Goal: Task Accomplishment & Management: Use online tool/utility

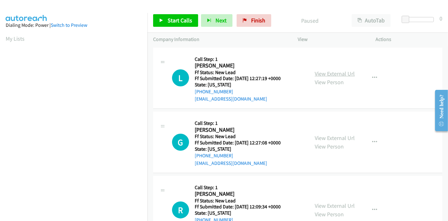
click at [321, 72] on link "View External Url" at bounding box center [335, 73] width 40 height 7
click at [336, 137] on link "View External Url" at bounding box center [335, 137] width 40 height 7
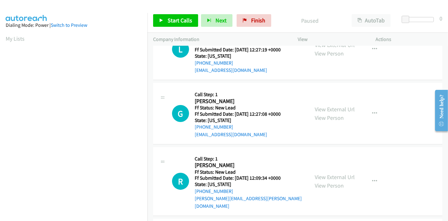
scroll to position [70, 0]
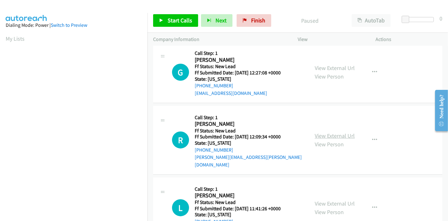
click at [325, 132] on link "View External Url" at bounding box center [335, 135] width 40 height 7
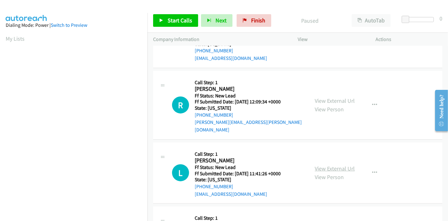
click at [328, 165] on link "View External Url" at bounding box center [335, 168] width 40 height 7
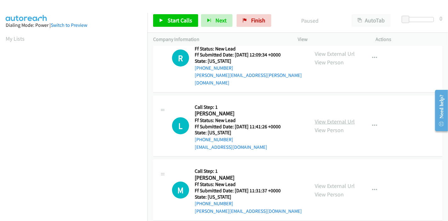
scroll to position [153, 0]
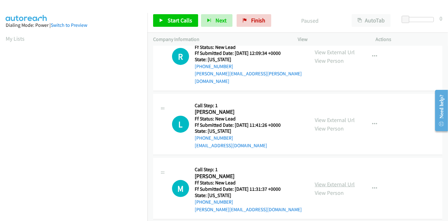
click at [336, 181] on link "View External Url" at bounding box center [335, 184] width 40 height 7
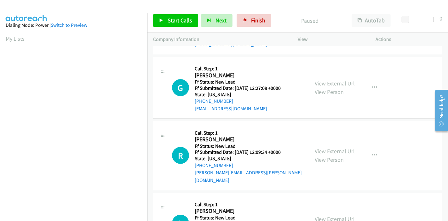
scroll to position [0, 0]
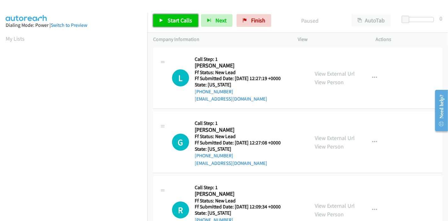
click at [183, 21] on span "Start Calls" at bounding box center [180, 20] width 25 height 7
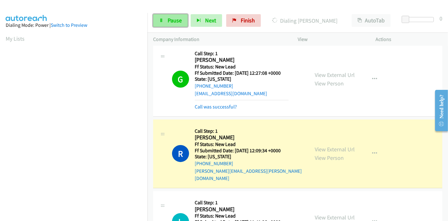
click at [162, 19] on icon at bounding box center [161, 21] width 4 height 4
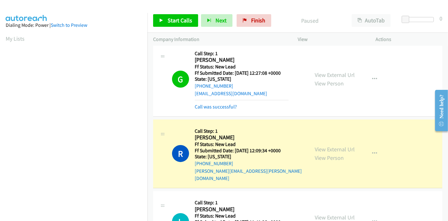
click at [227, 109] on div "Call was successful?" at bounding box center [242, 107] width 94 height 8
click at [227, 107] on link "Call was successful?" at bounding box center [216, 107] width 42 height 6
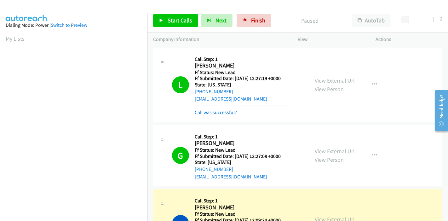
click at [216, 116] on div "Call was successful?" at bounding box center [242, 113] width 94 height 8
click at [217, 114] on link "Call was successful?" at bounding box center [216, 112] width 42 height 6
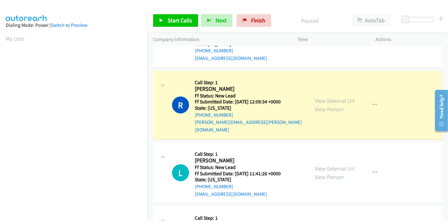
scroll to position [133, 0]
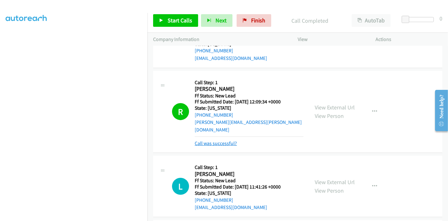
click at [211, 140] on link "Call was successful?" at bounding box center [216, 143] width 42 height 6
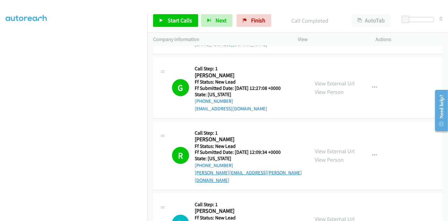
scroll to position [35, 0]
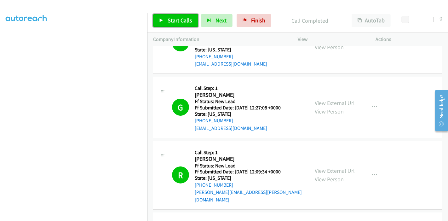
click at [178, 16] on link "Start Calls" at bounding box center [175, 20] width 45 height 13
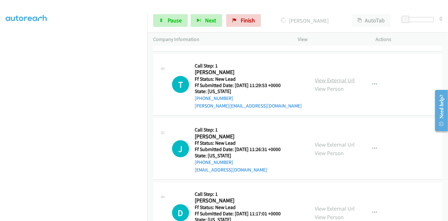
scroll to position [310, 0]
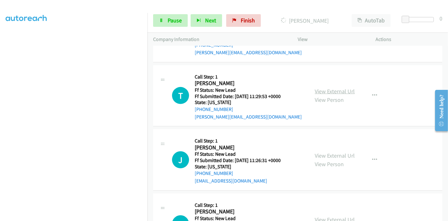
click at [321, 88] on link "View External Url" at bounding box center [335, 91] width 40 height 7
click at [326, 152] on link "View External Url" at bounding box center [335, 155] width 40 height 7
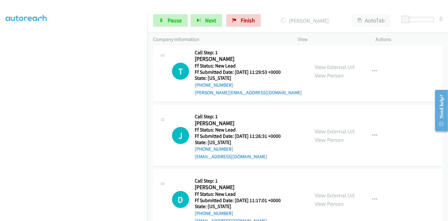
scroll to position [346, 0]
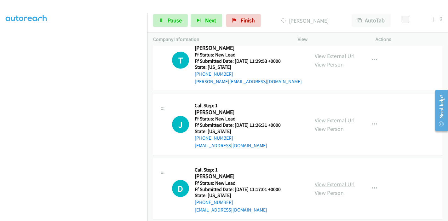
click at [329, 181] on link "View External Url" at bounding box center [335, 184] width 40 height 7
click at [164, 21] on link "Pause" at bounding box center [170, 20] width 35 height 13
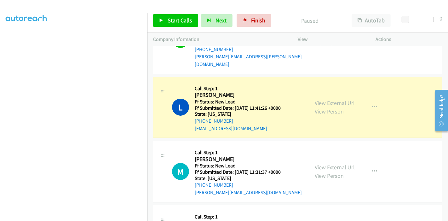
scroll to position [119, 0]
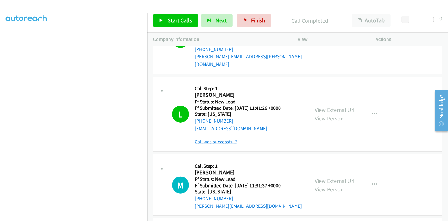
click at [207, 139] on link "Call was successful?" at bounding box center [216, 142] width 42 height 6
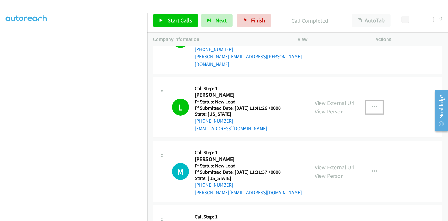
click at [368, 101] on button "button" at bounding box center [374, 107] width 17 height 13
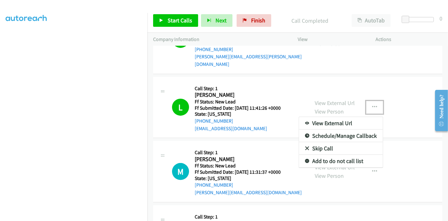
click at [325, 155] on link "Add to do not call list" at bounding box center [341, 161] width 84 height 13
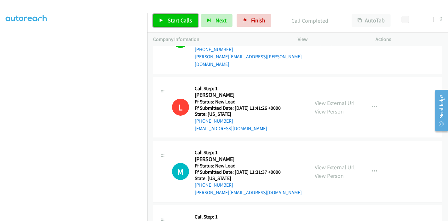
click at [169, 20] on span "Start Calls" at bounding box center [180, 20] width 25 height 7
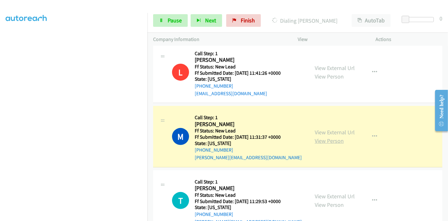
scroll to position [240, 0]
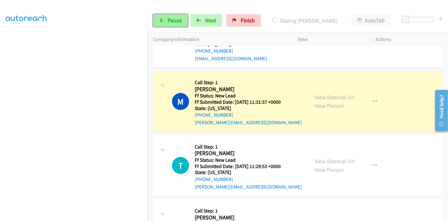
click at [169, 19] on span "Pause" at bounding box center [175, 20] width 14 height 7
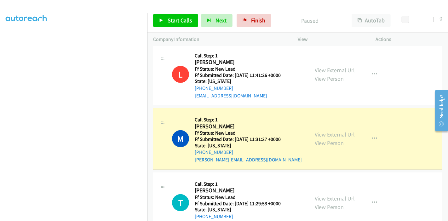
scroll to position [202, 0]
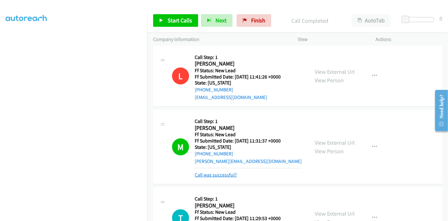
click at [210, 172] on link "Call was successful?" at bounding box center [216, 175] width 42 height 6
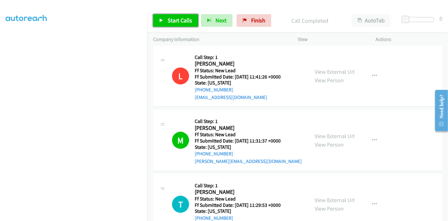
click at [171, 23] on span "Start Calls" at bounding box center [180, 20] width 25 height 7
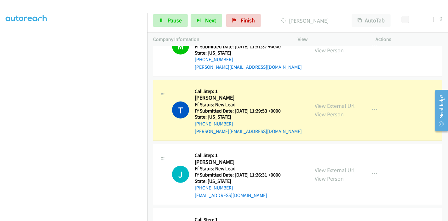
scroll to position [307, 0]
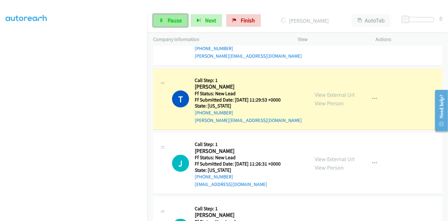
click at [169, 15] on link "Pause" at bounding box center [170, 20] width 35 height 13
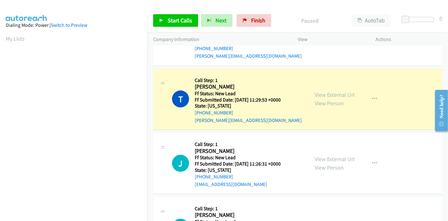
scroll to position [133, 0]
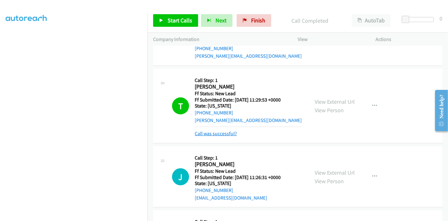
click at [222, 130] on link "Call was successful?" at bounding box center [216, 133] width 42 height 6
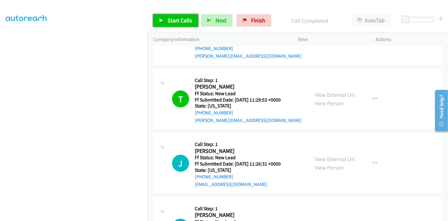
click at [167, 18] on link "Start Calls" at bounding box center [175, 20] width 45 height 13
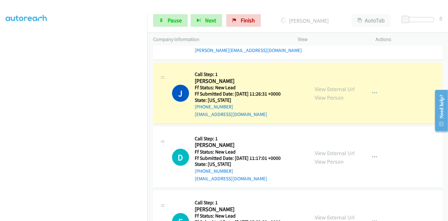
scroll to position [0, 0]
click at [168, 19] on span "Pause" at bounding box center [175, 20] width 14 height 7
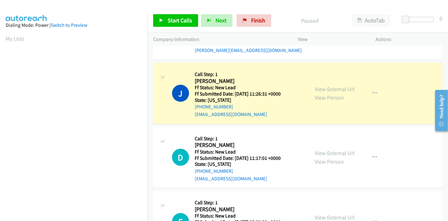
scroll to position [133, 0]
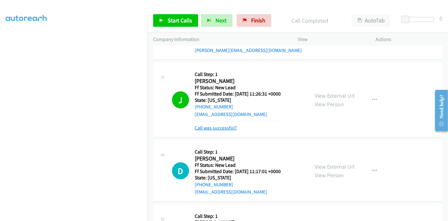
click at [219, 125] on link "Call was successful?" at bounding box center [216, 128] width 42 height 6
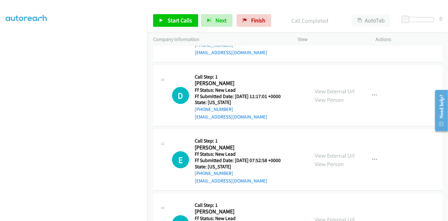
scroll to position [474, 0]
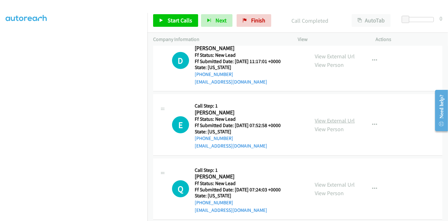
click at [319, 117] on link "View External Url" at bounding box center [335, 120] width 40 height 7
click at [334, 181] on link "View External Url" at bounding box center [335, 184] width 40 height 7
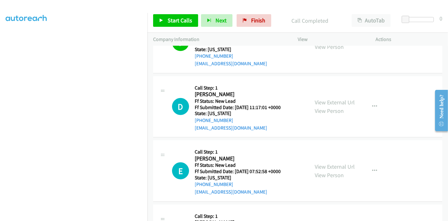
scroll to position [439, 0]
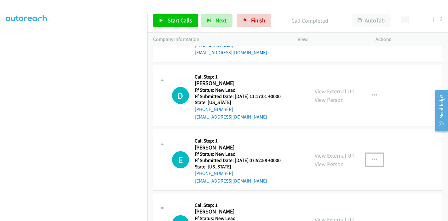
click at [372, 157] on icon "button" at bounding box center [374, 159] width 5 height 5
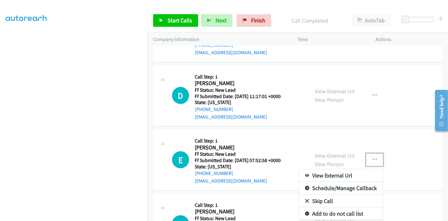
click at [315, 195] on link "Skip Call" at bounding box center [341, 201] width 84 height 13
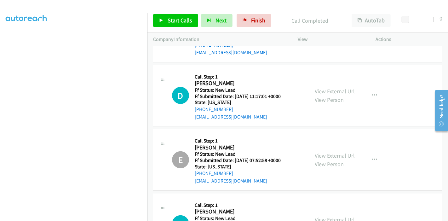
click at [173, 31] on div "Start Calls Pause Next Finish Call Completed AutoTab AutoTab 0" at bounding box center [297, 21] width 301 height 24
click at [175, 19] on span "Start Calls" at bounding box center [180, 20] width 25 height 7
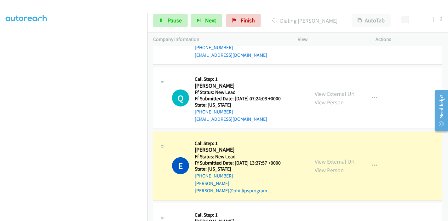
scroll to position [579, 0]
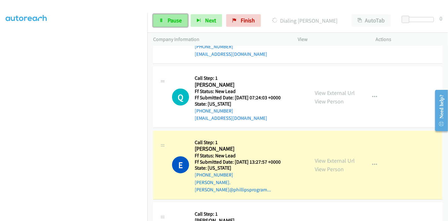
drag, startPoint x: 176, startPoint y: 21, endPoint x: 232, endPoint y: 60, distance: 68.1
click at [177, 21] on span "Pause" at bounding box center [175, 20] width 14 height 7
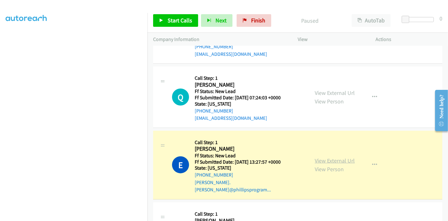
click at [340, 157] on link "View External Url" at bounding box center [335, 160] width 40 height 7
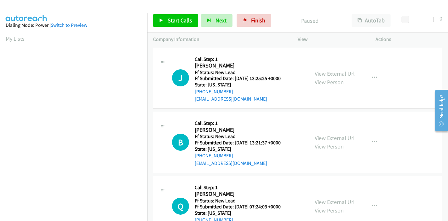
click at [346, 72] on link "View External Url" at bounding box center [335, 73] width 40 height 7
click at [323, 136] on link "View External Url" at bounding box center [335, 137] width 40 height 7
click at [172, 20] on span "Start Calls" at bounding box center [180, 20] width 25 height 7
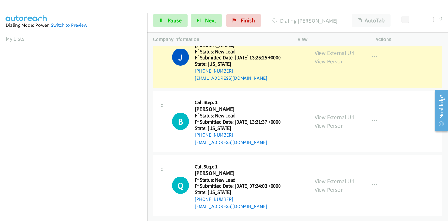
scroll to position [133, 0]
click at [166, 14] on link "Pause" at bounding box center [170, 20] width 35 height 13
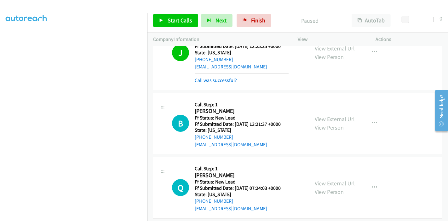
scroll to position [0, 0]
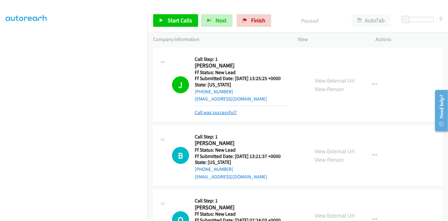
click at [226, 110] on link "Call was successful?" at bounding box center [216, 112] width 42 height 6
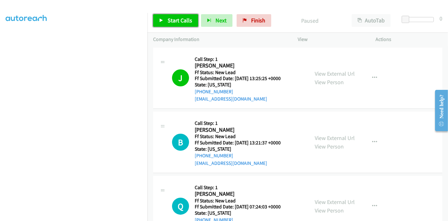
click at [169, 17] on span "Start Calls" at bounding box center [180, 20] width 25 height 7
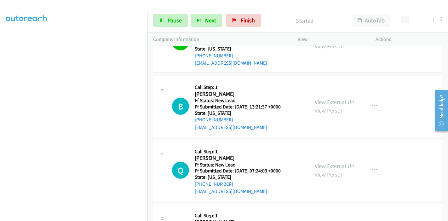
scroll to position [35, 0]
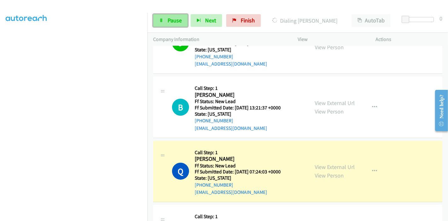
click at [169, 23] on span "Pause" at bounding box center [175, 20] width 14 height 7
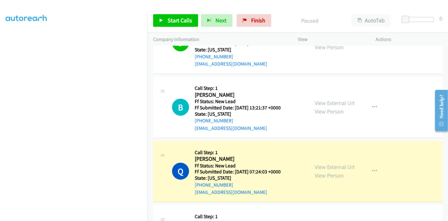
scroll to position [133, 0]
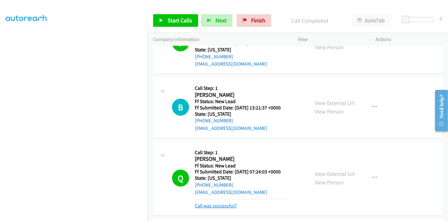
click at [210, 205] on link "Call was successful?" at bounding box center [216, 206] width 42 height 6
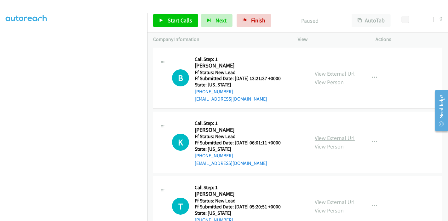
click at [328, 137] on link "View External Url" at bounding box center [335, 137] width 40 height 7
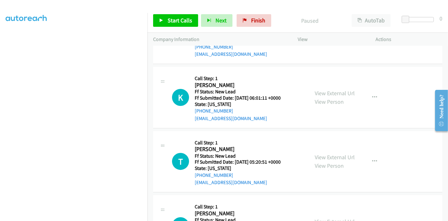
scroll to position [70, 0]
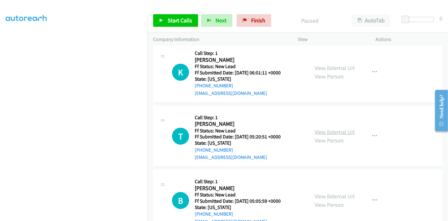
click at [336, 129] on link "View External Url" at bounding box center [335, 131] width 40 height 7
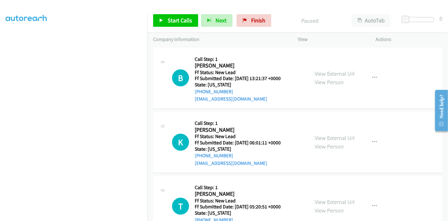
scroll to position [0, 0]
click at [157, 18] on link "Start Calls" at bounding box center [175, 20] width 45 height 13
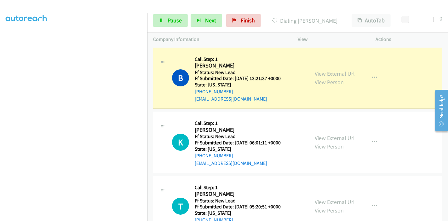
scroll to position [133, 0]
click at [171, 18] on span "Pause" at bounding box center [175, 20] width 14 height 7
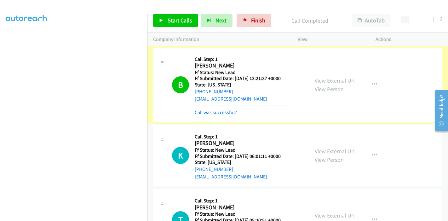
click at [211, 112] on link "Call was successful?" at bounding box center [216, 112] width 42 height 6
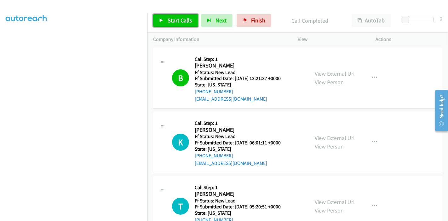
click at [162, 20] on icon at bounding box center [161, 21] width 4 height 4
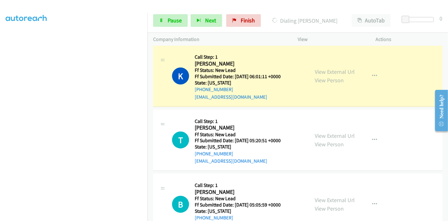
scroll to position [90, 0]
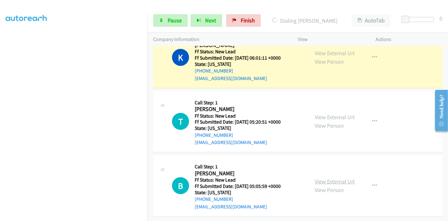
click at [336, 178] on link "View External Url" at bounding box center [335, 181] width 40 height 7
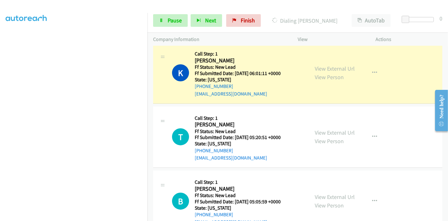
scroll to position [70, 0]
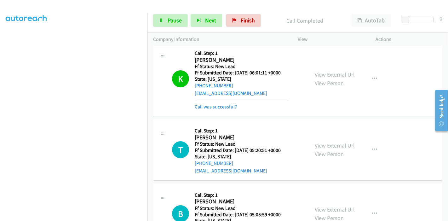
click at [220, 100] on hr at bounding box center [242, 100] width 94 height 0
click at [219, 109] on link "Call was successful?" at bounding box center [216, 107] width 42 height 6
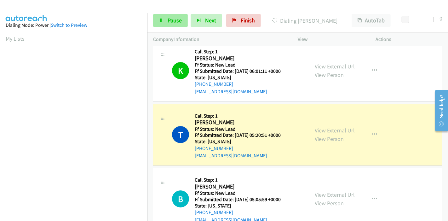
scroll to position [133, 0]
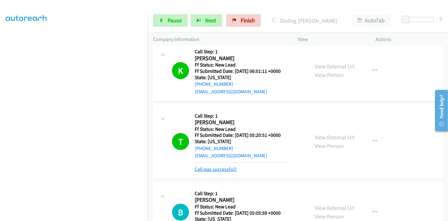
click at [213, 168] on link "Call was successful?" at bounding box center [216, 169] width 42 height 6
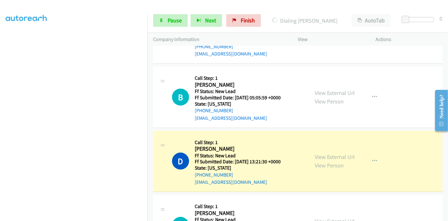
scroll to position [176, 0]
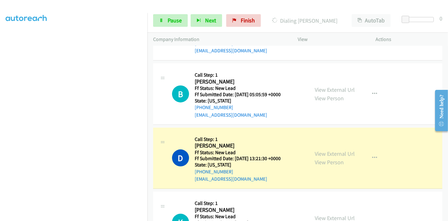
click at [163, 13] on div "Start Calls Pause Next Finish Dialing David Christy AutoTab AutoTab 0" at bounding box center [297, 21] width 301 height 24
click at [163, 18] on link "Pause" at bounding box center [170, 20] width 35 height 13
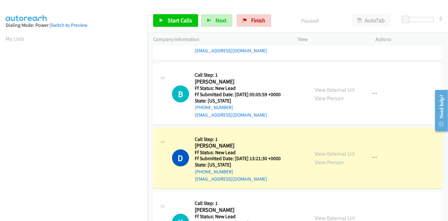
scroll to position [133, 0]
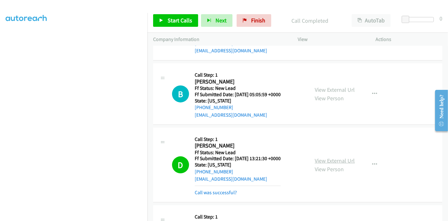
click at [342, 161] on link "View External Url" at bounding box center [335, 160] width 40 height 7
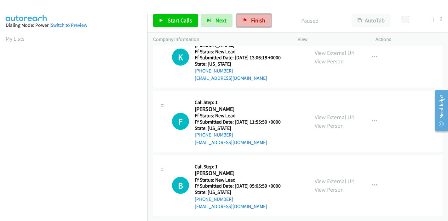
click at [255, 20] on span "Finish" at bounding box center [258, 20] width 14 height 7
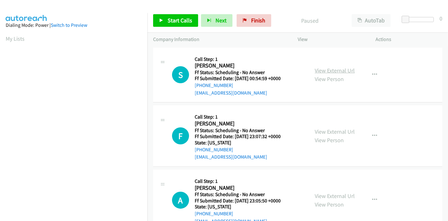
click at [338, 71] on link "View External Url" at bounding box center [335, 70] width 40 height 7
click at [326, 128] on link "View External Url" at bounding box center [335, 131] width 40 height 7
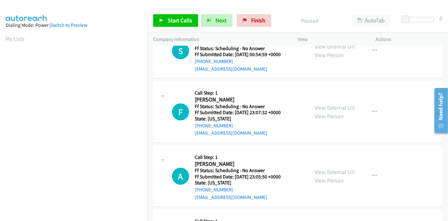
scroll to position [35, 0]
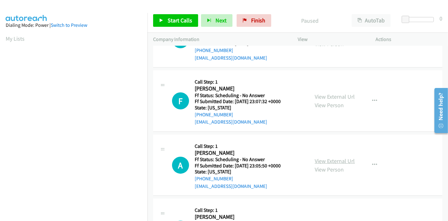
click at [329, 161] on link "View External Url" at bounding box center [335, 160] width 40 height 7
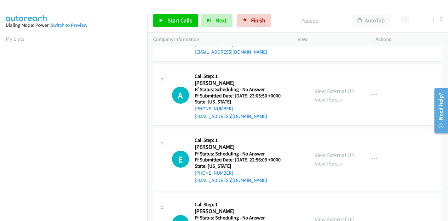
scroll to position [140, 0]
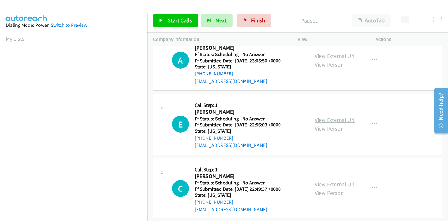
click at [332, 119] on link "View External Url" at bounding box center [335, 119] width 40 height 7
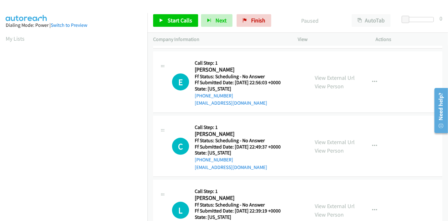
scroll to position [210, 0]
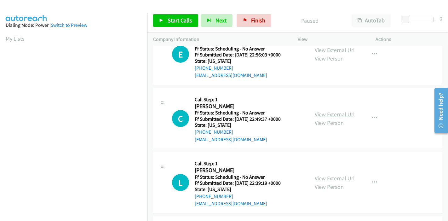
click at [334, 115] on link "View External Url" at bounding box center [335, 114] width 40 height 7
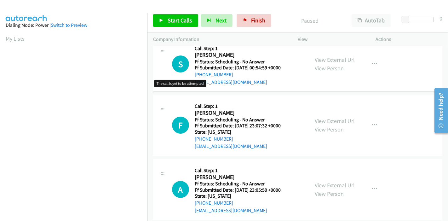
scroll to position [0, 0]
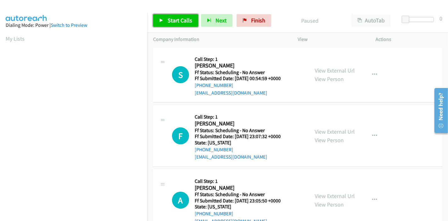
click at [168, 17] on span "Start Calls" at bounding box center [180, 20] width 25 height 7
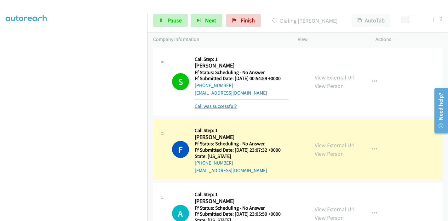
click at [217, 107] on link "Call was successful?" at bounding box center [216, 106] width 42 height 6
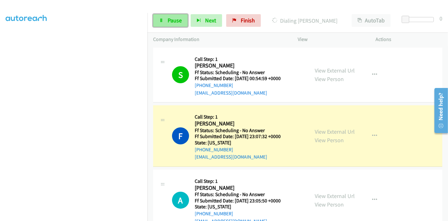
drag, startPoint x: 163, startPoint y: 17, endPoint x: 161, endPoint y: 24, distance: 6.5
click at [162, 17] on link "Pause" at bounding box center [170, 20] width 35 height 13
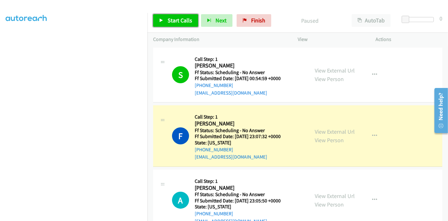
click at [165, 20] on link "Start Calls" at bounding box center [175, 20] width 45 height 13
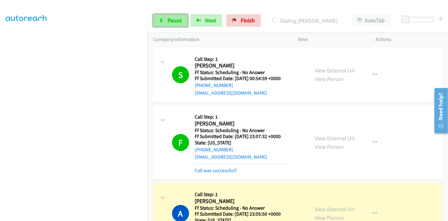
click at [159, 19] on icon at bounding box center [161, 21] width 4 height 4
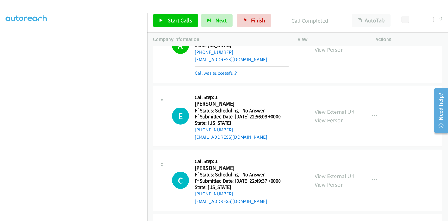
scroll to position [182, 0]
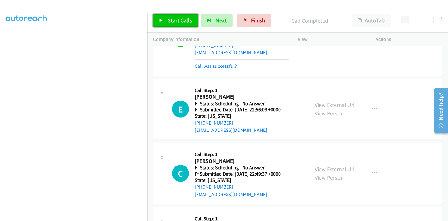
click at [178, 18] on span "Start Calls" at bounding box center [180, 20] width 25 height 7
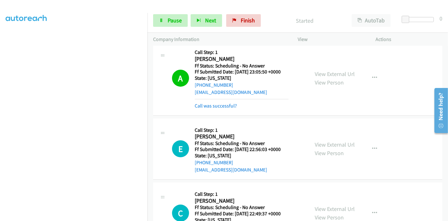
scroll to position [77, 0]
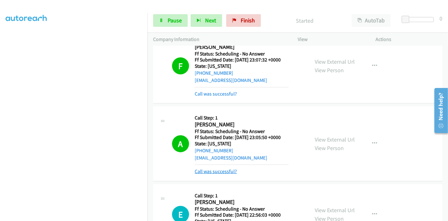
click at [204, 171] on link "Call was successful?" at bounding box center [216, 171] width 42 height 6
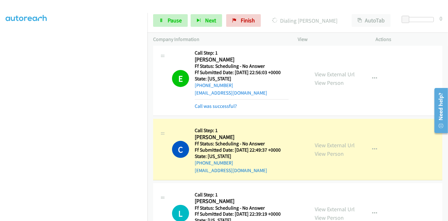
scroll to position [217, 0]
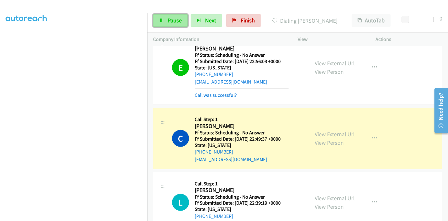
click at [165, 19] on link "Pause" at bounding box center [170, 20] width 35 height 13
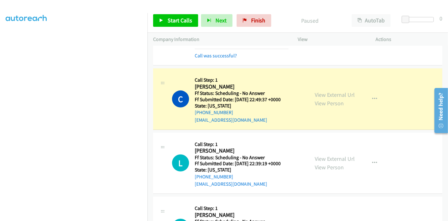
scroll to position [322, 0]
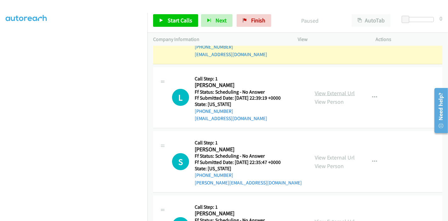
click at [328, 95] on link "View External Url" at bounding box center [335, 93] width 40 height 7
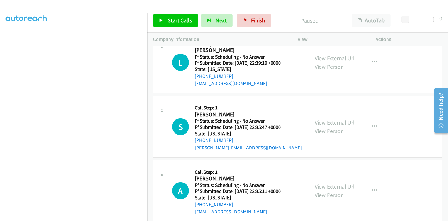
click at [335, 122] on link "View External Url" at bounding box center [335, 122] width 40 height 7
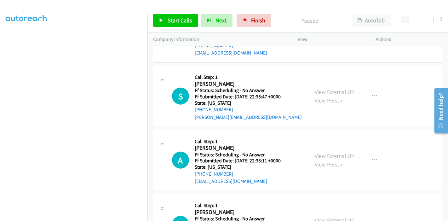
scroll to position [427, 0]
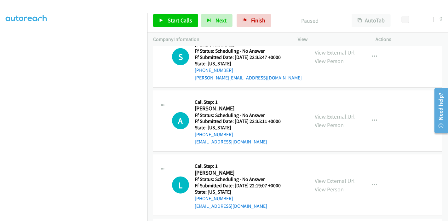
click at [325, 116] on link "View External Url" at bounding box center [335, 116] width 40 height 7
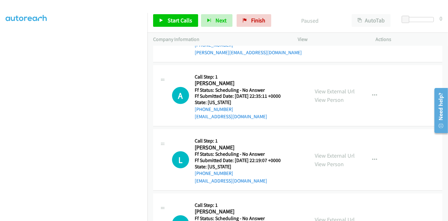
scroll to position [462, 0]
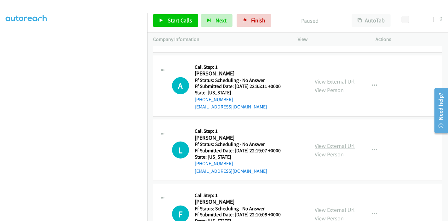
click at [343, 146] on link "View External Url" at bounding box center [335, 145] width 40 height 7
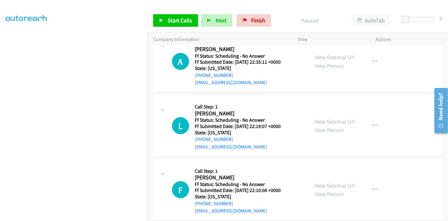
scroll to position [497, 0]
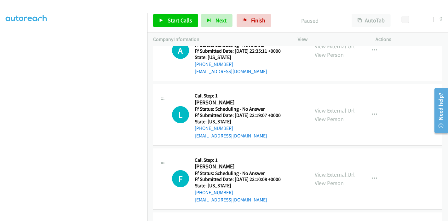
click at [320, 171] on link "View External Url" at bounding box center [335, 174] width 40 height 7
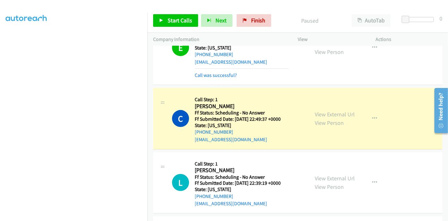
scroll to position [252, 0]
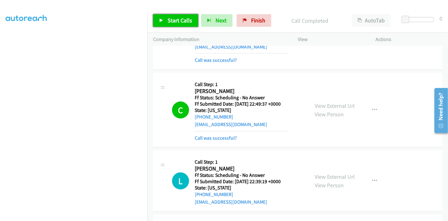
click at [173, 19] on span "Start Calls" at bounding box center [180, 20] width 25 height 7
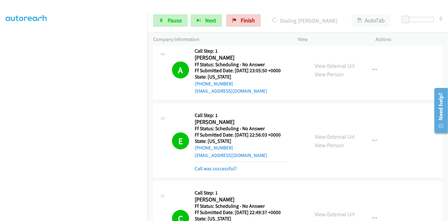
scroll to position [147, 0]
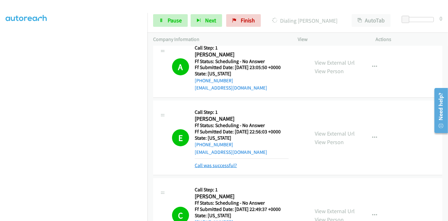
click at [223, 167] on link "Call was successful?" at bounding box center [216, 165] width 42 height 6
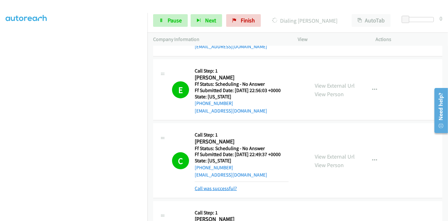
scroll to position [217, 0]
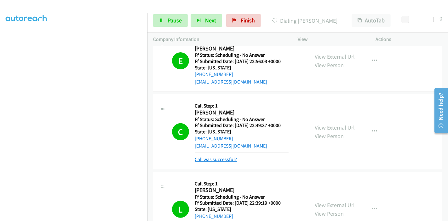
click at [226, 157] on link "Call was successful?" at bounding box center [216, 159] width 42 height 6
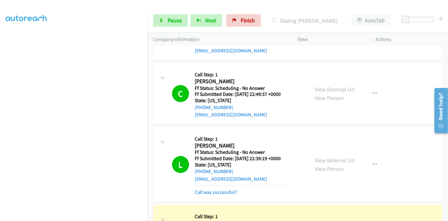
scroll to position [287, 0]
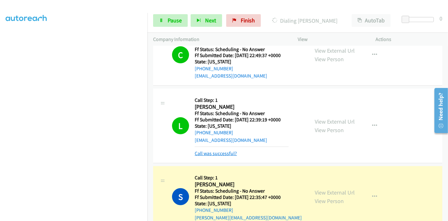
click at [231, 151] on link "Call was successful?" at bounding box center [216, 153] width 42 height 6
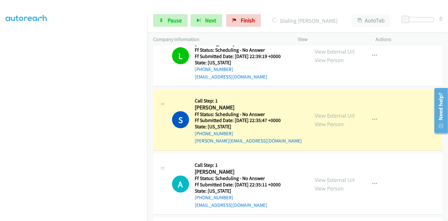
scroll to position [357, 0]
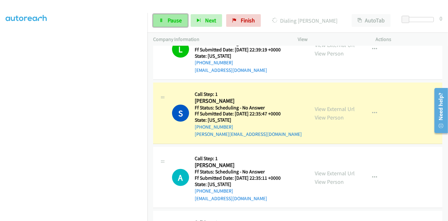
click at [163, 20] on icon at bounding box center [161, 21] width 4 height 4
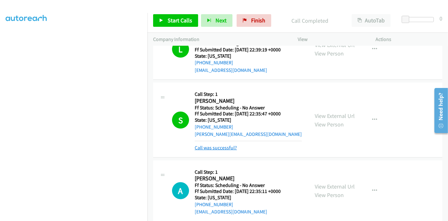
click at [217, 147] on link "Call was successful?" at bounding box center [216, 148] width 42 height 6
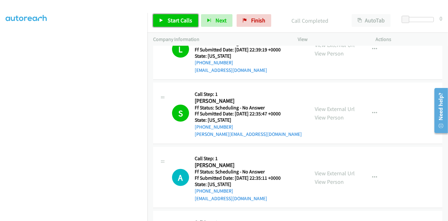
click at [171, 24] on span "Start Calls" at bounding box center [180, 20] width 25 height 7
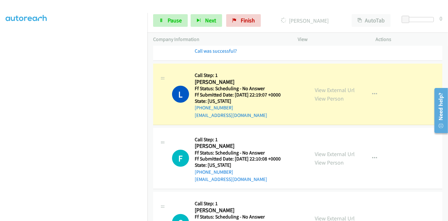
scroll to position [532, 0]
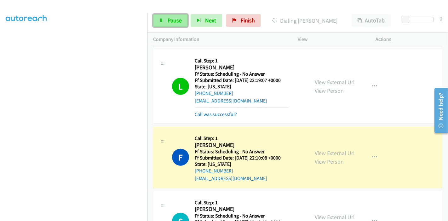
click at [170, 23] on span "Pause" at bounding box center [175, 20] width 14 height 7
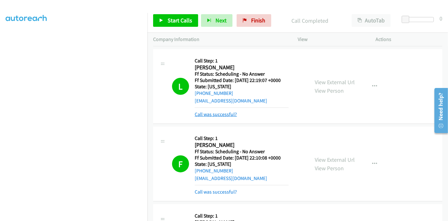
click at [217, 114] on link "Call was successful?" at bounding box center [216, 114] width 42 height 6
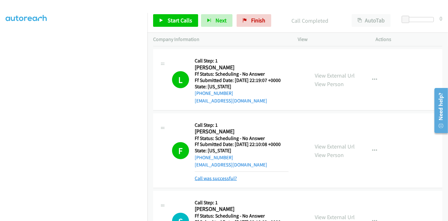
click at [217, 178] on link "Call was successful?" at bounding box center [216, 178] width 42 height 6
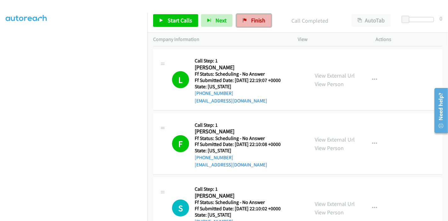
drag, startPoint x: 253, startPoint y: 17, endPoint x: 247, endPoint y: 24, distance: 9.0
click at [252, 18] on span "Finish" at bounding box center [258, 20] width 14 height 7
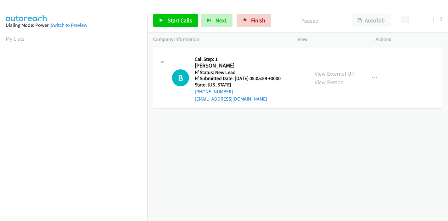
click at [335, 72] on link "View External Url" at bounding box center [335, 73] width 40 height 7
click at [165, 20] on link "Start Calls" at bounding box center [175, 20] width 45 height 13
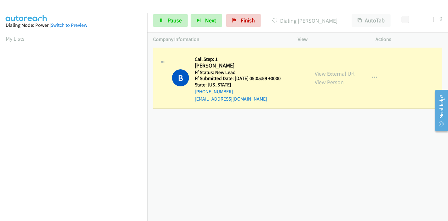
scroll to position [133, 0]
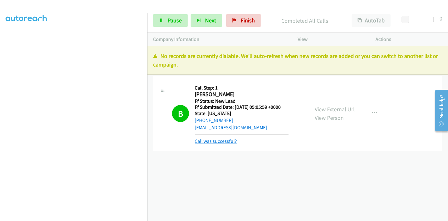
click at [229, 142] on link "Call was successful?" at bounding box center [216, 141] width 42 height 6
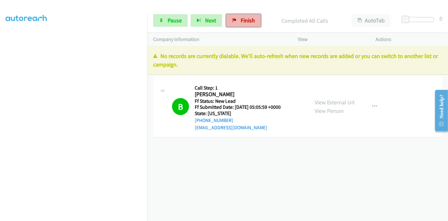
click at [245, 23] on span "Finish" at bounding box center [248, 20] width 14 height 7
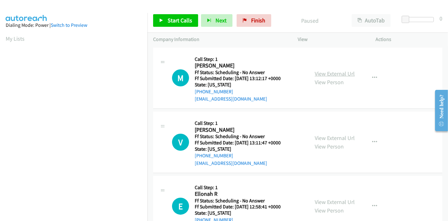
click at [330, 74] on link "View External Url" at bounding box center [335, 73] width 40 height 7
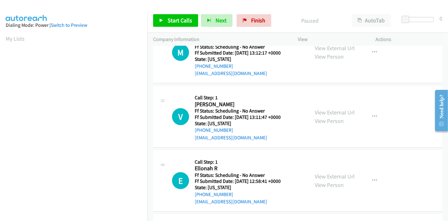
scroll to position [35, 0]
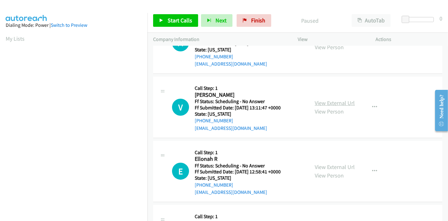
click at [321, 101] on link "View External Url" at bounding box center [335, 102] width 40 height 7
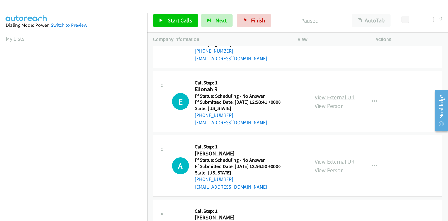
scroll to position [105, 0]
click at [327, 98] on link "View External Url" at bounding box center [335, 96] width 40 height 7
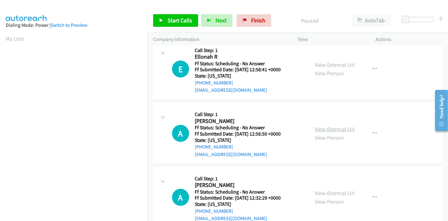
scroll to position [175, 0]
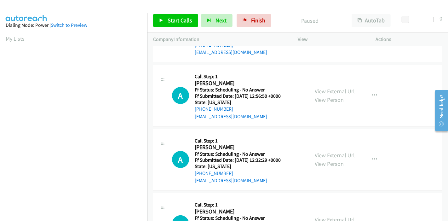
click at [327, 94] on div "View External Url View Person" at bounding box center [335, 95] width 40 height 17
click at [324, 92] on link "View External Url" at bounding box center [335, 91] width 40 height 7
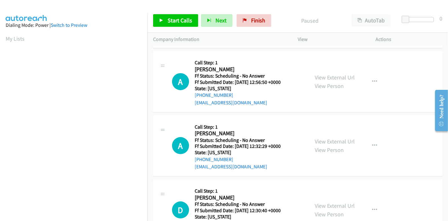
scroll to position [210, 0]
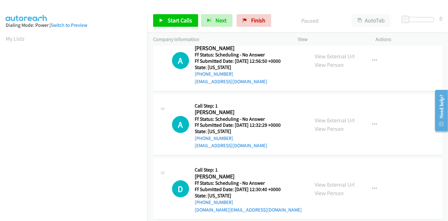
click at [320, 116] on div "View External Url View Person" at bounding box center [335, 124] width 40 height 17
click at [321, 121] on link "View External Url" at bounding box center [335, 120] width 40 height 7
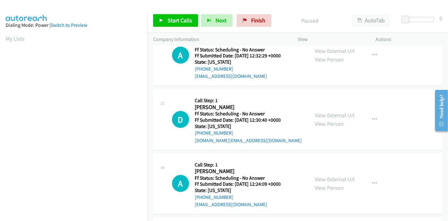
scroll to position [280, 0]
click at [326, 112] on link "View External Url" at bounding box center [335, 114] width 40 height 7
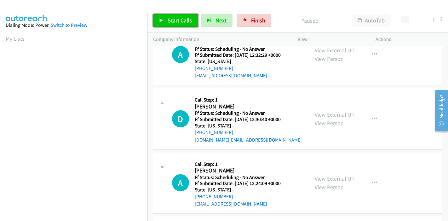
click at [165, 16] on link "Start Calls" at bounding box center [175, 20] width 45 height 13
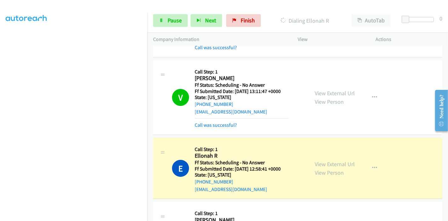
scroll to position [70, 0]
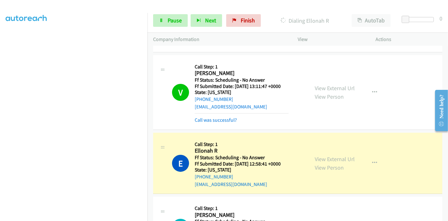
click at [211, 123] on div "Call was successful?" at bounding box center [242, 120] width 94 height 8
click at [213, 121] on link "Call was successful?" at bounding box center [216, 120] width 42 height 6
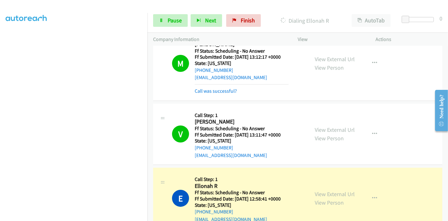
scroll to position [0, 0]
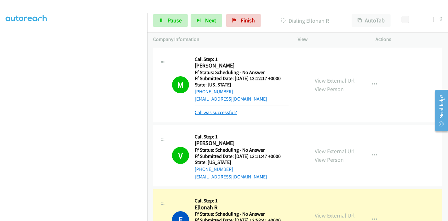
click at [216, 114] on link "Call was successful?" at bounding box center [216, 112] width 42 height 6
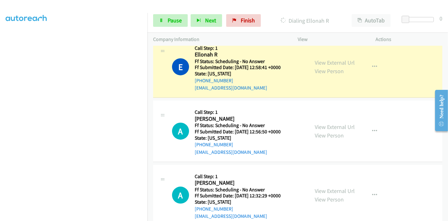
scroll to position [140, 0]
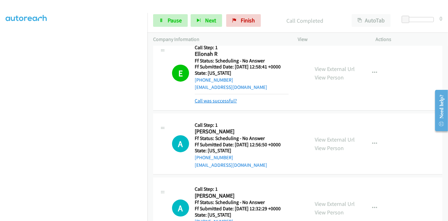
click at [214, 102] on link "Call was successful?" at bounding box center [216, 101] width 42 height 6
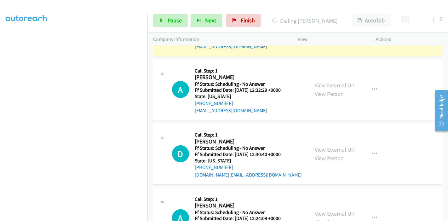
scroll to position [210, 0]
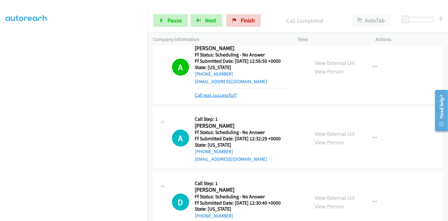
click at [232, 92] on link "Call was successful?" at bounding box center [216, 95] width 42 height 6
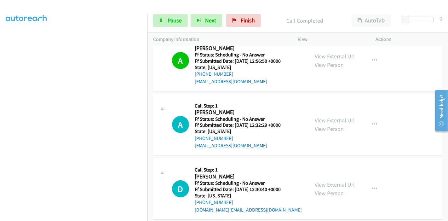
scroll to position [245, 0]
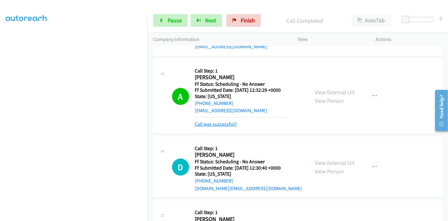
click at [214, 123] on link "Call was successful?" at bounding box center [216, 124] width 42 height 6
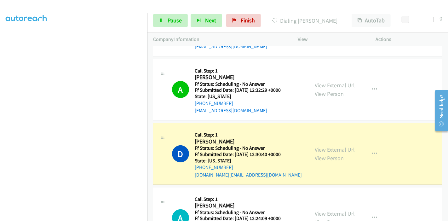
click at [321, 153] on div "View External Url View Person" at bounding box center [335, 153] width 40 height 17
click at [327, 150] on link "View External Url" at bounding box center [335, 149] width 40 height 7
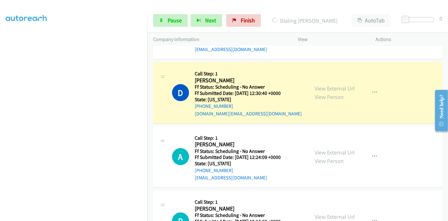
scroll to position [385, 0]
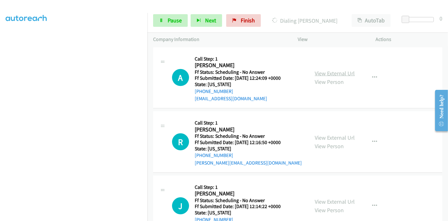
click at [323, 74] on link "View External Url" at bounding box center [335, 73] width 40 height 7
click at [335, 137] on link "View External Url" at bounding box center [335, 137] width 40 height 7
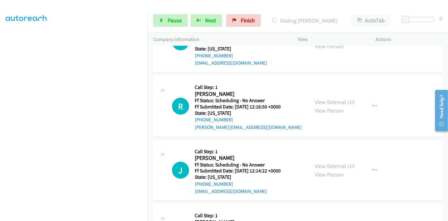
scroll to position [455, 0]
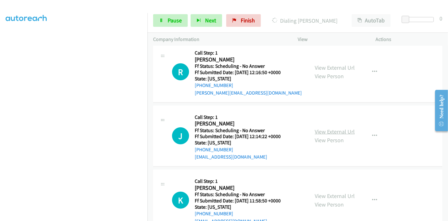
click at [326, 130] on link "View External Url" at bounding box center [335, 131] width 40 height 7
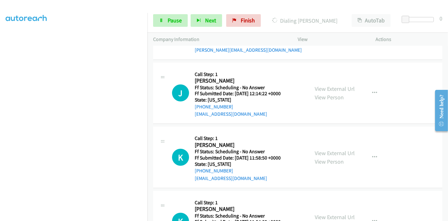
scroll to position [525, 0]
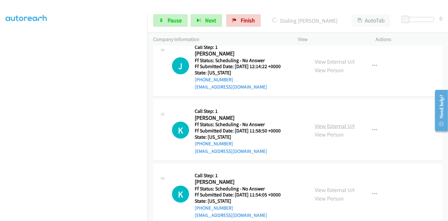
click at [338, 126] on link "View External Url" at bounding box center [335, 125] width 40 height 7
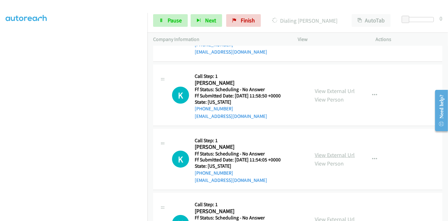
click at [326, 154] on link "View External Url" at bounding box center [335, 154] width 40 height 7
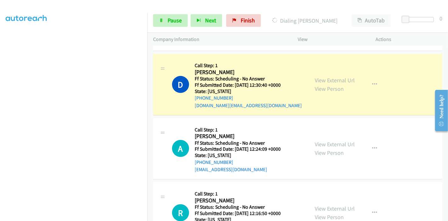
scroll to position [315, 0]
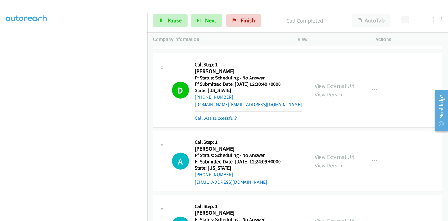
click at [225, 119] on link "Call was successful?" at bounding box center [216, 118] width 42 height 6
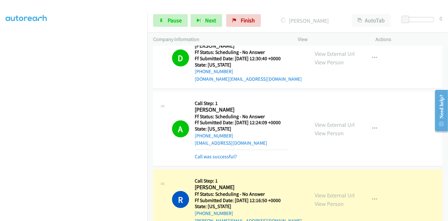
scroll to position [350, 0]
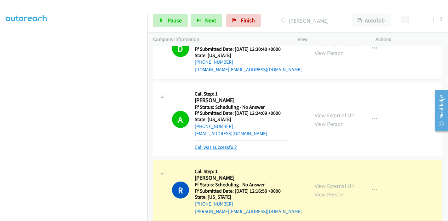
click at [221, 147] on link "Call was successful?" at bounding box center [216, 147] width 42 height 6
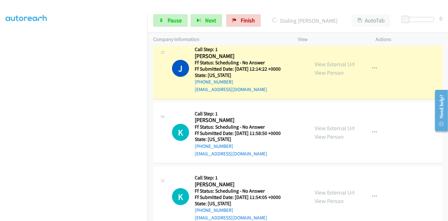
scroll to position [525, 0]
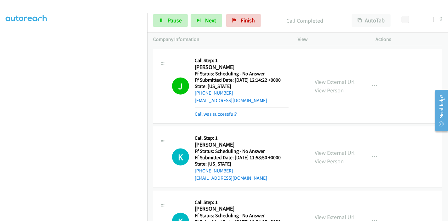
click at [207, 116] on div "Call was successful?" at bounding box center [242, 114] width 94 height 8
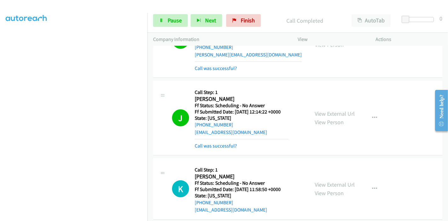
scroll to position [490, 0]
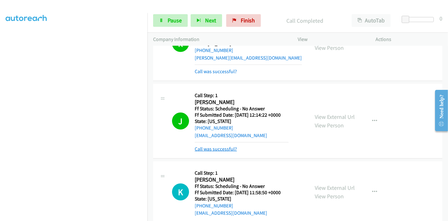
click at [212, 148] on link "Call was successful?" at bounding box center [216, 149] width 42 height 6
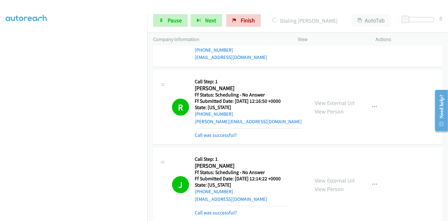
scroll to position [461, 0]
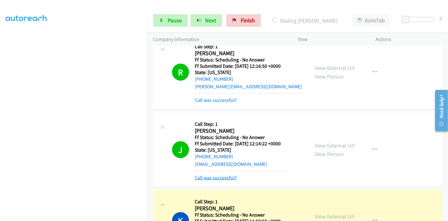
click at [228, 175] on link "Call was successful?" at bounding box center [216, 178] width 42 height 6
click at [223, 177] on link "Call was successful?" at bounding box center [216, 178] width 42 height 6
click at [207, 178] on link "Call was successful?" at bounding box center [216, 178] width 42 height 6
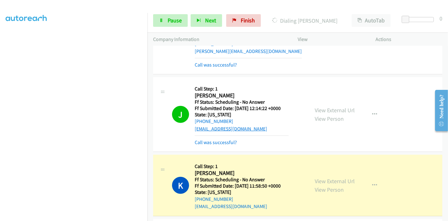
scroll to position [531, 0]
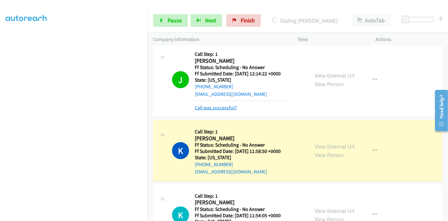
click at [208, 106] on link "Call was successful?" at bounding box center [216, 108] width 42 height 6
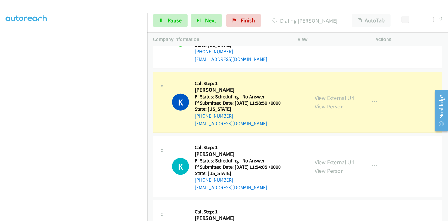
scroll to position [560, 0]
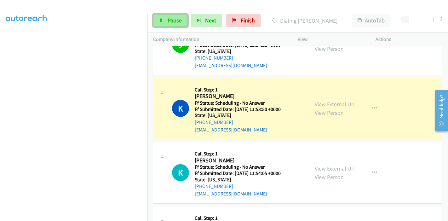
click at [171, 20] on span "Pause" at bounding box center [175, 20] width 14 height 7
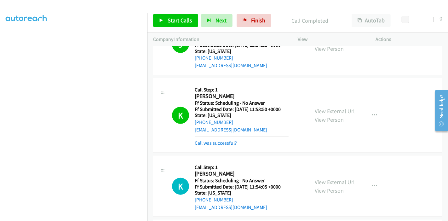
click at [217, 142] on link "Call was successful?" at bounding box center [216, 143] width 42 height 6
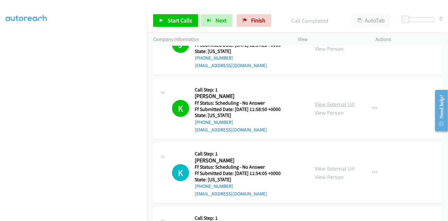
click at [321, 103] on link "View External Url" at bounding box center [335, 104] width 40 height 7
drag, startPoint x: 254, startPoint y: 17, endPoint x: 248, endPoint y: 25, distance: 9.9
click at [254, 17] on span "Finish" at bounding box center [258, 20] width 14 height 7
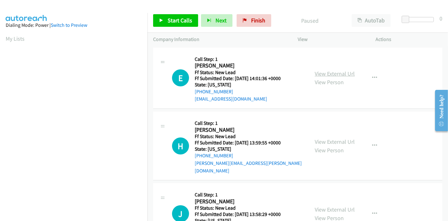
click at [326, 71] on link "View External Url" at bounding box center [335, 73] width 40 height 7
click at [324, 138] on link "View External Url" at bounding box center [335, 141] width 40 height 7
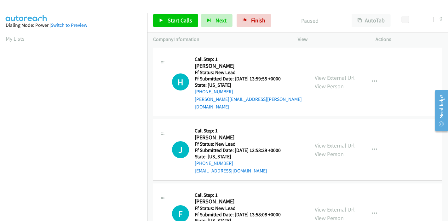
scroll to position [70, 0]
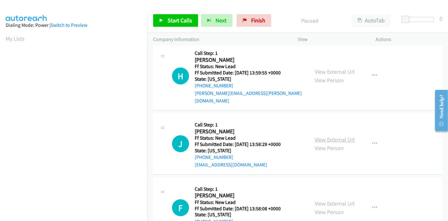
click at [329, 136] on link "View External Url" at bounding box center [335, 139] width 40 height 7
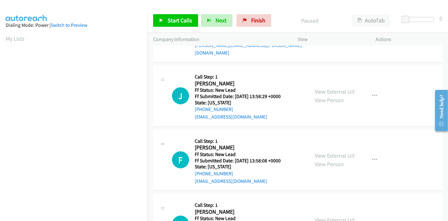
scroll to position [153, 0]
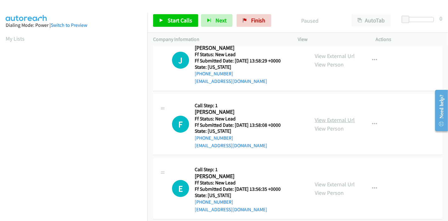
click at [327, 116] on link "View External Url" at bounding box center [335, 119] width 40 height 7
click at [321, 181] on link "View External Url" at bounding box center [335, 184] width 40 height 7
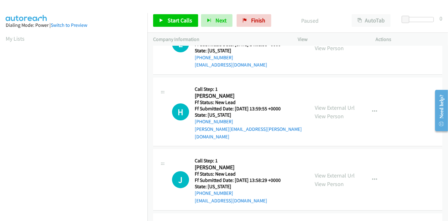
scroll to position [0, 0]
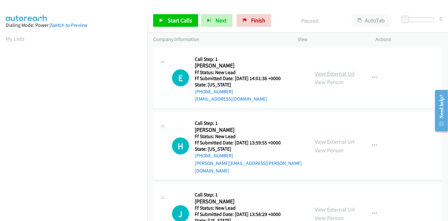
click at [337, 73] on link "View External Url" at bounding box center [335, 73] width 40 height 7
click at [165, 20] on link "Start Calls" at bounding box center [175, 20] width 45 height 13
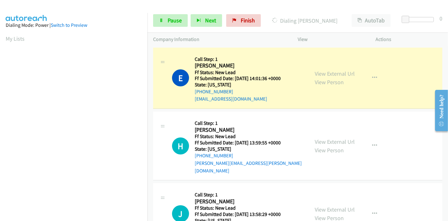
scroll to position [133, 0]
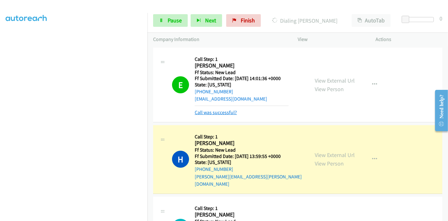
click at [216, 114] on link "Call was successful?" at bounding box center [216, 112] width 42 height 6
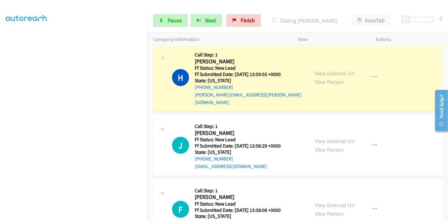
scroll to position [70, 0]
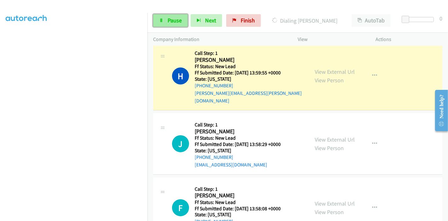
click at [177, 21] on span "Pause" at bounding box center [175, 20] width 14 height 7
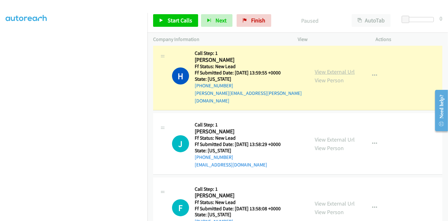
click at [336, 68] on link "View External Url" at bounding box center [335, 71] width 40 height 7
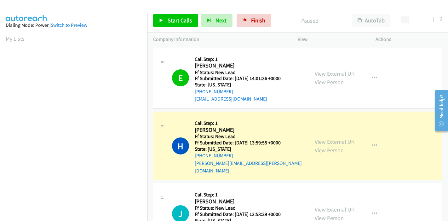
scroll to position [133, 0]
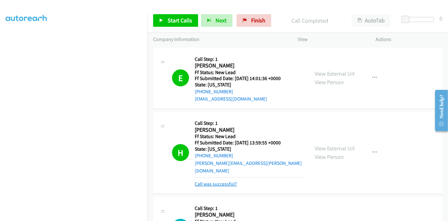
click at [233, 181] on link "Call was successful?" at bounding box center [216, 184] width 42 height 6
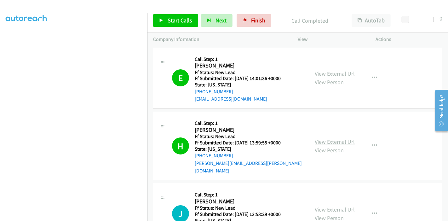
click at [333, 138] on link "View External Url" at bounding box center [335, 141] width 40 height 7
click at [166, 18] on link "Start Calls" at bounding box center [175, 20] width 45 height 13
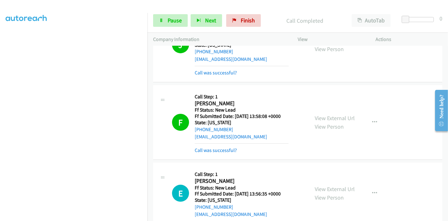
scroll to position [180, 0]
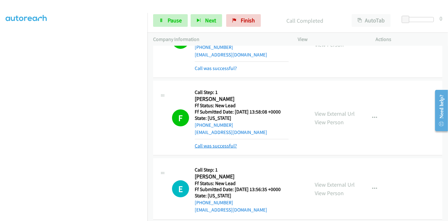
click at [220, 143] on link "Call was successful?" at bounding box center [216, 146] width 42 height 6
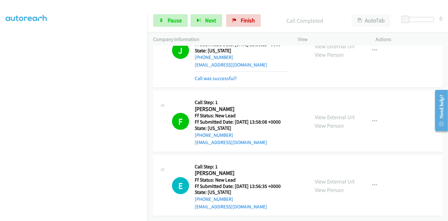
scroll to position [99, 0]
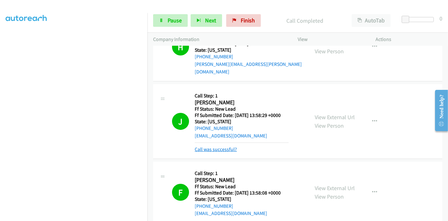
click at [218, 146] on link "Call was successful?" at bounding box center [216, 149] width 42 height 6
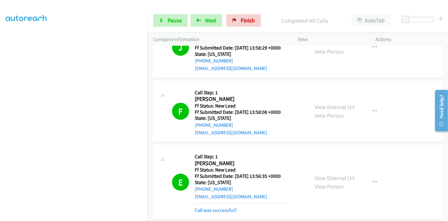
scroll to position [195, 0]
click at [208, 207] on link "Call was successful?" at bounding box center [216, 210] width 42 height 6
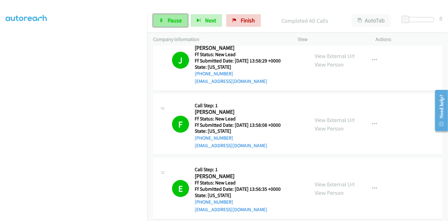
click at [169, 21] on span "Pause" at bounding box center [175, 20] width 14 height 7
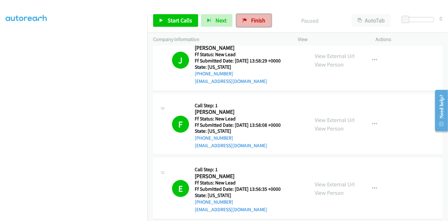
click at [254, 21] on span "Finish" at bounding box center [258, 20] width 14 height 7
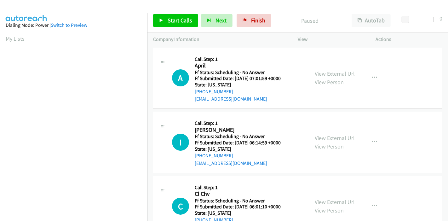
click at [330, 74] on link "View External Url" at bounding box center [335, 73] width 40 height 7
click at [327, 135] on link "View External Url" at bounding box center [335, 137] width 40 height 7
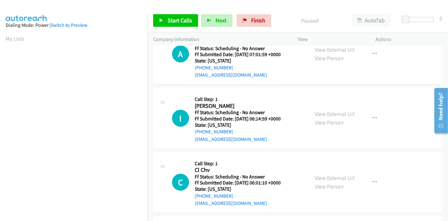
scroll to position [35, 0]
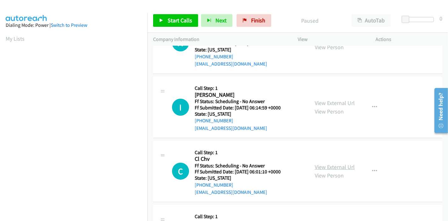
click at [326, 164] on link "View External Url" at bounding box center [335, 166] width 40 height 7
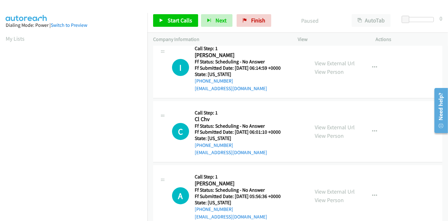
scroll to position [105, 0]
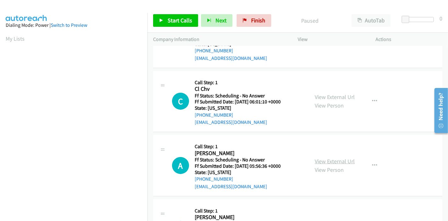
click at [324, 161] on link "View External Url" at bounding box center [335, 161] width 40 height 7
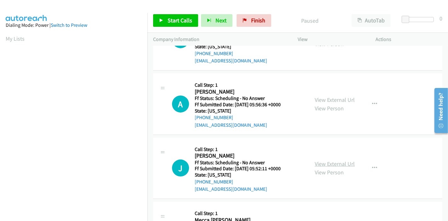
scroll to position [175, 0]
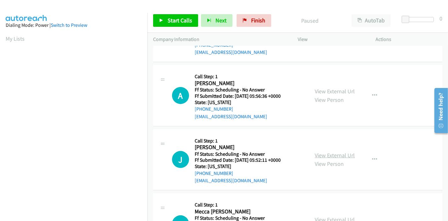
click at [329, 156] on link "View External Url" at bounding box center [335, 155] width 40 height 7
click at [168, 20] on span "Start Calls" at bounding box center [180, 20] width 25 height 7
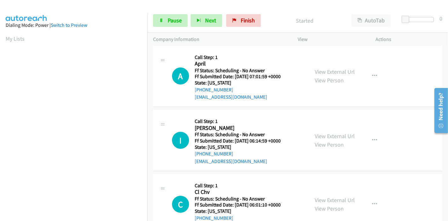
scroll to position [0, 0]
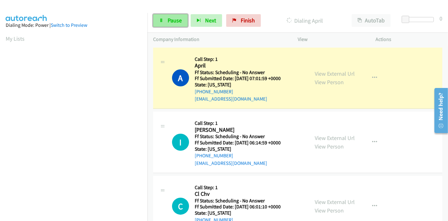
click at [172, 21] on span "Pause" at bounding box center [175, 20] width 14 height 7
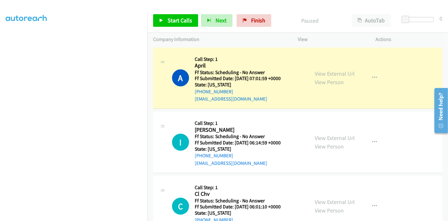
scroll to position [133, 0]
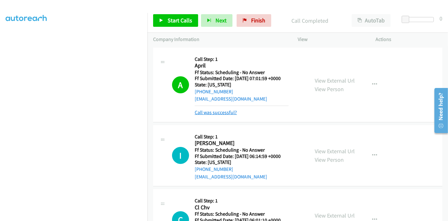
click at [222, 111] on link "Call was successful?" at bounding box center [216, 112] width 42 height 6
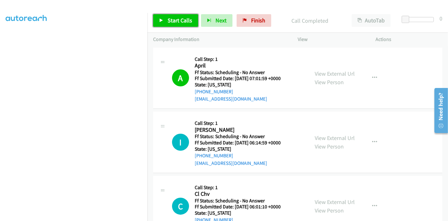
click at [174, 21] on span "Start Calls" at bounding box center [180, 20] width 25 height 7
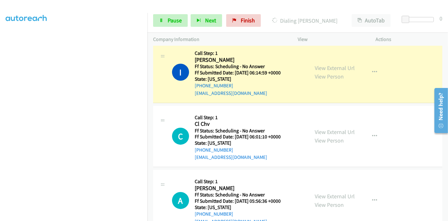
scroll to position [105, 0]
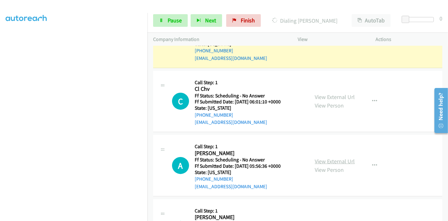
click at [341, 162] on link "View External Url" at bounding box center [335, 161] width 40 height 7
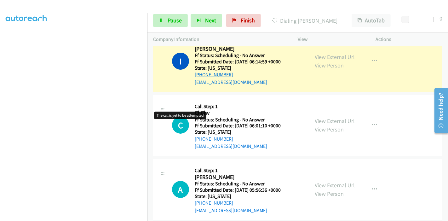
scroll to position [35, 0]
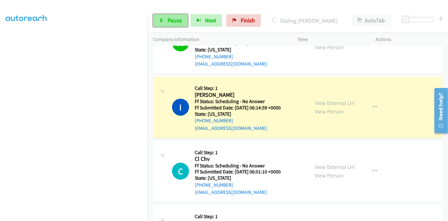
click at [168, 21] on span "Pause" at bounding box center [175, 20] width 14 height 7
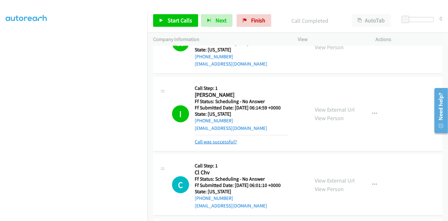
click at [221, 140] on link "Call was successful?" at bounding box center [216, 142] width 42 height 6
drag, startPoint x: 221, startPoint y: 140, endPoint x: 267, endPoint y: 151, distance: 46.7
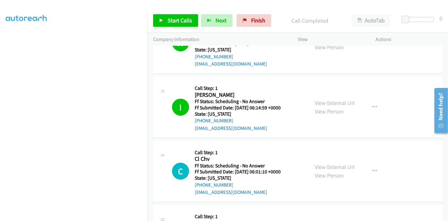
scroll to position [0, 0]
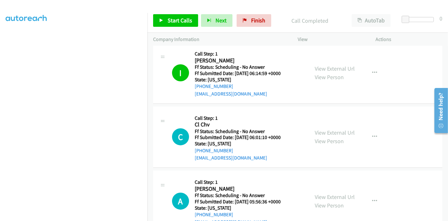
drag, startPoint x: 263, startPoint y: 151, endPoint x: 268, endPoint y: 148, distance: 5.9
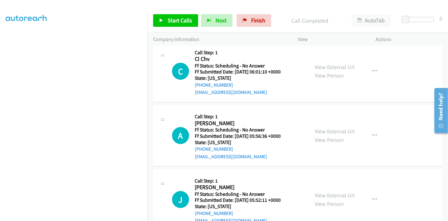
scroll to position [140, 0]
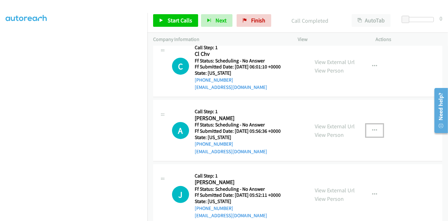
click at [372, 128] on icon "button" at bounding box center [374, 130] width 5 height 5
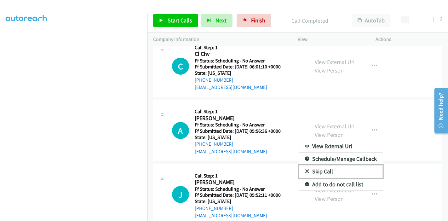
click at [321, 171] on link "Skip Call" at bounding box center [341, 171] width 84 height 13
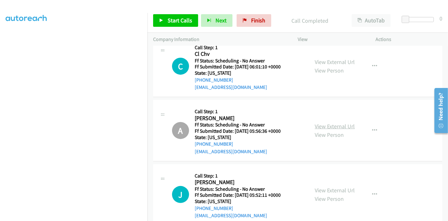
click at [325, 125] on link "View External Url" at bounding box center [335, 126] width 40 height 7
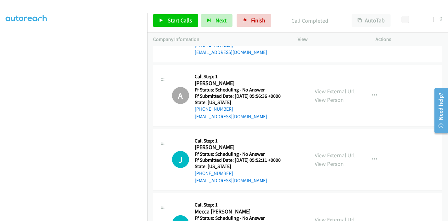
scroll to position [70, 0]
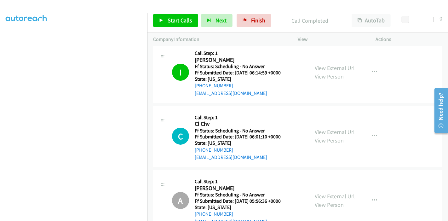
click at [162, 12] on div "Start Calls Pause Next Finish Call Completed AutoTab AutoTab 0" at bounding box center [297, 21] width 301 height 24
click at [163, 21] on link "Start Calls" at bounding box center [175, 20] width 45 height 13
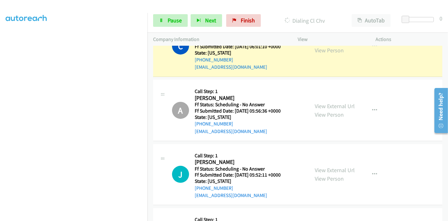
scroll to position [105, 0]
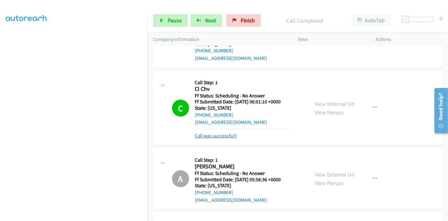
click at [211, 137] on link "Call was successful?" at bounding box center [216, 136] width 42 height 6
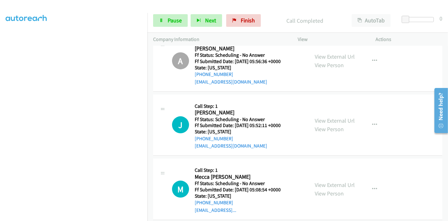
scroll to position [210, 0]
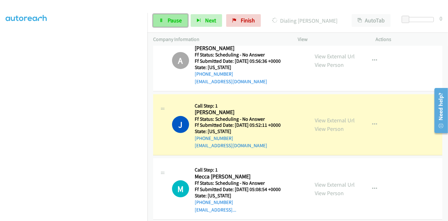
click at [172, 21] on span "Pause" at bounding box center [175, 20] width 14 height 7
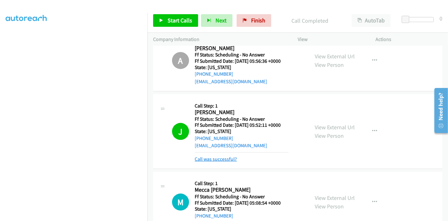
click at [219, 161] on link "Call was successful?" at bounding box center [216, 159] width 42 height 6
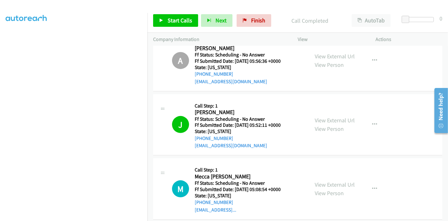
click at [253, 13] on div "Start Calls Pause Next Finish Call Completed AutoTab AutoTab 0" at bounding box center [297, 21] width 301 height 24
click at [251, 18] on span "Finish" at bounding box center [258, 20] width 14 height 7
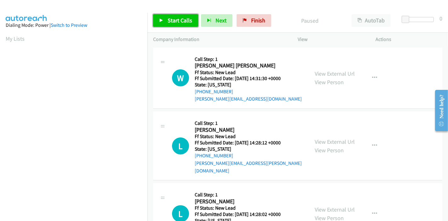
click at [171, 18] on span "Start Calls" at bounding box center [180, 20] width 25 height 7
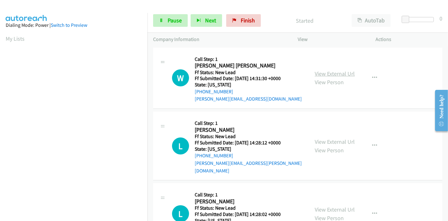
click at [329, 72] on link "View External Url" at bounding box center [335, 73] width 40 height 7
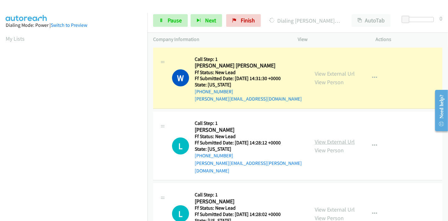
click at [329, 141] on link "View External Url" at bounding box center [335, 141] width 40 height 7
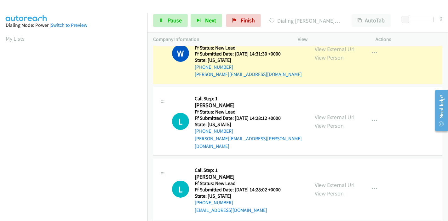
scroll to position [35, 0]
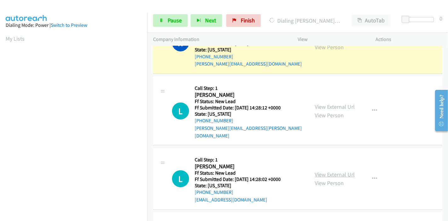
click at [328, 171] on link "View External Url" at bounding box center [335, 174] width 40 height 7
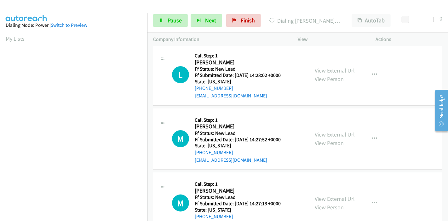
scroll to position [140, 0]
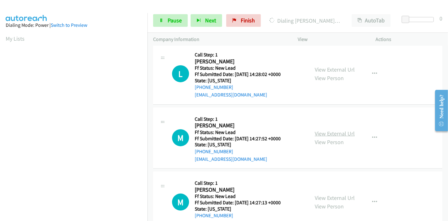
click at [329, 130] on link "View External Url" at bounding box center [335, 133] width 40 height 7
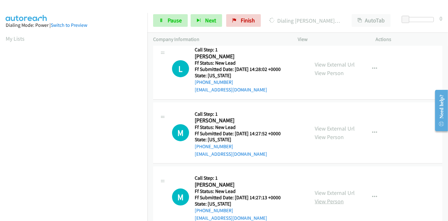
scroll to position [153, 0]
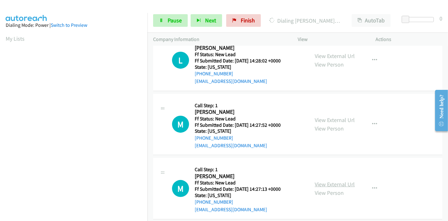
click at [331, 181] on link "View External Url" at bounding box center [335, 184] width 40 height 7
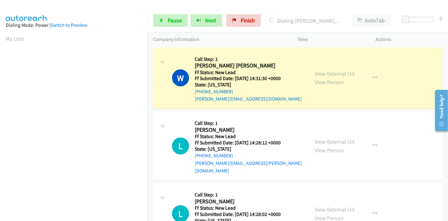
scroll to position [133, 0]
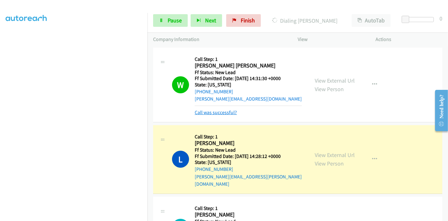
click at [216, 115] on link "Call was successful?" at bounding box center [216, 112] width 42 height 6
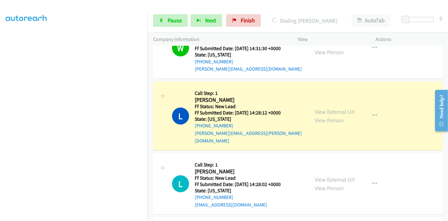
scroll to position [70, 0]
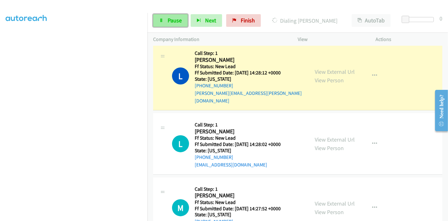
click at [156, 19] on link "Pause" at bounding box center [170, 20] width 35 height 13
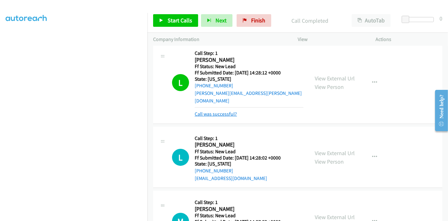
click at [218, 111] on link "Call was successful?" at bounding box center [216, 114] width 42 height 6
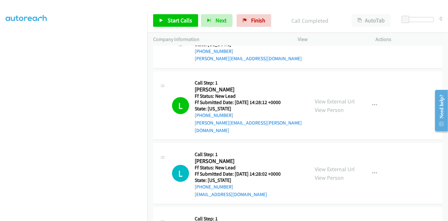
scroll to position [0, 0]
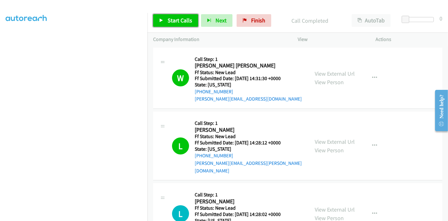
click at [185, 19] on span "Start Calls" at bounding box center [180, 20] width 25 height 7
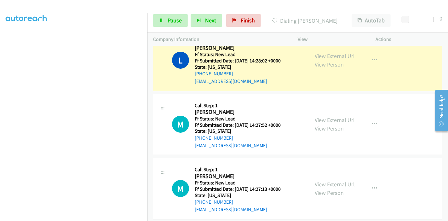
scroll to position [84, 0]
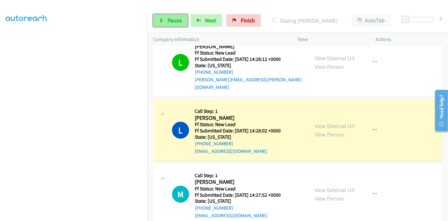
click at [168, 20] on span "Pause" at bounding box center [175, 20] width 14 height 7
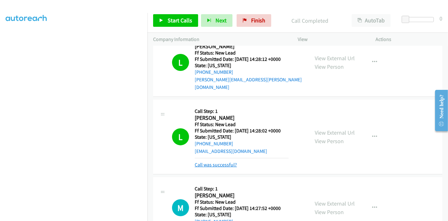
click at [217, 162] on link "Call was successful?" at bounding box center [216, 165] width 42 height 6
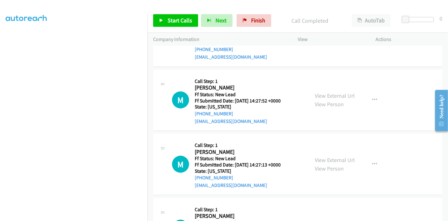
scroll to position [188, 0]
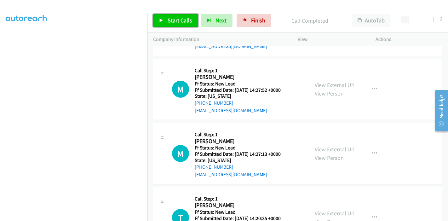
click at [168, 18] on span "Start Calls" at bounding box center [180, 20] width 25 height 7
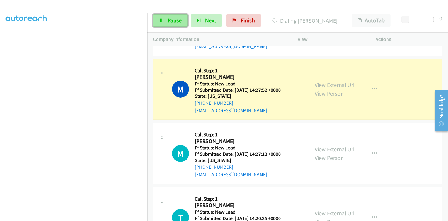
click at [168, 23] on span "Pause" at bounding box center [175, 20] width 14 height 7
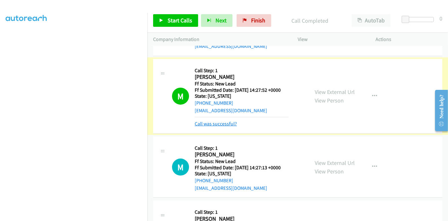
click at [211, 121] on link "Call was successful?" at bounding box center [216, 124] width 42 height 6
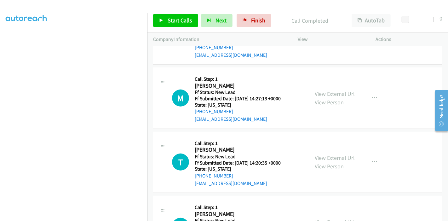
scroll to position [240, 0]
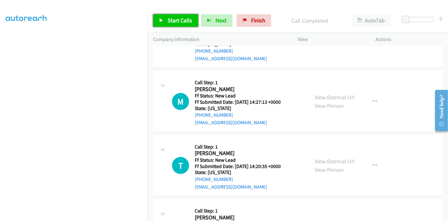
click at [176, 17] on span "Start Calls" at bounding box center [180, 20] width 25 height 7
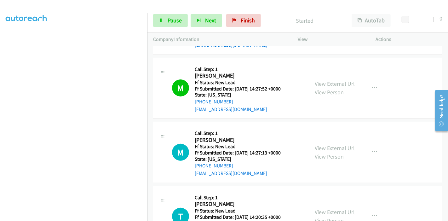
scroll to position [205, 0]
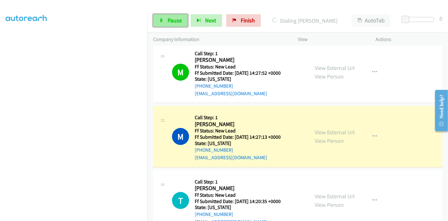
click at [170, 19] on span "Pause" at bounding box center [175, 20] width 14 height 7
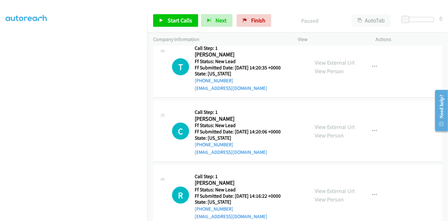
scroll to position [346, 0]
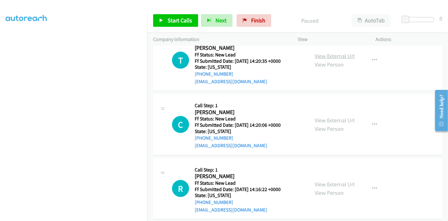
click at [344, 52] on link "View External Url" at bounding box center [335, 55] width 40 height 7
click at [336, 117] on link "View External Url" at bounding box center [335, 120] width 40 height 7
click at [334, 181] on link "View External Url" at bounding box center [335, 184] width 40 height 7
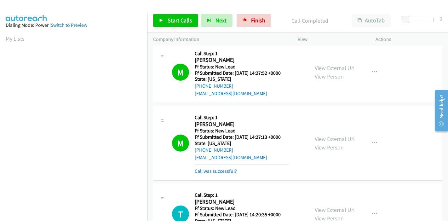
scroll to position [133, 0]
click at [211, 167] on div "M Callback Scheduled Call Step: 1 Marilia Coulombe America/Chicago Ff Status: N…" at bounding box center [297, 143] width 289 height 75
click at [212, 167] on div "Call was successful?" at bounding box center [242, 171] width 94 height 8
click at [213, 168] on link "Call was successful?" at bounding box center [216, 171] width 42 height 6
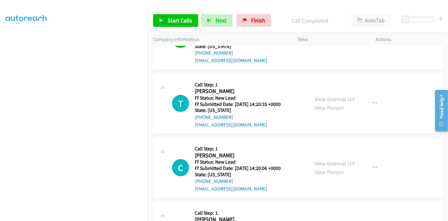
scroll to position [334, 0]
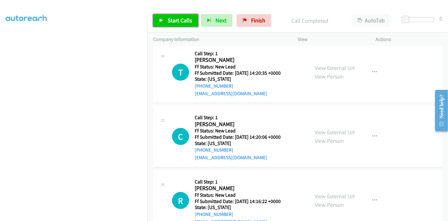
click at [171, 20] on span "Start Calls" at bounding box center [180, 20] width 25 height 7
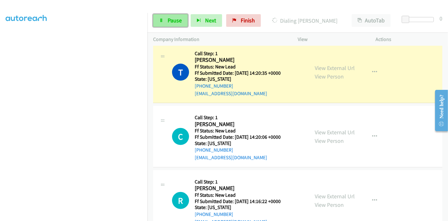
click at [163, 20] on icon at bounding box center [161, 21] width 4 height 4
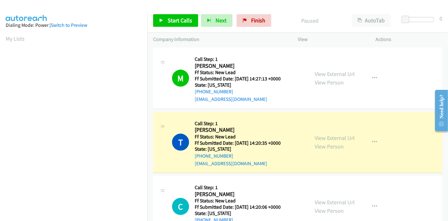
scroll to position [133, 0]
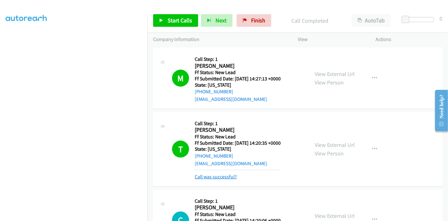
click at [216, 174] on link "Call was successful?" at bounding box center [216, 177] width 42 height 6
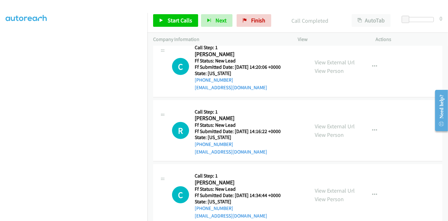
scroll to position [334, 0]
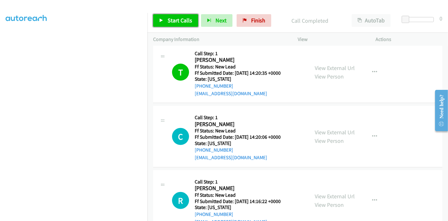
click at [170, 23] on span "Start Calls" at bounding box center [180, 20] width 25 height 7
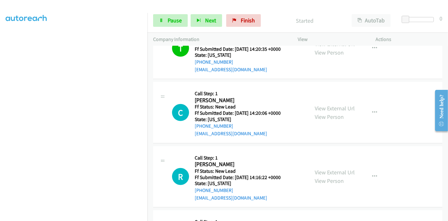
scroll to position [369, 0]
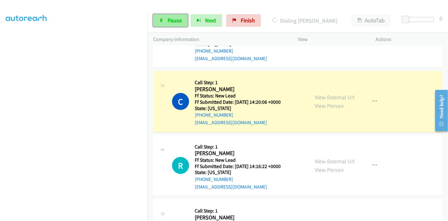
click at [160, 23] on link "Pause" at bounding box center [170, 20] width 35 height 13
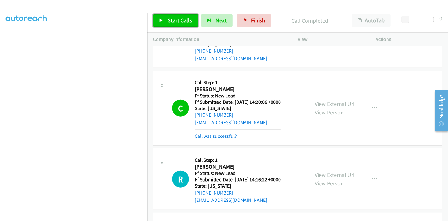
click at [180, 18] on span "Start Calls" at bounding box center [180, 20] width 25 height 7
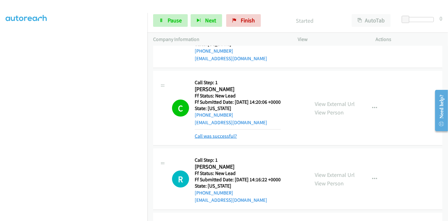
click at [207, 133] on link "Call was successful?" at bounding box center [216, 136] width 42 height 6
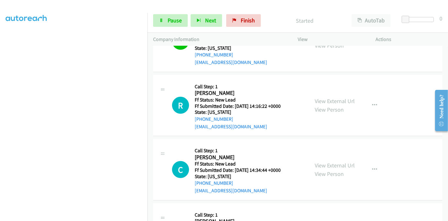
scroll to position [439, 0]
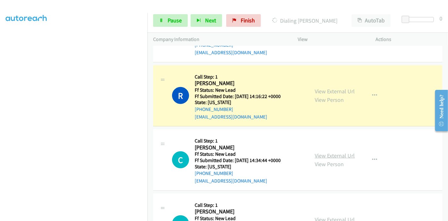
click at [325, 152] on link "View External Url" at bounding box center [335, 155] width 40 height 7
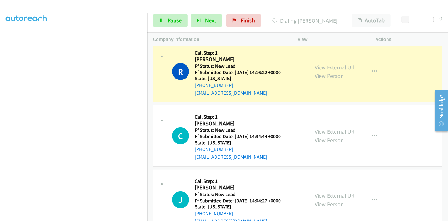
scroll to position [474, 0]
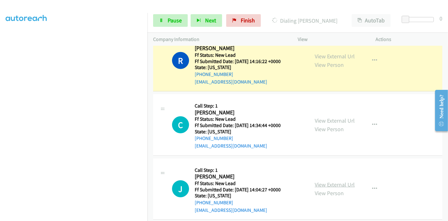
click at [323, 181] on link "View External Url" at bounding box center [335, 184] width 40 height 7
drag, startPoint x: 170, startPoint y: 18, endPoint x: 179, endPoint y: 16, distance: 9.3
click at [170, 18] on span "Pause" at bounding box center [175, 20] width 14 height 7
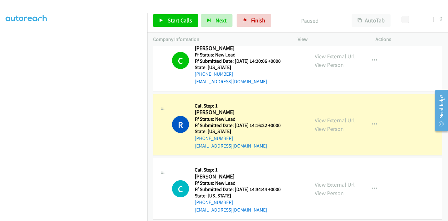
scroll to position [404, 0]
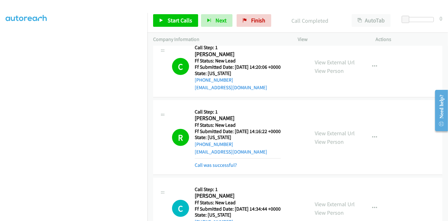
click at [213, 161] on div "R Callback Scheduled Call Step: 1 Robert Miles America/Denver Ff Status: New Le…" at bounding box center [297, 137] width 289 height 75
click at [212, 162] on link "Call was successful?" at bounding box center [216, 165] width 42 height 6
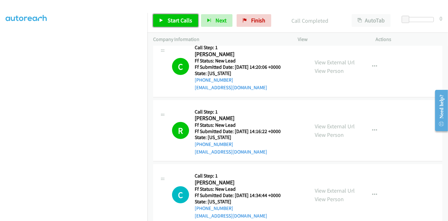
click at [163, 19] on icon at bounding box center [161, 21] width 4 height 4
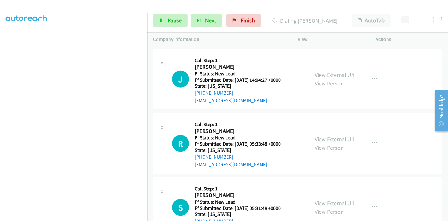
scroll to position [602, 0]
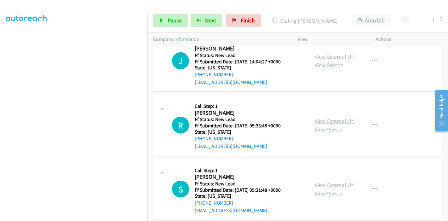
click at [324, 117] on link "View External Url" at bounding box center [335, 120] width 40 height 7
click at [330, 181] on link "View External Url" at bounding box center [335, 184] width 40 height 7
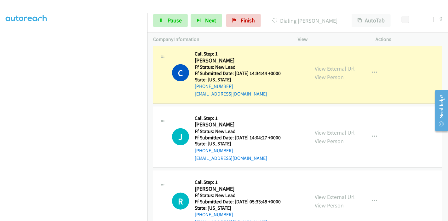
scroll to position [462, 0]
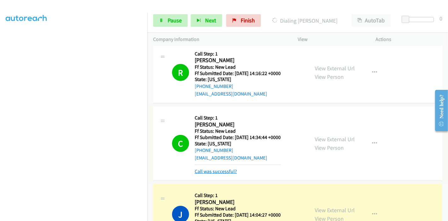
click at [202, 168] on link "Call was successful?" at bounding box center [216, 171] width 42 height 6
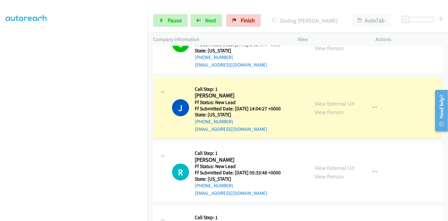
scroll to position [532, 0]
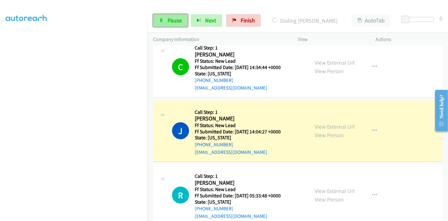
click at [173, 16] on link "Pause" at bounding box center [170, 20] width 35 height 13
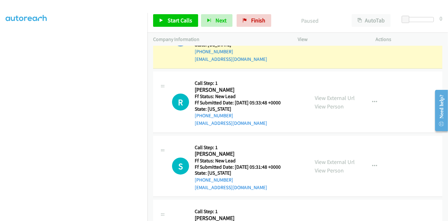
scroll to position [555, 0]
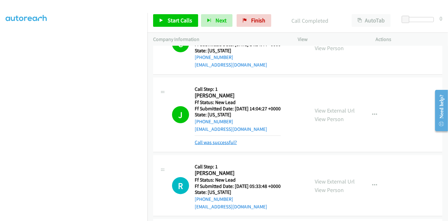
click at [205, 139] on link "Call was successful?" at bounding box center [216, 142] width 42 height 6
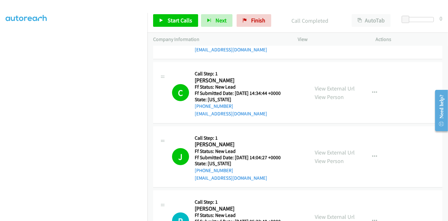
scroll to position [520, 0]
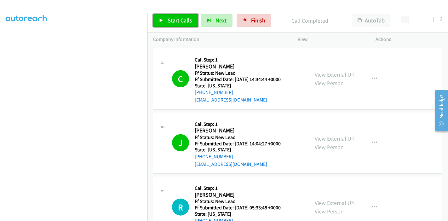
click at [171, 26] on link "Start Calls" at bounding box center [175, 20] width 45 height 13
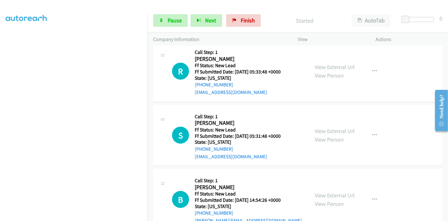
scroll to position [625, 0]
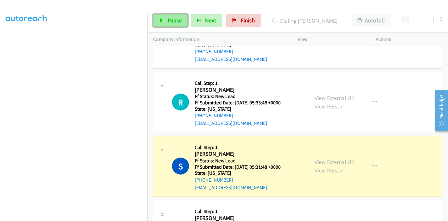
click at [175, 20] on span "Pause" at bounding box center [175, 20] width 14 height 7
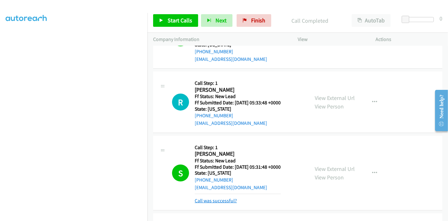
click at [213, 198] on link "Call was successful?" at bounding box center [216, 201] width 42 height 6
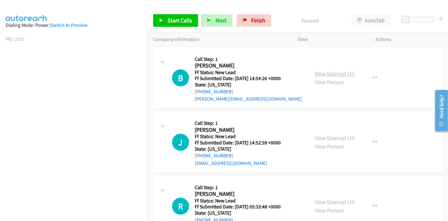
click at [330, 73] on link "View External Url" at bounding box center [335, 73] width 40 height 7
click at [326, 139] on link "View External Url" at bounding box center [335, 137] width 40 height 7
click at [172, 24] on span "Start Calls" at bounding box center [180, 20] width 25 height 7
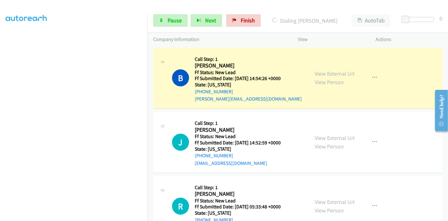
scroll to position [133, 0]
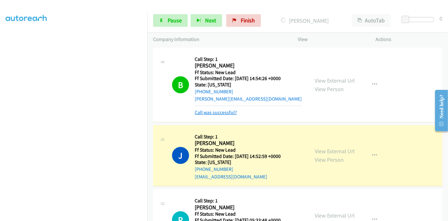
click at [219, 109] on link "Call was successful?" at bounding box center [216, 112] width 42 height 6
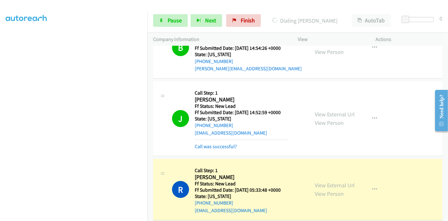
scroll to position [39, 0]
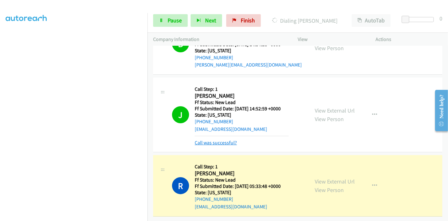
click at [195, 140] on link "Call was successful?" at bounding box center [216, 143] width 42 height 6
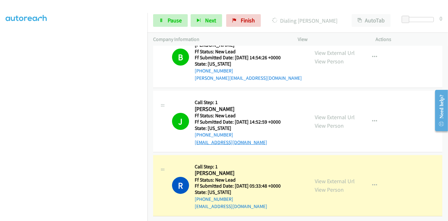
scroll to position [25, 0]
click at [174, 22] on span "Pause" at bounding box center [175, 20] width 14 height 7
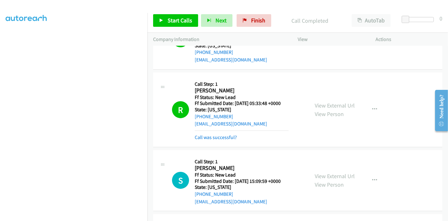
scroll to position [105, 0]
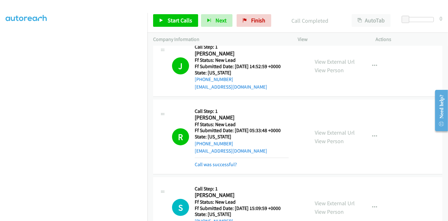
click at [221, 135] on h5 "State: [US_STATE]" at bounding box center [242, 137] width 94 height 6
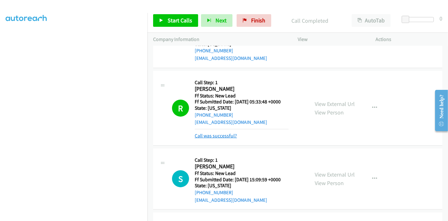
click at [221, 136] on link "Call was successful?" at bounding box center [216, 136] width 42 height 6
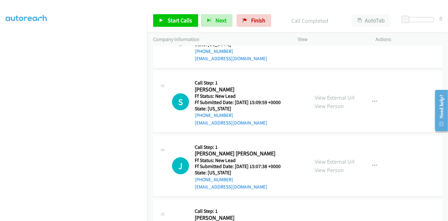
scroll to position [210, 0]
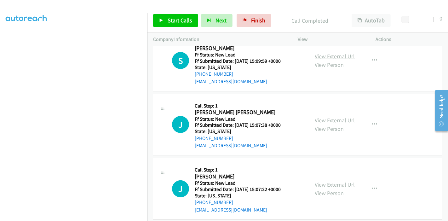
click at [335, 56] on link "View External Url" at bounding box center [335, 56] width 40 height 7
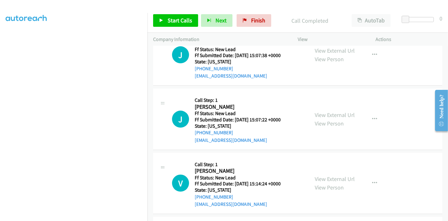
scroll to position [280, 0]
click at [335, 50] on link "View External Url" at bounding box center [335, 50] width 40 height 7
click at [325, 114] on link "View External Url" at bounding box center [335, 114] width 40 height 7
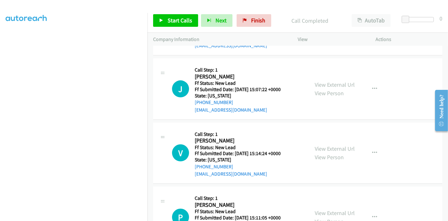
scroll to position [346, 0]
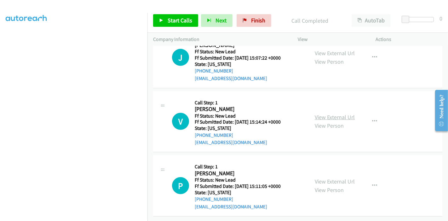
click at [328, 113] on link "View External Url" at bounding box center [335, 116] width 40 height 7
click at [330, 178] on link "View External Url" at bounding box center [335, 181] width 40 height 7
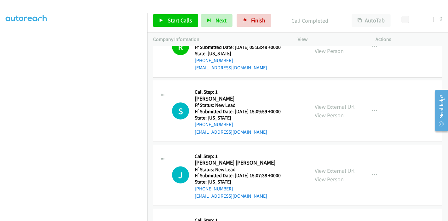
scroll to position [171, 0]
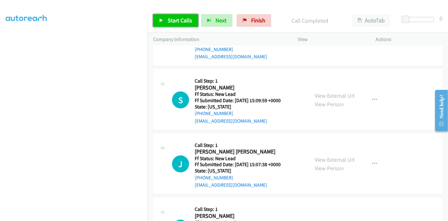
click at [160, 19] on icon at bounding box center [161, 21] width 4 height 4
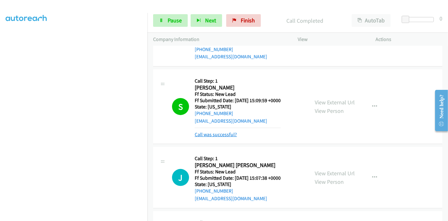
click at [223, 135] on link "Call was successful?" at bounding box center [216, 134] width 42 height 6
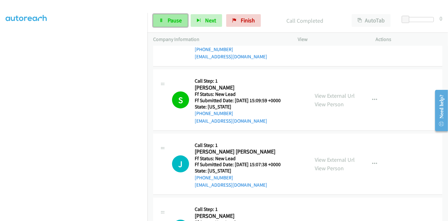
click at [166, 18] on link "Pause" at bounding box center [170, 20] width 35 height 13
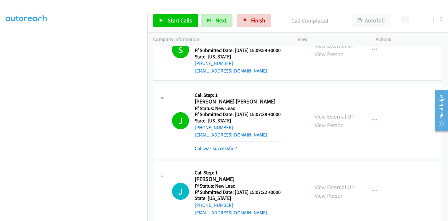
scroll to position [240, 0]
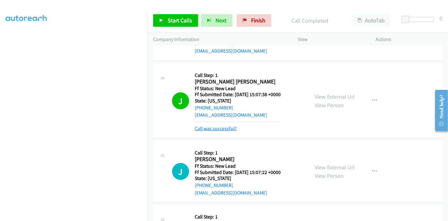
click at [219, 126] on link "Call was successful?" at bounding box center [216, 128] width 42 height 6
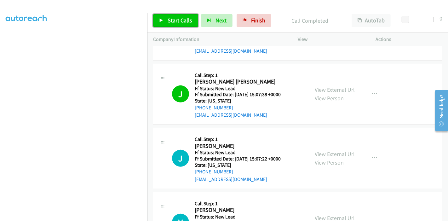
click at [169, 24] on span "Start Calls" at bounding box center [180, 20] width 25 height 7
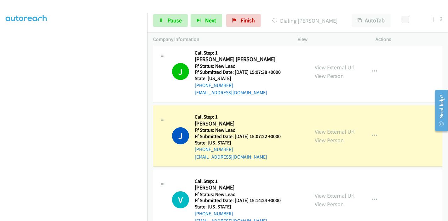
scroll to position [275, 0]
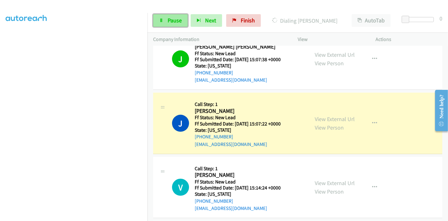
click at [174, 17] on span "Pause" at bounding box center [175, 20] width 14 height 7
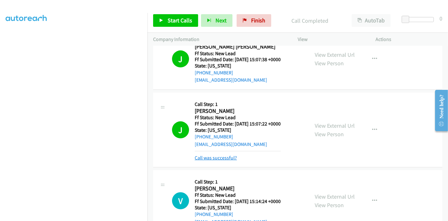
click at [214, 156] on link "Call was successful?" at bounding box center [216, 158] width 42 height 6
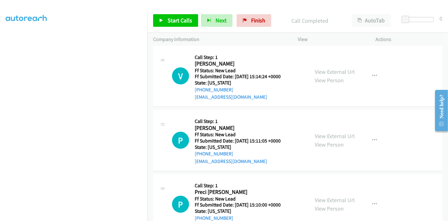
scroll to position [398, 0]
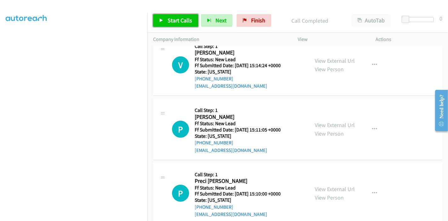
click at [178, 20] on span "Start Calls" at bounding box center [180, 20] width 25 height 7
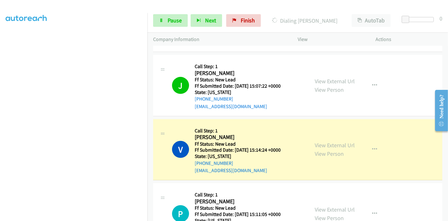
scroll to position [328, 0]
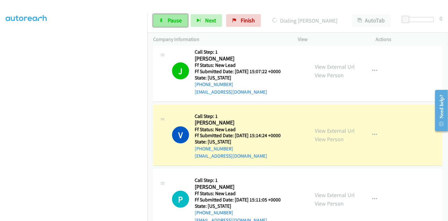
click at [168, 17] on span "Pause" at bounding box center [175, 20] width 14 height 7
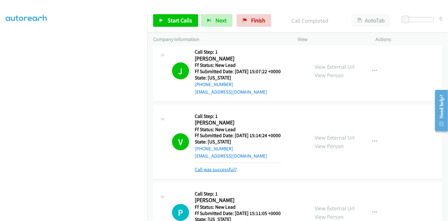
click at [222, 171] on link "Call was successful?" at bounding box center [216, 169] width 42 height 6
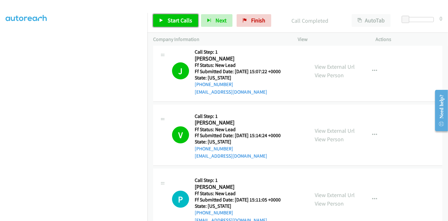
click at [175, 18] on span "Start Calls" at bounding box center [180, 20] width 25 height 7
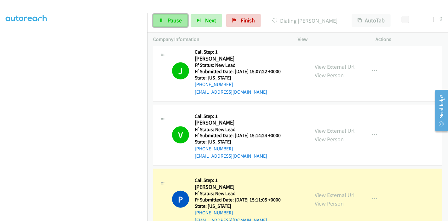
click at [168, 18] on span "Pause" at bounding box center [175, 20] width 14 height 7
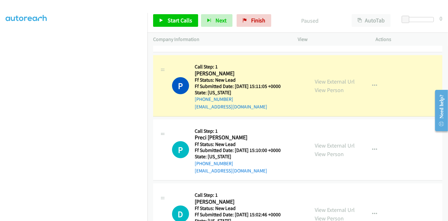
scroll to position [398, 0]
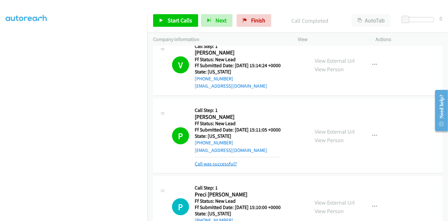
click at [227, 165] on link "Call was successful?" at bounding box center [216, 164] width 42 height 6
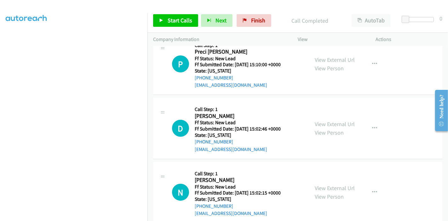
scroll to position [538, 0]
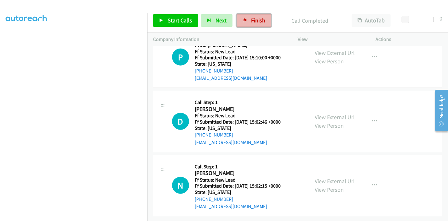
click at [252, 20] on span "Finish" at bounding box center [258, 20] width 14 height 7
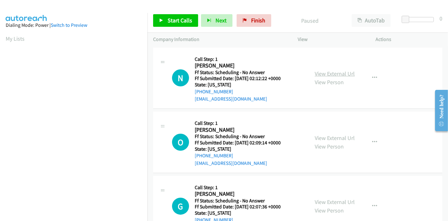
click at [329, 73] on link "View External Url" at bounding box center [335, 73] width 40 height 7
click at [328, 136] on link "View External Url" at bounding box center [335, 137] width 40 height 7
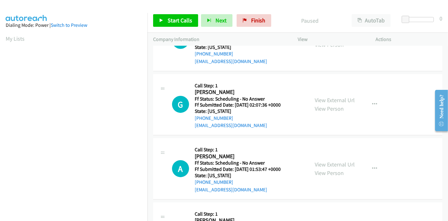
scroll to position [105, 0]
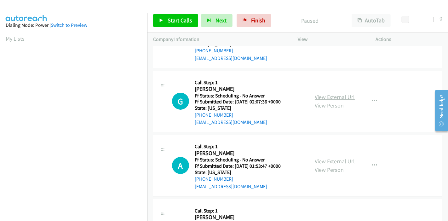
click at [332, 97] on link "View External Url" at bounding box center [335, 96] width 40 height 7
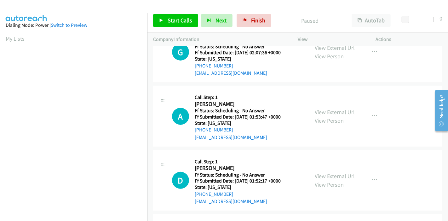
scroll to position [175, 0]
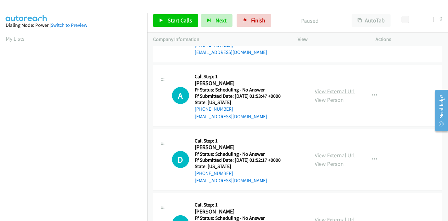
click at [332, 90] on link "View External Url" at bounding box center [335, 91] width 40 height 7
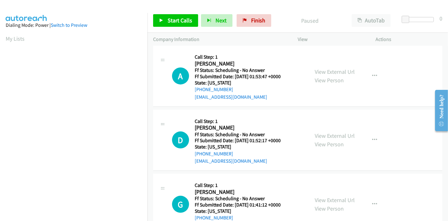
scroll to position [210, 0]
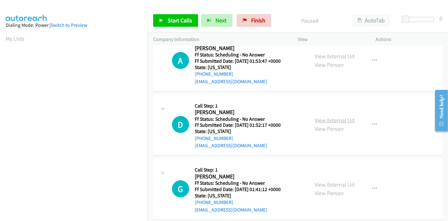
click at [328, 119] on link "View External Url" at bounding box center [335, 120] width 40 height 7
click at [169, 17] on span "Start Calls" at bounding box center [180, 20] width 25 height 7
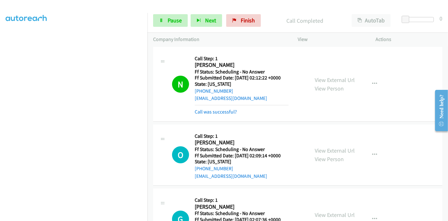
scroll to position [0, 0]
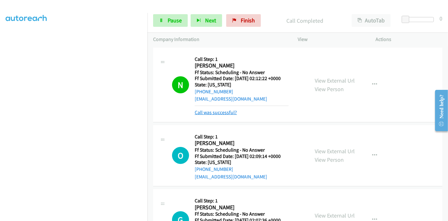
click at [207, 112] on link "Call was successful?" at bounding box center [216, 112] width 42 height 6
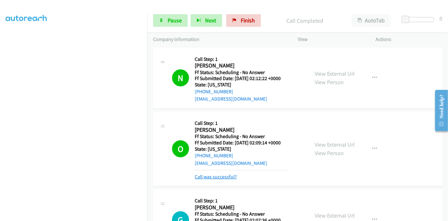
click at [208, 176] on link "Call was successful?" at bounding box center [216, 177] width 42 height 6
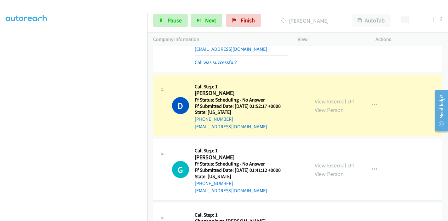
scroll to position [245, 0]
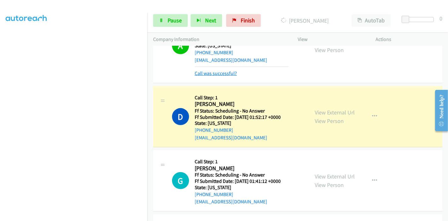
click at [214, 72] on link "Call was successful?" at bounding box center [216, 73] width 42 height 6
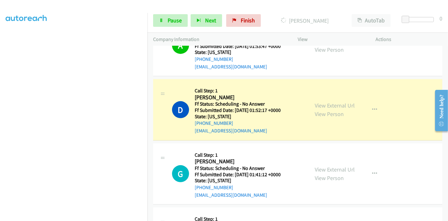
scroll to position [308, 0]
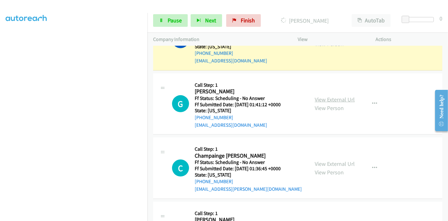
click at [330, 99] on link "View External Url" at bounding box center [335, 99] width 40 height 7
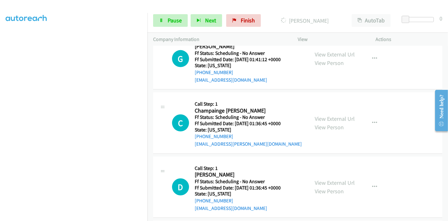
scroll to position [378, 0]
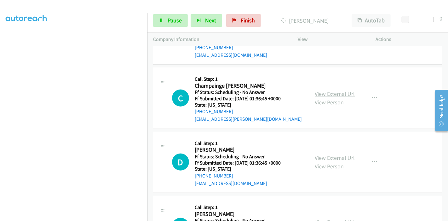
click at [325, 93] on link "View External Url" at bounding box center [335, 93] width 40 height 7
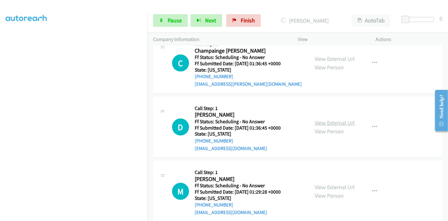
click at [327, 122] on link "View External Url" at bounding box center [335, 122] width 40 height 7
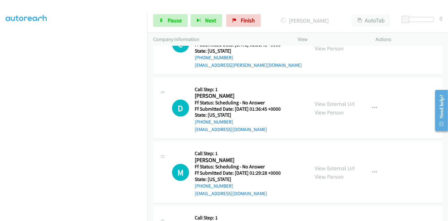
scroll to position [448, 0]
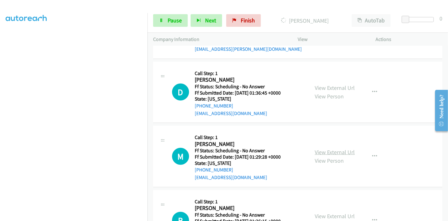
click at [317, 151] on link "View External Url" at bounding box center [335, 151] width 40 height 7
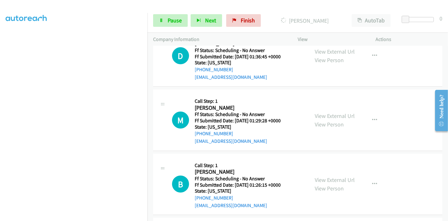
scroll to position [518, 0]
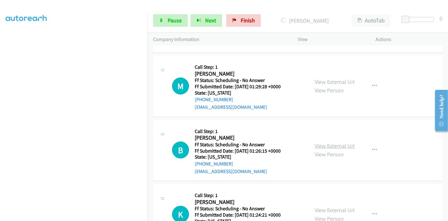
click at [322, 146] on link "View External Url" at bounding box center [335, 145] width 40 height 7
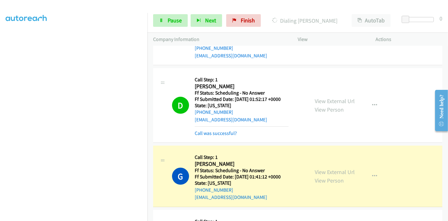
scroll to position [238, 0]
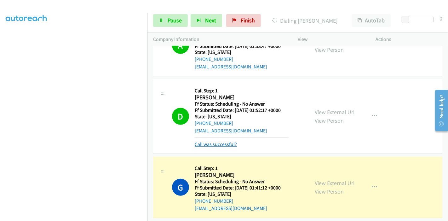
click at [208, 145] on link "Call was successful?" at bounding box center [216, 144] width 42 height 6
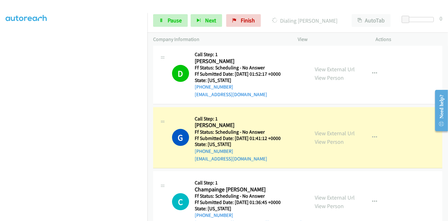
scroll to position [308, 0]
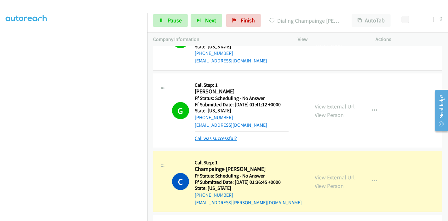
click at [221, 138] on link "Call was successful?" at bounding box center [216, 138] width 42 height 6
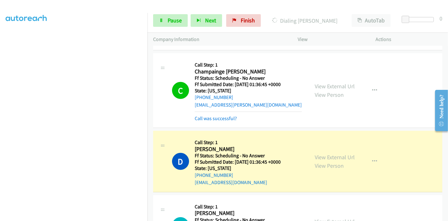
scroll to position [378, 0]
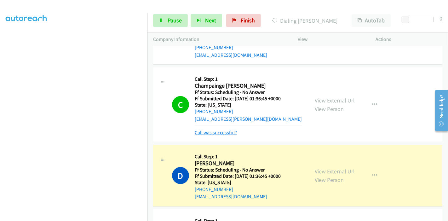
click at [218, 130] on link "Call was successful?" at bounding box center [216, 133] width 42 height 6
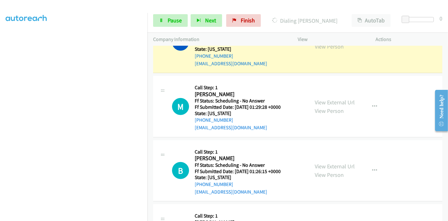
scroll to position [483, 0]
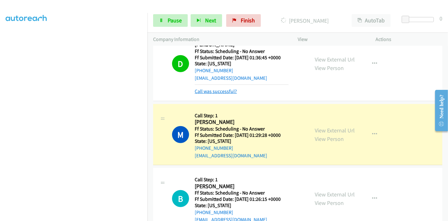
click at [212, 90] on link "Call was successful?" at bounding box center [216, 91] width 42 height 6
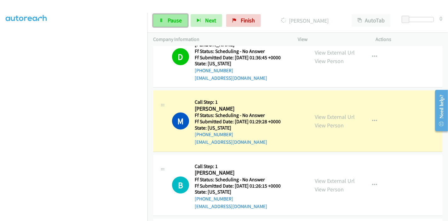
click at [166, 21] on link "Pause" at bounding box center [170, 20] width 35 height 13
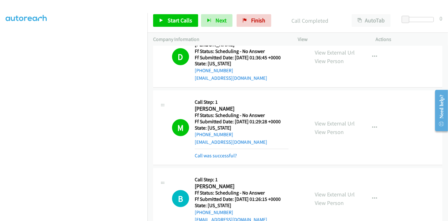
scroll to position [553, 0]
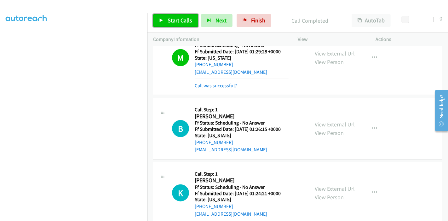
click at [179, 20] on span "Start Calls" at bounding box center [180, 20] width 25 height 7
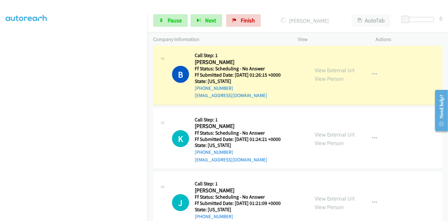
scroll to position [623, 0]
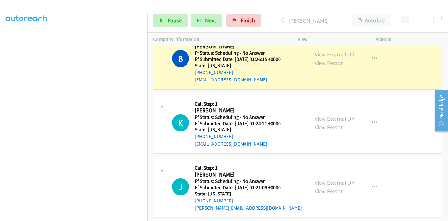
click at [325, 117] on link "View External Url" at bounding box center [335, 118] width 40 height 7
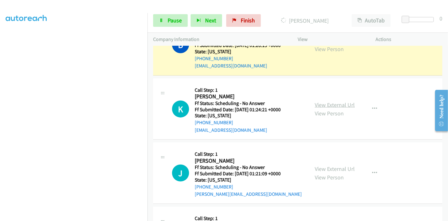
scroll to position [658, 0]
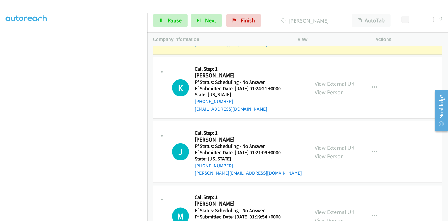
click at [319, 147] on link "View External Url" at bounding box center [335, 147] width 40 height 7
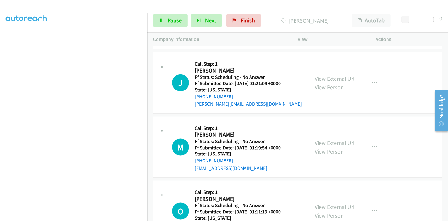
scroll to position [728, 0]
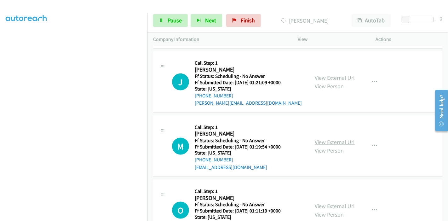
click at [327, 139] on link "View External Url" at bounding box center [335, 141] width 40 height 7
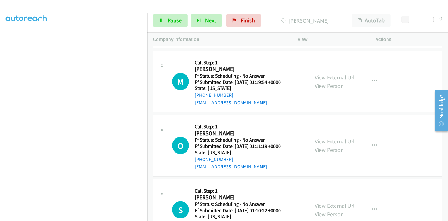
scroll to position [799, 0]
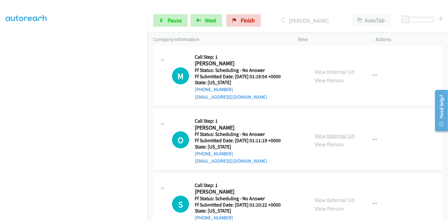
click at [327, 135] on link "View External Url" at bounding box center [335, 135] width 40 height 7
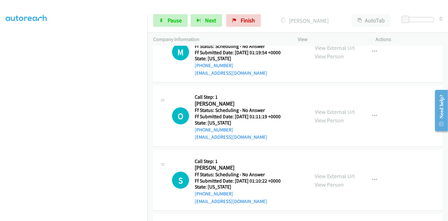
scroll to position [834, 0]
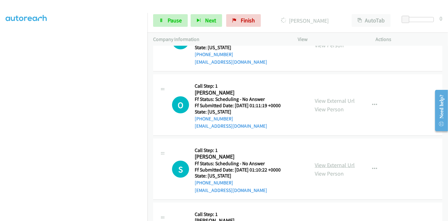
click at [335, 164] on link "View External Url" at bounding box center [335, 164] width 40 height 7
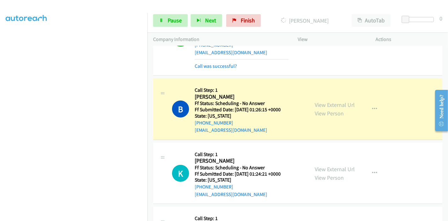
scroll to position [588, 0]
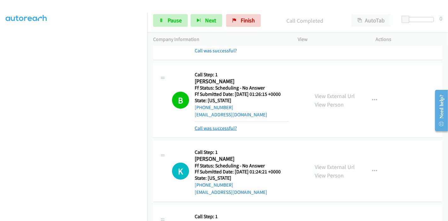
click at [220, 125] on link "Call was successful?" at bounding box center [216, 128] width 42 height 6
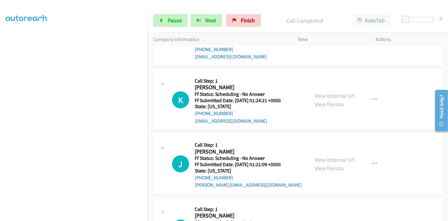
scroll to position [658, 0]
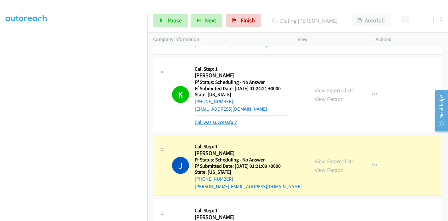
click at [200, 122] on link "Call was successful?" at bounding box center [216, 122] width 42 height 6
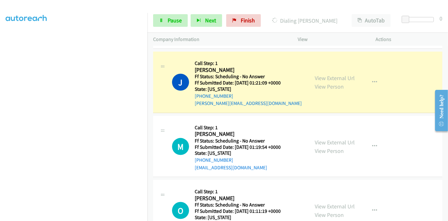
scroll to position [728, 0]
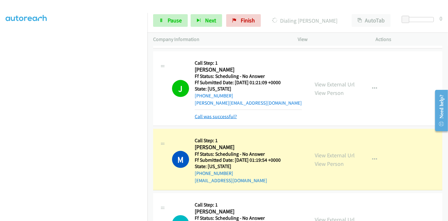
click at [206, 114] on link "Call was successful?" at bounding box center [216, 116] width 42 height 6
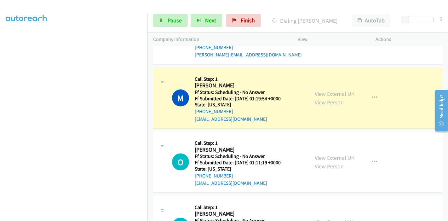
scroll to position [799, 0]
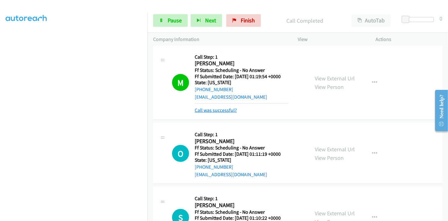
click at [220, 107] on link "Call was successful?" at bounding box center [216, 110] width 42 height 6
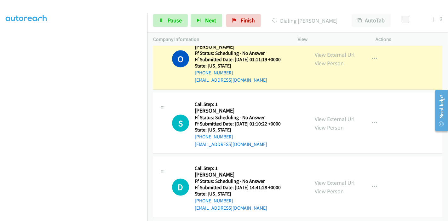
scroll to position [869, 0]
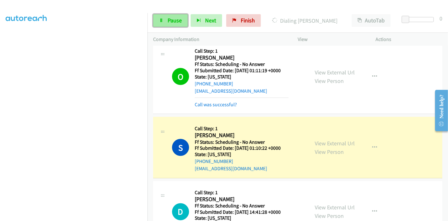
click at [172, 21] on span "Pause" at bounding box center [175, 20] width 14 height 7
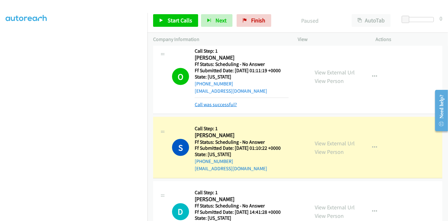
click at [215, 105] on link "Call was successful?" at bounding box center [216, 104] width 42 height 6
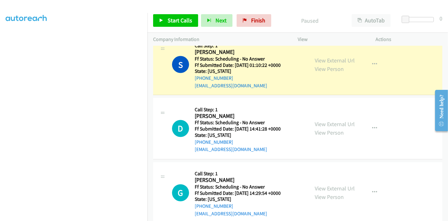
scroll to position [939, 0]
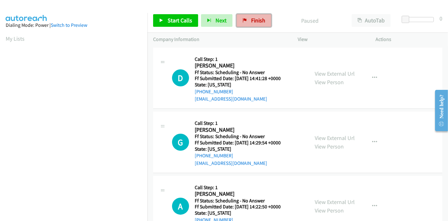
click at [252, 15] on link "Finish" at bounding box center [254, 20] width 35 height 13
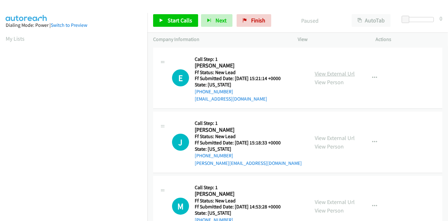
click at [335, 70] on link "View External Url" at bounding box center [335, 73] width 40 height 7
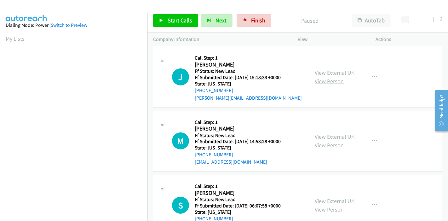
scroll to position [70, 0]
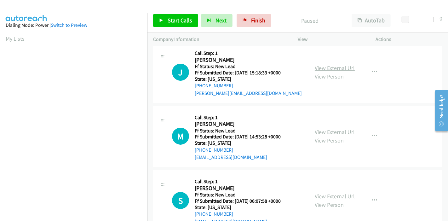
click at [326, 66] on link "View External Url" at bounding box center [335, 67] width 40 height 7
click at [324, 131] on link "View External Url" at bounding box center [335, 131] width 40 height 7
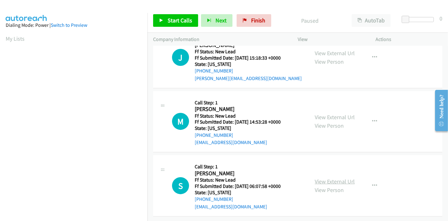
click at [321, 178] on link "View External Url" at bounding box center [335, 181] width 40 height 7
click at [171, 20] on span "Start Calls" at bounding box center [180, 20] width 25 height 7
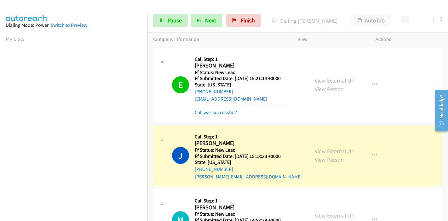
scroll to position [133, 0]
click at [221, 110] on link "Call was successful?" at bounding box center [216, 112] width 42 height 6
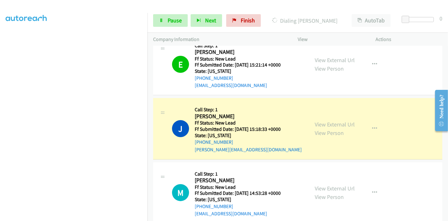
scroll to position [0, 0]
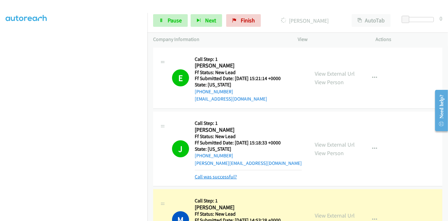
click at [212, 174] on link "Call was successful?" at bounding box center [216, 177] width 42 height 6
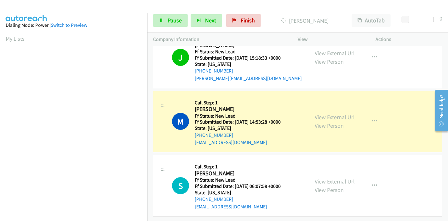
scroll to position [133, 0]
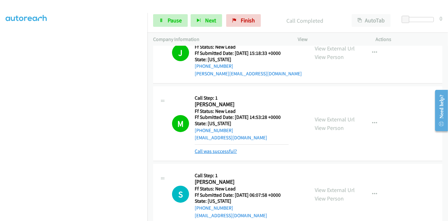
click at [213, 151] on link "Call was successful?" at bounding box center [216, 151] width 42 height 6
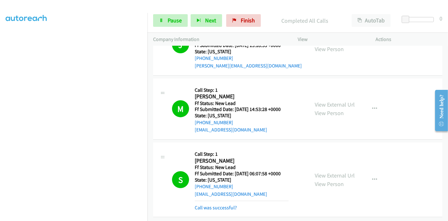
scroll to position [131, 0]
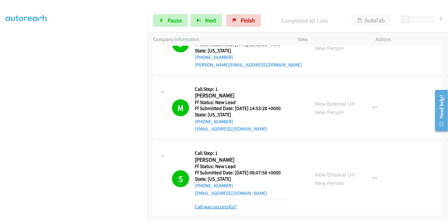
click at [207, 204] on link "Call was successful?" at bounding box center [216, 207] width 42 height 6
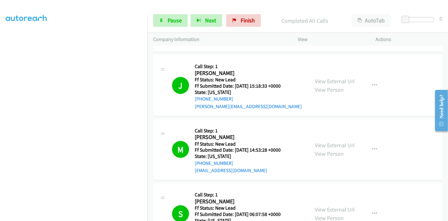
scroll to position [0, 0]
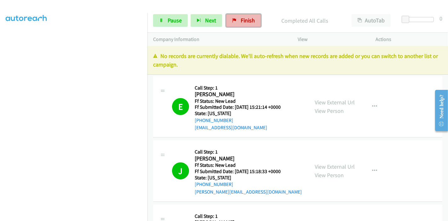
click at [241, 17] on span "Finish" at bounding box center [248, 20] width 14 height 7
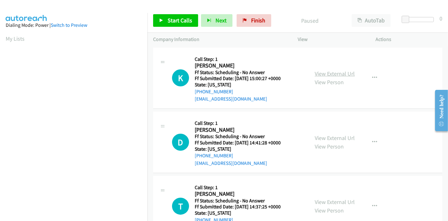
click at [326, 72] on link "View External Url" at bounding box center [335, 73] width 40 height 7
click at [325, 136] on link "View External Url" at bounding box center [335, 137] width 40 height 7
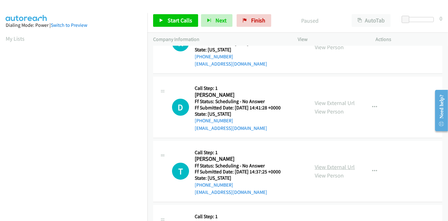
click at [319, 167] on link "View External Url" at bounding box center [335, 166] width 40 height 7
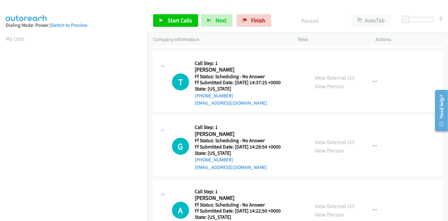
scroll to position [140, 0]
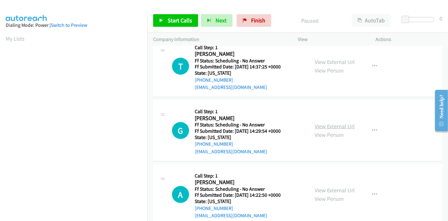
click at [331, 124] on link "View External Url" at bounding box center [335, 126] width 40 height 7
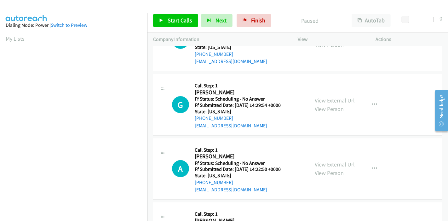
scroll to position [175, 0]
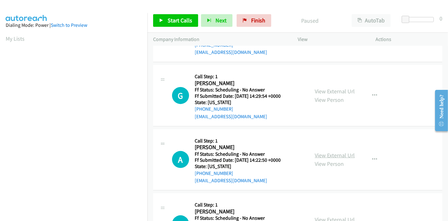
click at [320, 152] on link "View External Url" at bounding box center [335, 155] width 40 height 7
click at [168, 21] on span "Start Calls" at bounding box center [180, 20] width 25 height 7
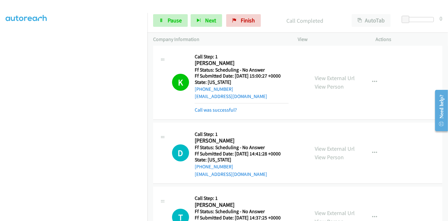
scroll to position [0, 0]
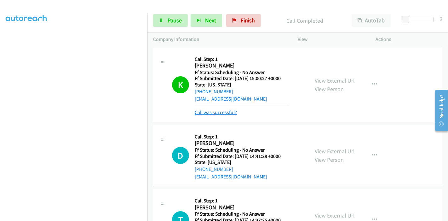
click at [225, 113] on link "Call was successful?" at bounding box center [216, 112] width 42 height 6
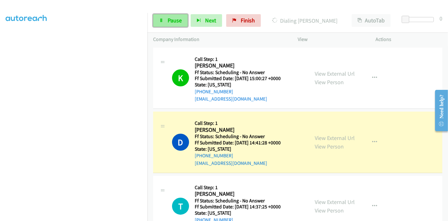
click at [168, 15] on link "Pause" at bounding box center [170, 20] width 35 height 13
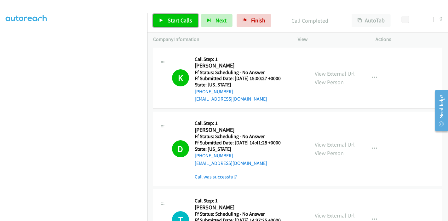
click at [170, 24] on link "Start Calls" at bounding box center [175, 20] width 45 height 13
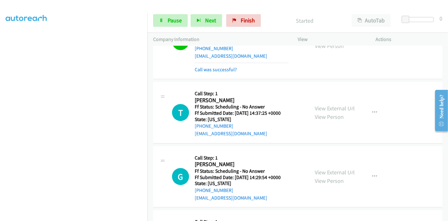
scroll to position [140, 0]
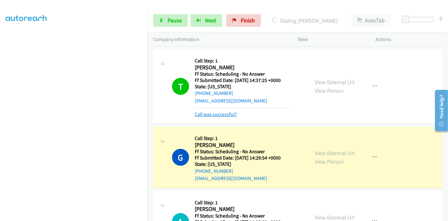
click at [217, 112] on link "Call was successful?" at bounding box center [216, 114] width 42 height 6
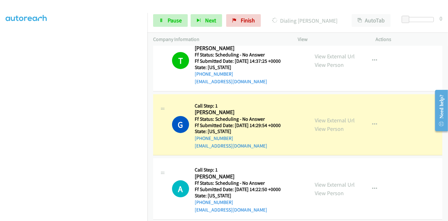
scroll to position [175, 0]
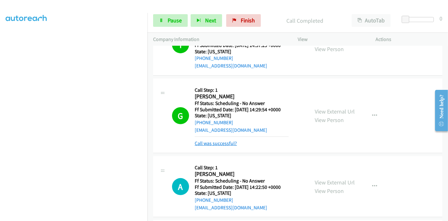
click at [218, 142] on link "Call was successful?" at bounding box center [216, 143] width 42 height 6
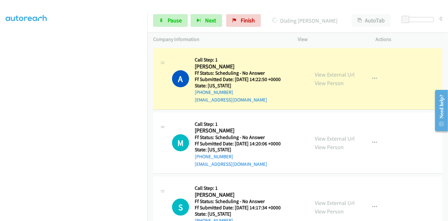
scroll to position [280, 0]
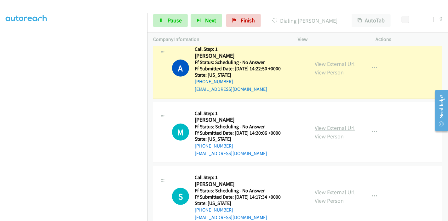
click at [332, 130] on link "View External Url" at bounding box center [335, 127] width 40 height 7
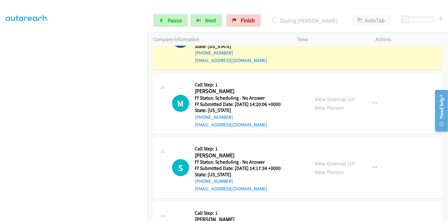
scroll to position [315, 0]
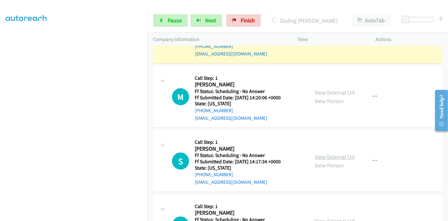
click at [325, 154] on link "View External Url" at bounding box center [335, 156] width 40 height 7
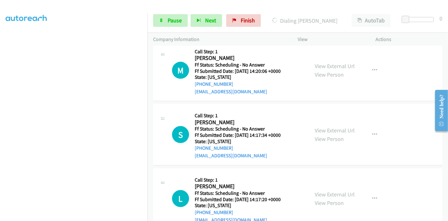
scroll to position [350, 0]
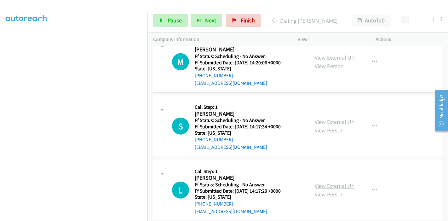
click at [316, 183] on link "View External Url" at bounding box center [335, 185] width 40 height 7
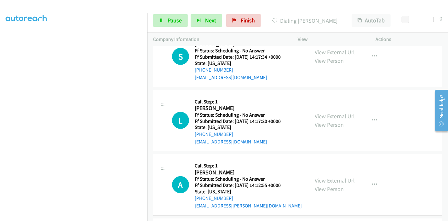
scroll to position [420, 0]
click at [321, 177] on link "View External Url" at bounding box center [335, 179] width 40 height 7
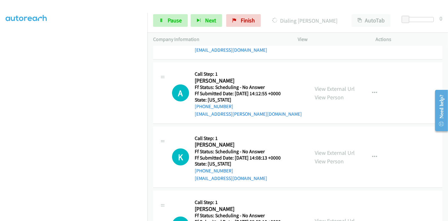
scroll to position [525, 0]
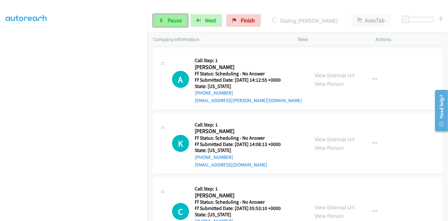
click at [168, 16] on link "Pause" at bounding box center [170, 20] width 35 height 13
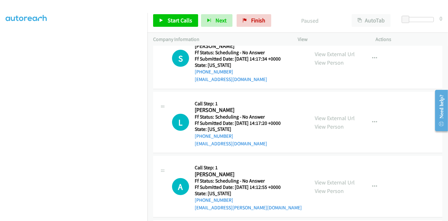
scroll to position [420, 0]
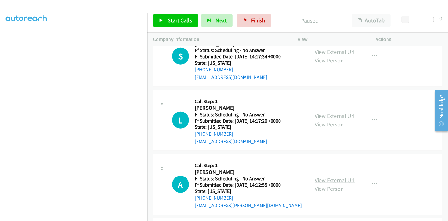
click at [330, 177] on link "View External Url" at bounding box center [335, 179] width 40 height 7
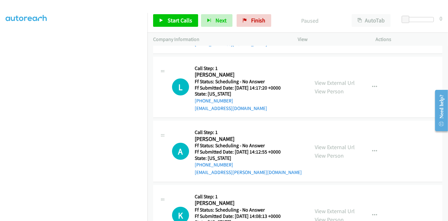
scroll to position [490, 0]
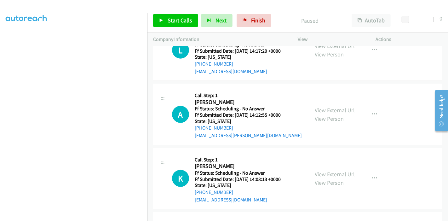
click at [327, 168] on div "View External Url View Person View External Url Email Schedule/Manage Callback …" at bounding box center [351, 179] width 84 height 50
click at [327, 174] on link "View External Url" at bounding box center [335, 174] width 40 height 7
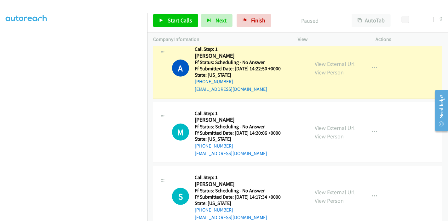
scroll to position [133, 0]
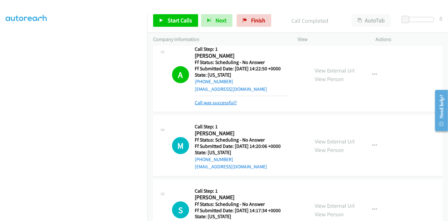
click at [215, 101] on link "Call was successful?" at bounding box center [216, 103] width 42 height 6
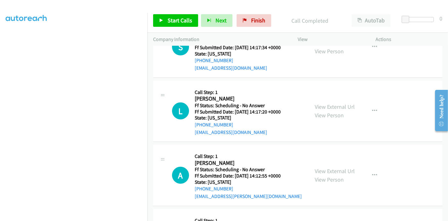
scroll to position [350, 0]
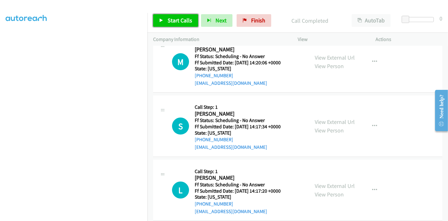
click at [172, 18] on span "Start Calls" at bounding box center [180, 20] width 25 height 7
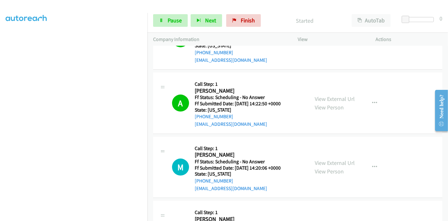
scroll to position [280, 0]
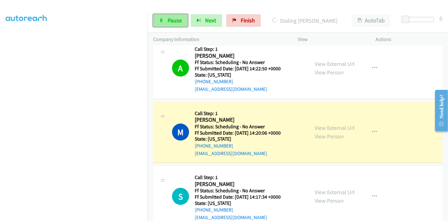
click at [168, 20] on span "Pause" at bounding box center [175, 20] width 14 height 7
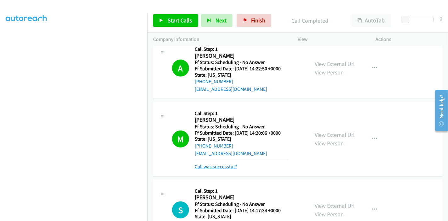
click at [214, 166] on link "Call was successful?" at bounding box center [216, 167] width 42 height 6
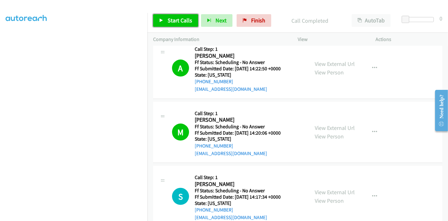
click at [165, 19] on link "Start Calls" at bounding box center [175, 20] width 45 height 13
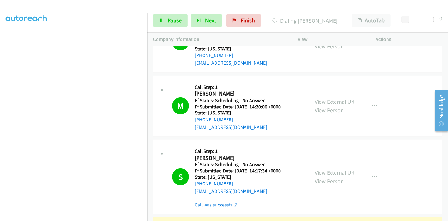
scroll to position [350, 0]
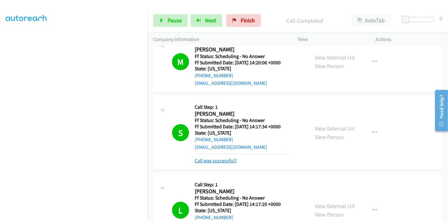
click at [229, 160] on link "Call was successful?" at bounding box center [216, 161] width 42 height 6
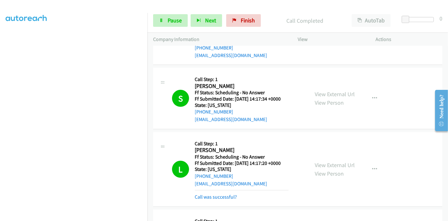
scroll to position [420, 0]
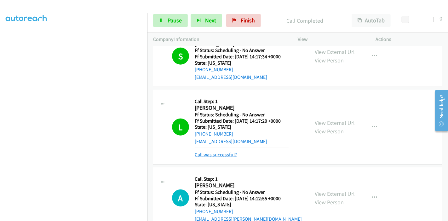
click at [215, 153] on link "Call was successful?" at bounding box center [216, 155] width 42 height 6
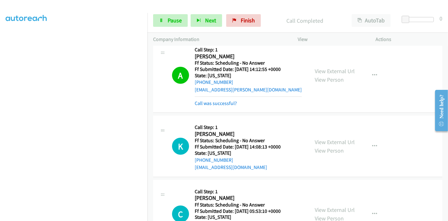
scroll to position [497, 0]
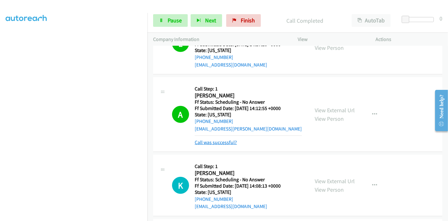
click at [216, 144] on link "Call was successful?" at bounding box center [216, 142] width 42 height 6
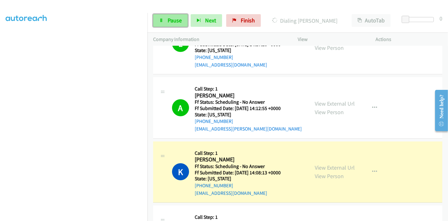
click at [175, 26] on link "Pause" at bounding box center [170, 20] width 35 height 13
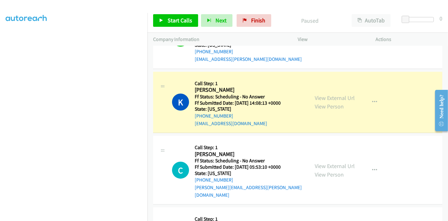
scroll to position [567, 0]
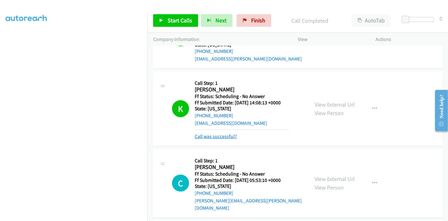
click at [217, 134] on link "Call was successful?" at bounding box center [216, 136] width 42 height 6
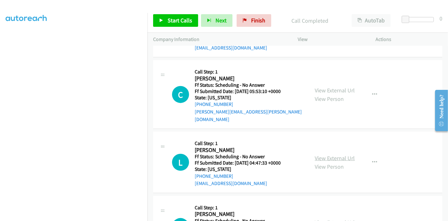
scroll to position [672, 0]
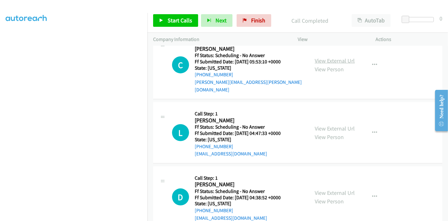
click at [339, 57] on link "View External Url" at bounding box center [335, 60] width 40 height 7
click at [338, 125] on link "View External Url" at bounding box center [335, 128] width 40 height 7
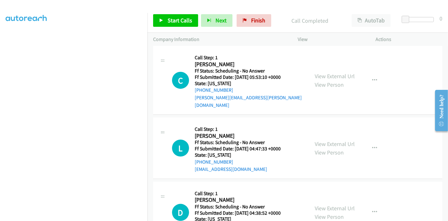
scroll to position [707, 0]
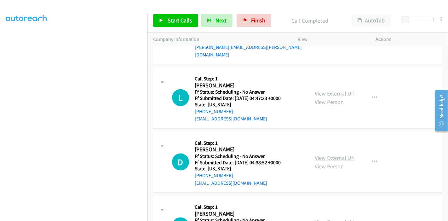
click at [335, 154] on link "View External Url" at bounding box center [335, 157] width 40 height 7
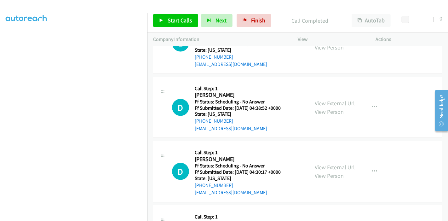
scroll to position [777, 0]
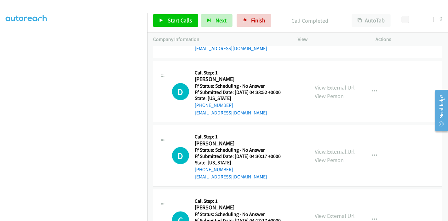
click at [339, 148] on link "View External Url" at bounding box center [335, 151] width 40 height 7
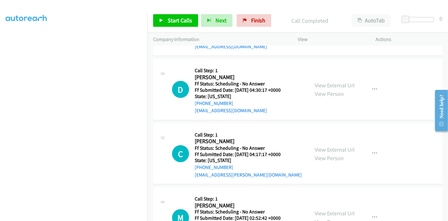
scroll to position [847, 0]
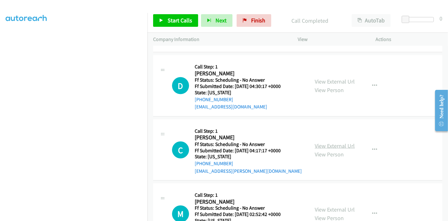
click at [325, 142] on link "View External Url" at bounding box center [335, 145] width 40 height 7
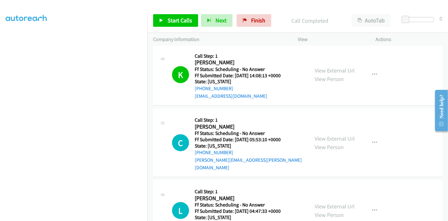
scroll to position [637, 0]
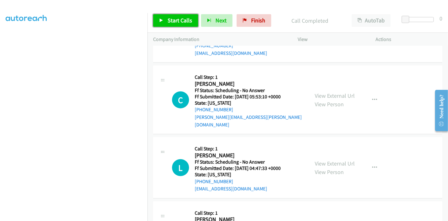
click at [162, 19] on icon at bounding box center [161, 21] width 4 height 4
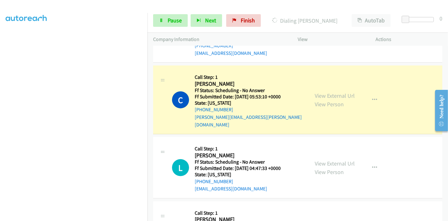
click at [280, 171] on h5 "State: California" at bounding box center [242, 174] width 94 height 6
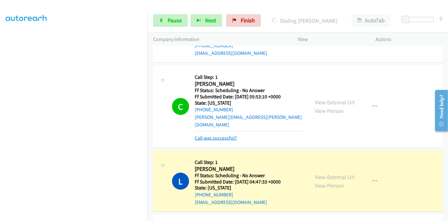
click at [224, 135] on link "Call was successful?" at bounding box center [216, 138] width 42 height 6
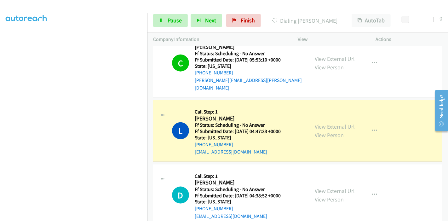
scroll to position [707, 0]
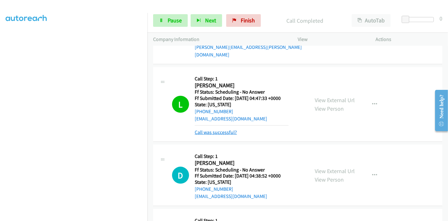
click at [225, 129] on link "Call was successful?" at bounding box center [216, 132] width 42 height 6
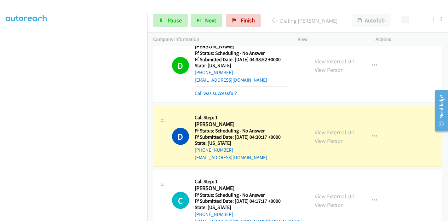
scroll to position [847, 0]
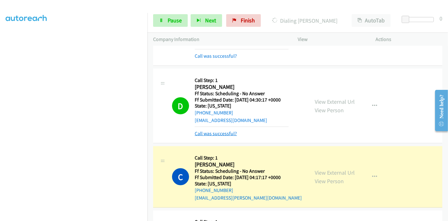
click at [210, 130] on link "Call was successful?" at bounding box center [216, 133] width 42 height 6
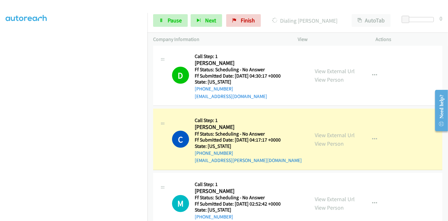
scroll to position [882, 0]
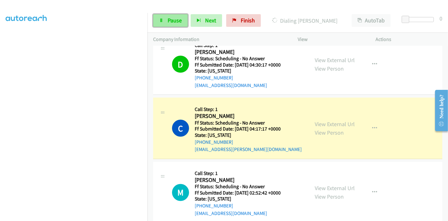
click at [168, 25] on link "Pause" at bounding box center [170, 20] width 35 height 13
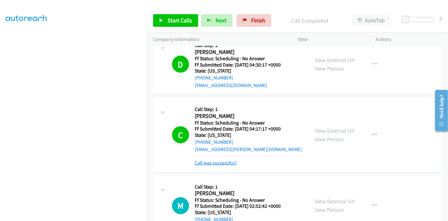
click at [219, 160] on link "Call was successful?" at bounding box center [216, 163] width 42 height 6
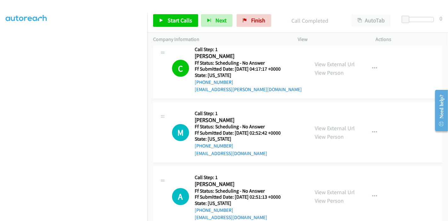
scroll to position [977, 0]
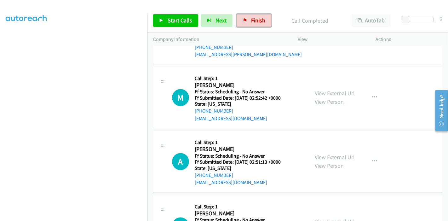
drag, startPoint x: 258, startPoint y: 20, endPoint x: 243, endPoint y: 27, distance: 16.5
click at [257, 20] on span "Finish" at bounding box center [258, 20] width 14 height 7
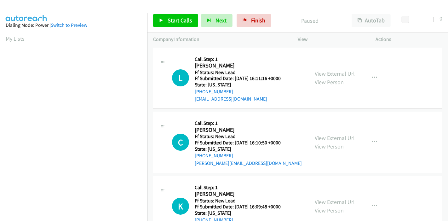
click at [338, 73] on link "View External Url" at bounding box center [335, 73] width 40 height 7
click at [331, 139] on link "View External Url" at bounding box center [335, 137] width 40 height 7
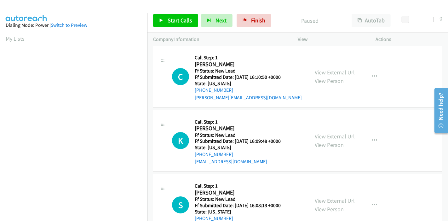
scroll to position [70, 0]
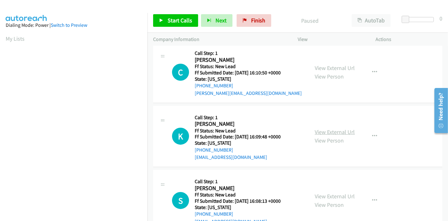
click at [325, 128] on link "View External Url" at bounding box center [335, 131] width 40 height 7
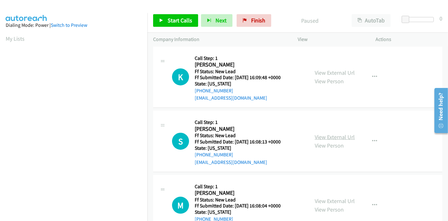
scroll to position [140, 0]
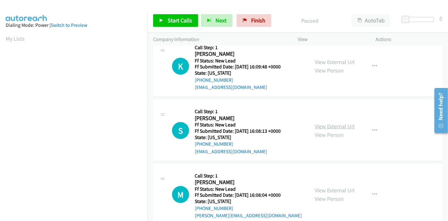
click at [342, 126] on link "View External Url" at bounding box center [335, 126] width 40 height 7
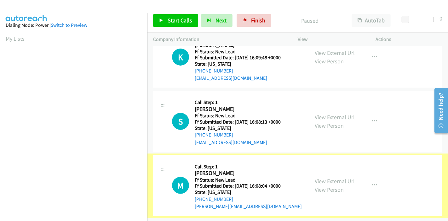
scroll to position [153, 0]
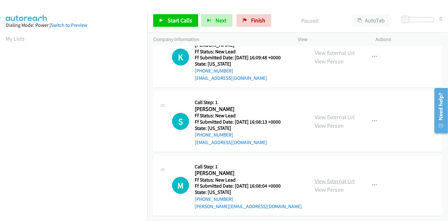
click at [334, 178] on link "View External Url" at bounding box center [335, 180] width 40 height 7
click at [169, 20] on span "Start Calls" at bounding box center [180, 20] width 25 height 7
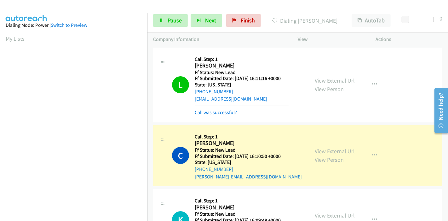
scroll to position [133, 0]
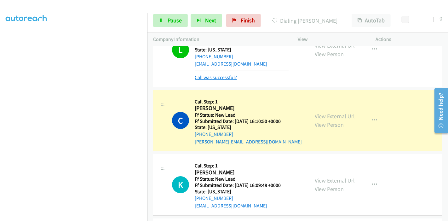
click at [210, 75] on link "Call was successful?" at bounding box center [216, 77] width 42 height 6
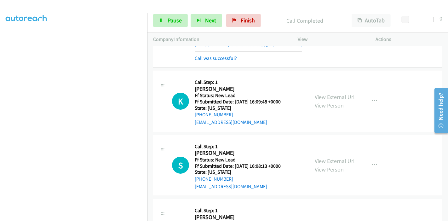
scroll to position [153, 0]
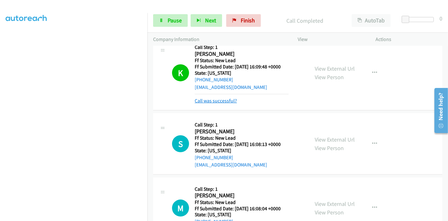
click at [208, 101] on link "Call was successful?" at bounding box center [216, 101] width 42 height 6
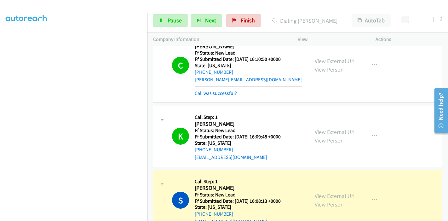
scroll to position [49, 0]
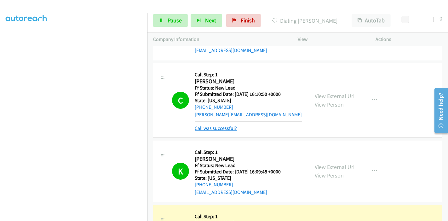
click at [201, 127] on link "Call was successful?" at bounding box center [216, 128] width 42 height 6
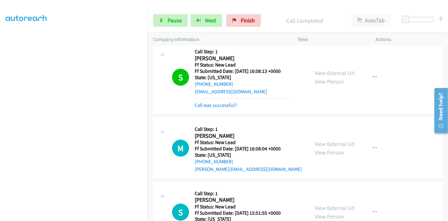
scroll to position [160, 0]
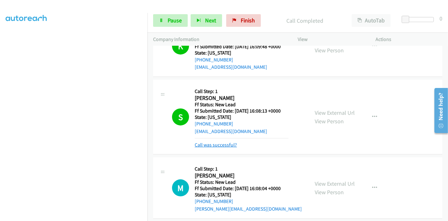
click at [209, 144] on link "Call was successful?" at bounding box center [216, 145] width 42 height 6
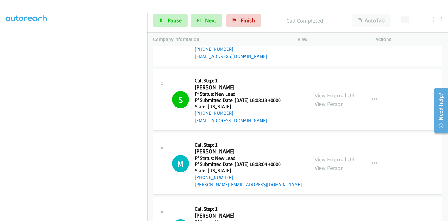
scroll to position [171, 0]
click at [161, 21] on icon at bounding box center [161, 21] width 4 height 4
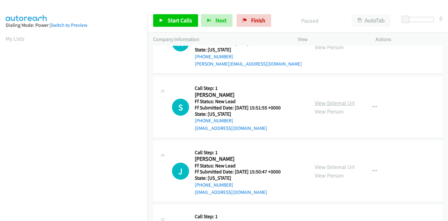
click at [330, 102] on link "View External Url" at bounding box center [335, 102] width 40 height 7
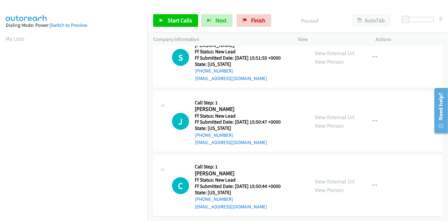
scroll to position [90, 0]
click at [326, 113] on link "View External Url" at bounding box center [335, 116] width 40 height 7
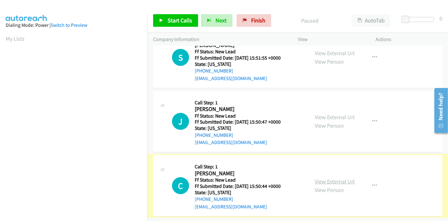
click at [330, 178] on link "View External Url" at bounding box center [335, 181] width 40 height 7
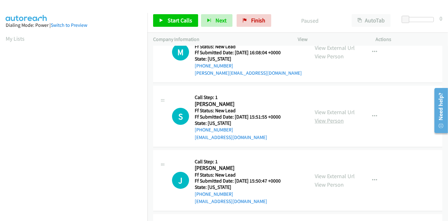
scroll to position [20, 0]
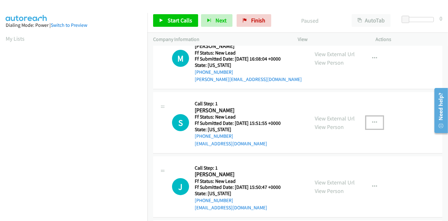
click at [374, 122] on icon "button" at bounding box center [374, 122] width 5 height 5
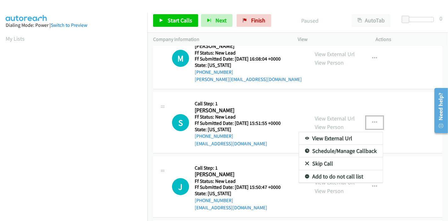
click at [322, 161] on link "Skip Call" at bounding box center [341, 163] width 84 height 13
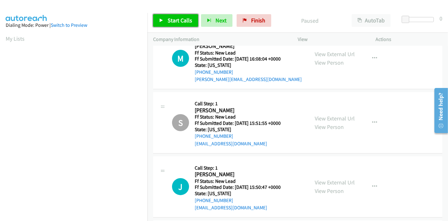
click at [172, 14] on link "Start Calls" at bounding box center [175, 20] width 45 height 13
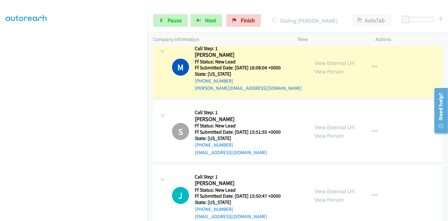
scroll to position [0, 0]
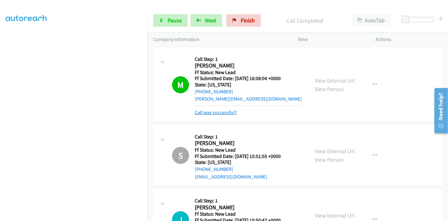
click at [221, 113] on link "Call was successful?" at bounding box center [216, 112] width 42 height 6
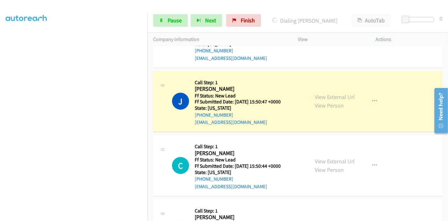
scroll to position [140, 0]
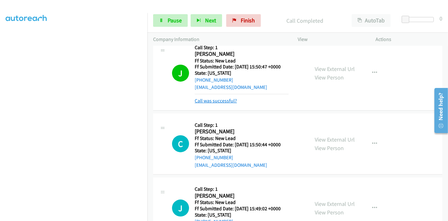
click at [211, 102] on link "Call was successful?" at bounding box center [216, 101] width 42 height 6
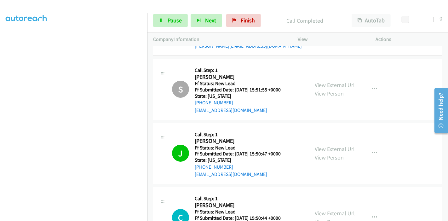
scroll to position [37, 0]
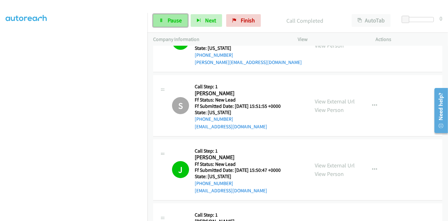
click at [170, 21] on span "Pause" at bounding box center [175, 20] width 14 height 7
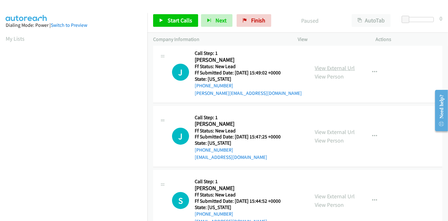
click at [323, 70] on link "View External Url" at bounding box center [335, 67] width 40 height 7
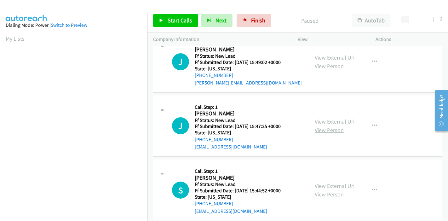
scroll to position [90, 0]
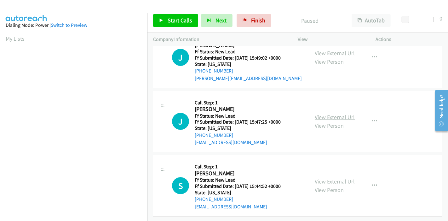
click at [332, 113] on link "View External Url" at bounding box center [335, 116] width 40 height 7
click at [315, 179] on link "View External Url" at bounding box center [335, 181] width 40 height 7
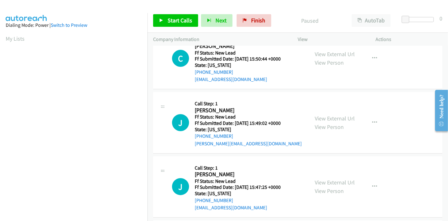
scroll to position [0, 0]
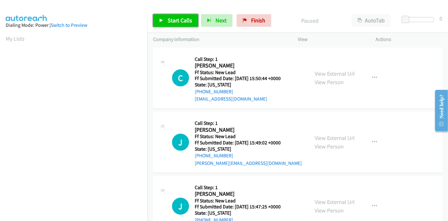
click at [163, 19] on icon at bounding box center [161, 21] width 4 height 4
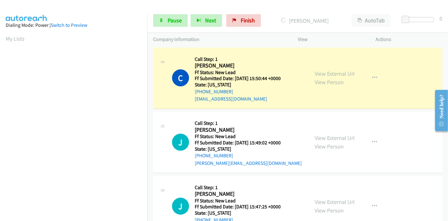
scroll to position [133, 0]
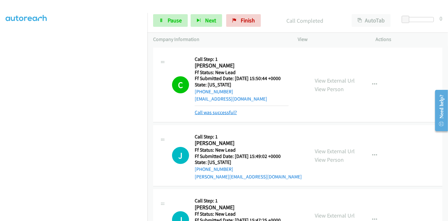
click at [220, 113] on link "Call was successful?" at bounding box center [216, 112] width 42 height 6
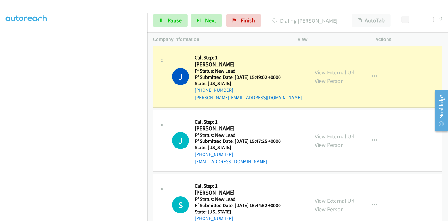
scroll to position [70, 0]
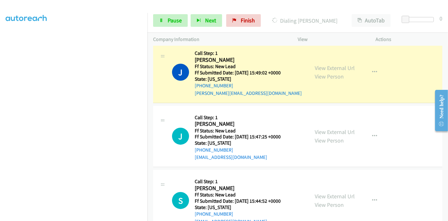
click at [93, 217] on section at bounding box center [74, 72] width 136 height 302
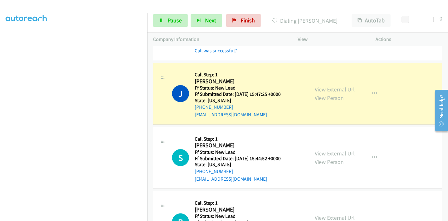
scroll to position [133, 0]
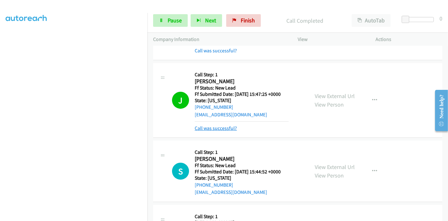
click at [210, 128] on link "Call was successful?" at bounding box center [216, 128] width 42 height 6
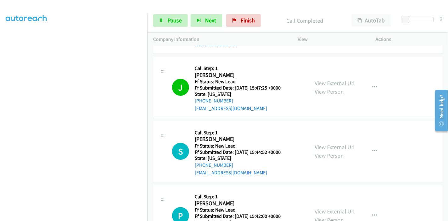
scroll to position [126, 0]
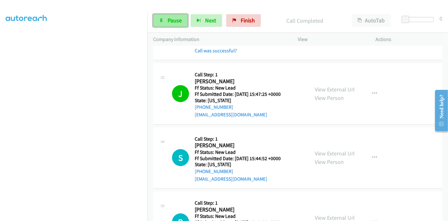
click at [175, 23] on span "Pause" at bounding box center [175, 20] width 14 height 7
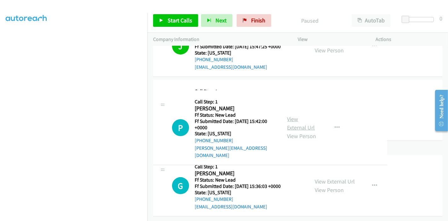
scroll to position [231, 0]
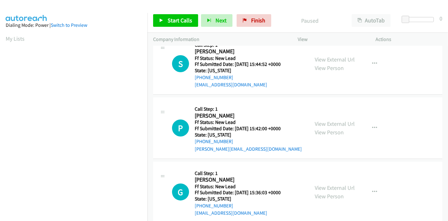
scroll to position [25, 0]
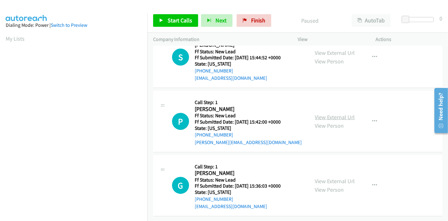
click at [335, 113] on link "View External Url" at bounding box center [335, 116] width 40 height 7
click at [329, 177] on link "View External Url" at bounding box center [335, 180] width 40 height 7
click at [171, 21] on span "Start Calls" at bounding box center [180, 20] width 25 height 7
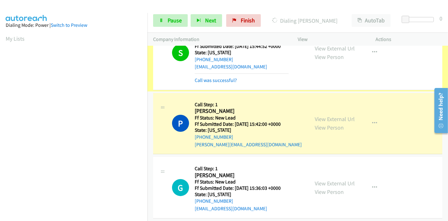
scroll to position [0, 0]
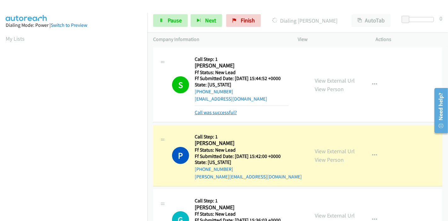
click at [220, 113] on link "Call was successful?" at bounding box center [216, 112] width 42 height 6
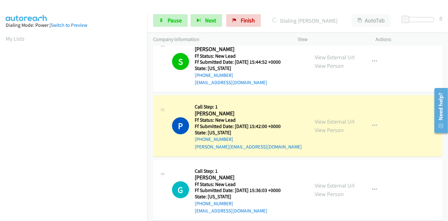
scroll to position [25, 0]
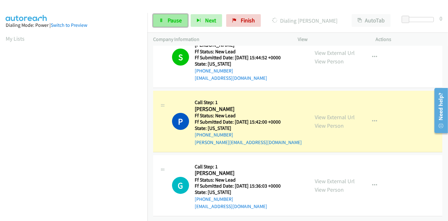
click at [170, 21] on span "Pause" at bounding box center [175, 20] width 14 height 7
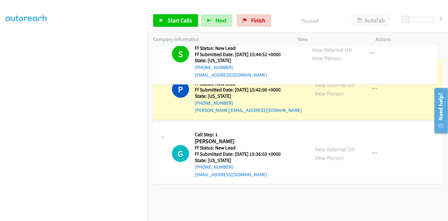
scroll to position [0, 0]
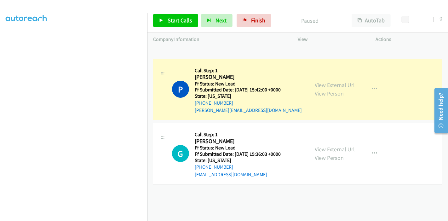
drag, startPoint x: 148, startPoint y: 80, endPoint x: 157, endPoint y: 31, distance: 50.0
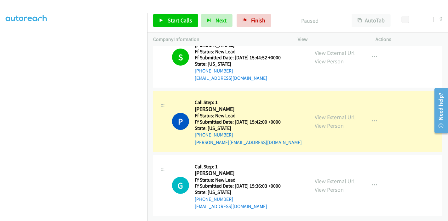
scroll to position [133, 0]
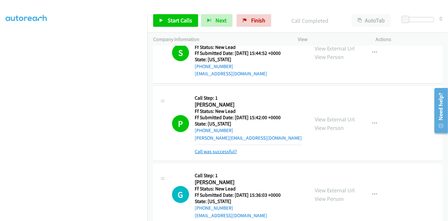
click at [220, 150] on link "Call was successful?" at bounding box center [216, 151] width 42 height 6
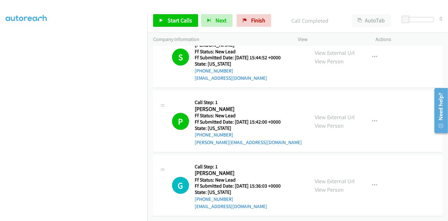
click at [169, 29] on div "Start Calls Pause Next Finish Call Completed AutoTab AutoTab 0" at bounding box center [297, 21] width 301 height 24
click at [172, 22] on span "Start Calls" at bounding box center [180, 20] width 25 height 7
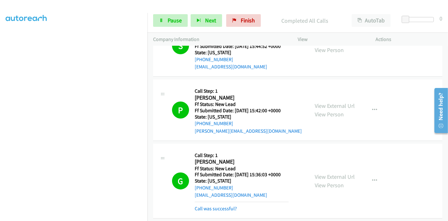
scroll to position [59, 0]
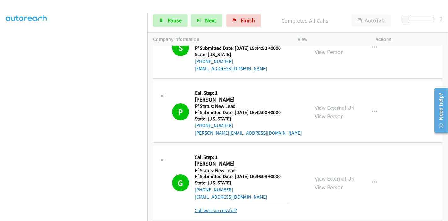
click at [214, 211] on link "Call was successful?" at bounding box center [216, 210] width 42 height 6
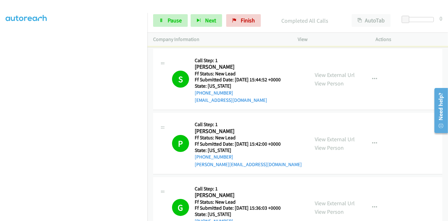
scroll to position [0, 0]
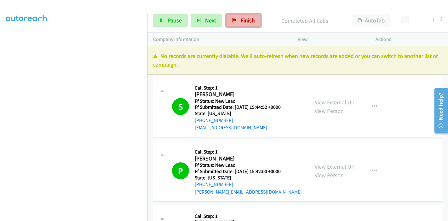
click at [238, 23] on link "Finish" at bounding box center [243, 20] width 35 height 13
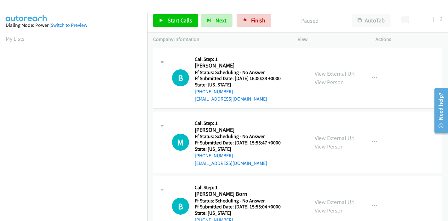
click at [323, 75] on link "View External Url" at bounding box center [335, 73] width 40 height 7
click at [327, 135] on link "View External Url" at bounding box center [335, 137] width 40 height 7
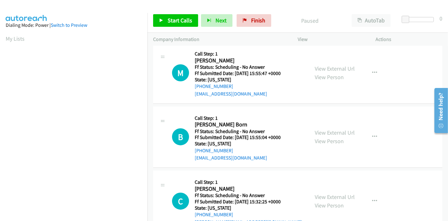
scroll to position [70, 0]
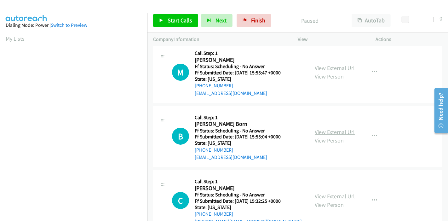
click at [332, 132] on link "View External Url" at bounding box center [335, 131] width 40 height 7
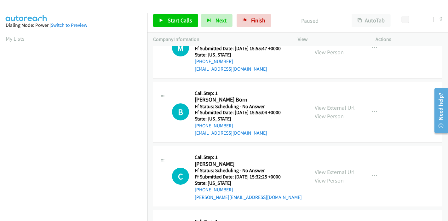
scroll to position [105, 0]
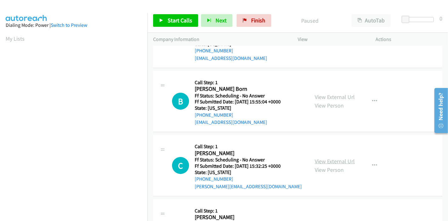
click at [327, 159] on link "View External Url" at bounding box center [335, 161] width 40 height 7
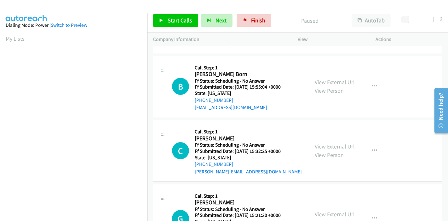
scroll to position [140, 0]
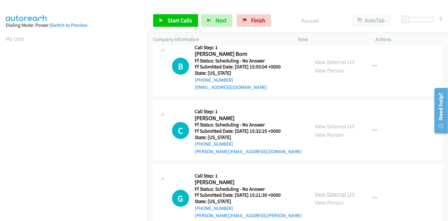
click at [325, 190] on link "View External Url" at bounding box center [335, 193] width 40 height 7
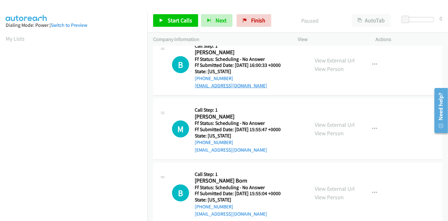
scroll to position [0, 0]
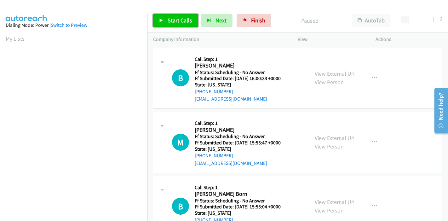
click at [169, 20] on span "Start Calls" at bounding box center [180, 20] width 25 height 7
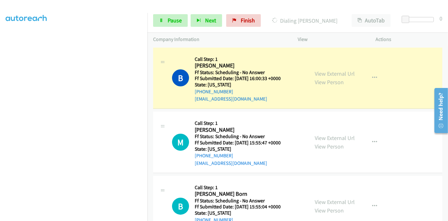
scroll to position [133, 0]
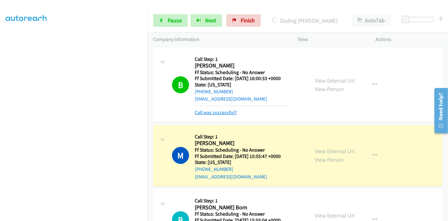
click at [204, 112] on link "Call was successful?" at bounding box center [216, 112] width 42 height 6
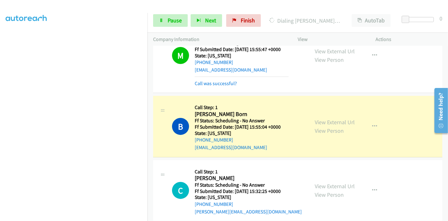
scroll to position [35, 0]
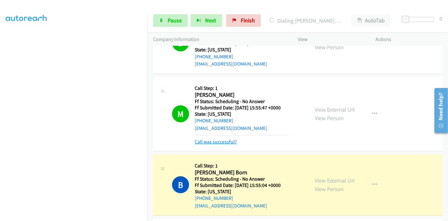
click at [202, 139] on link "Call was successful?" at bounding box center [216, 142] width 42 height 6
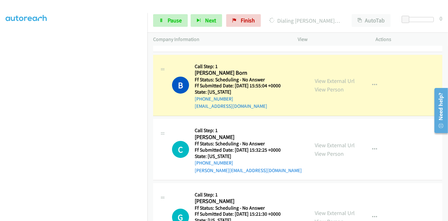
scroll to position [140, 0]
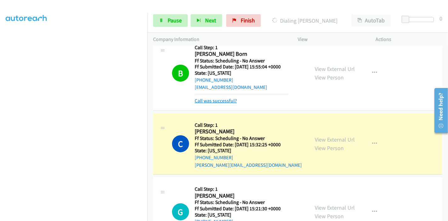
click at [214, 100] on link "Call was successful?" at bounding box center [216, 101] width 42 height 6
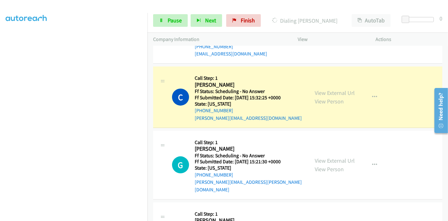
scroll to position [175, 0]
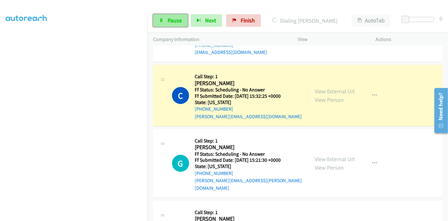
click at [171, 23] on span "Pause" at bounding box center [175, 20] width 14 height 7
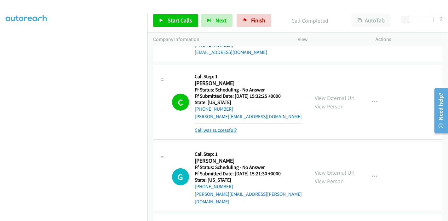
click at [211, 132] on link "Call was successful?" at bounding box center [216, 130] width 42 height 6
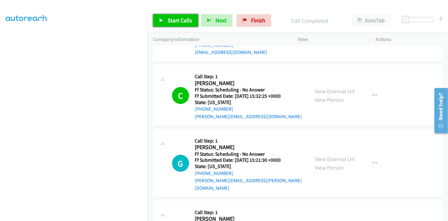
click at [165, 18] on link "Start Calls" at bounding box center [175, 20] width 45 height 13
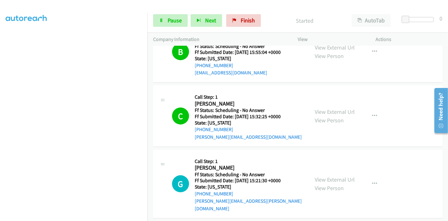
scroll to position [210, 0]
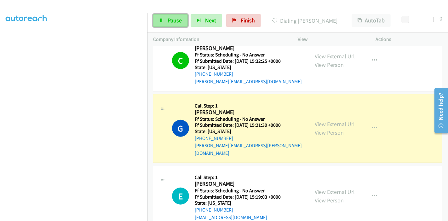
click at [165, 20] on link "Pause" at bounding box center [170, 20] width 35 height 13
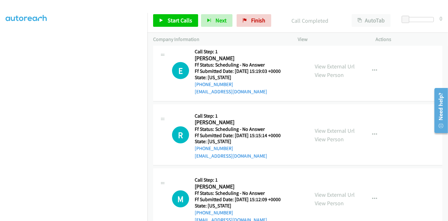
scroll to position [350, 0]
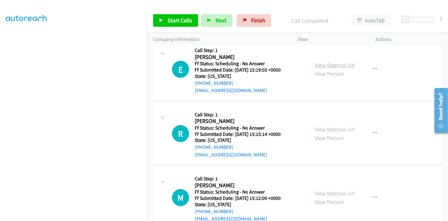
click at [343, 61] on link "View External Url" at bounding box center [335, 64] width 40 height 7
click at [338, 115] on div "View External Url View Person View External Url Email Schedule/Manage Callback …" at bounding box center [351, 134] width 84 height 50
click at [337, 126] on link "View External Url" at bounding box center [335, 129] width 40 height 7
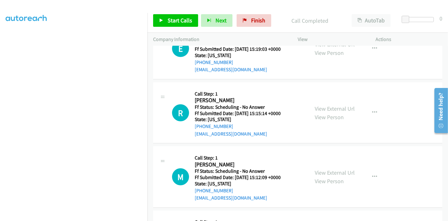
scroll to position [385, 0]
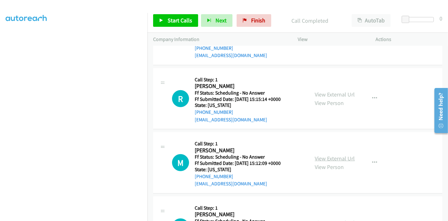
click at [327, 155] on link "View External Url" at bounding box center [335, 158] width 40 height 7
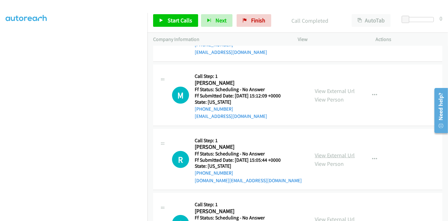
scroll to position [455, 0]
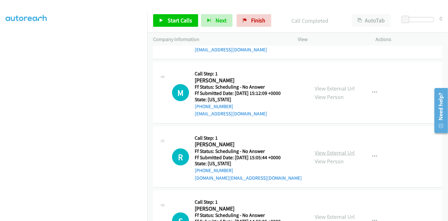
click at [329, 149] on link "View External Url" at bounding box center [335, 152] width 40 height 7
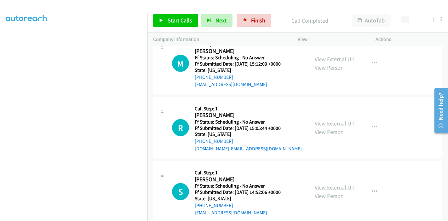
scroll to position [525, 0]
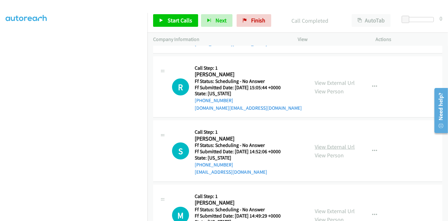
click at [332, 143] on link "View External Url" at bounding box center [335, 146] width 40 height 7
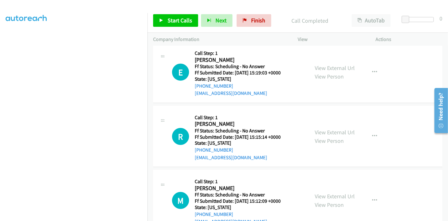
scroll to position [350, 0]
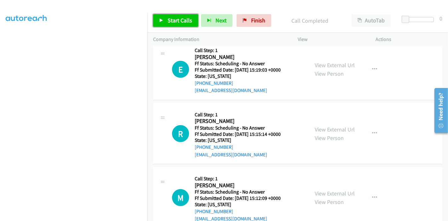
click at [171, 19] on span "Start Calls" at bounding box center [180, 20] width 25 height 7
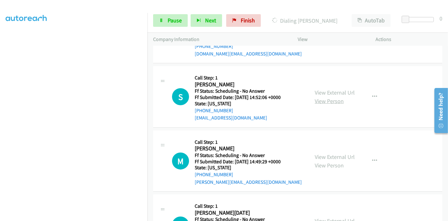
scroll to position [595, 0]
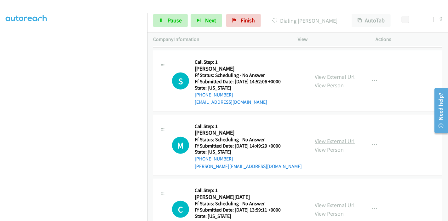
click at [329, 137] on link "View External Url" at bounding box center [335, 140] width 40 height 7
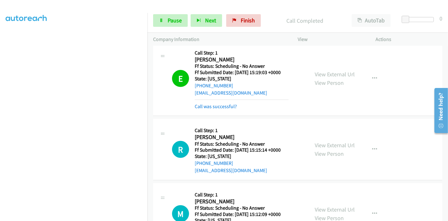
scroll to position [350, 0]
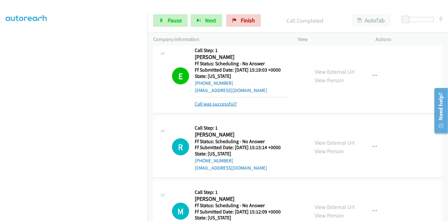
click at [211, 101] on link "Call was successful?" at bounding box center [216, 104] width 42 height 6
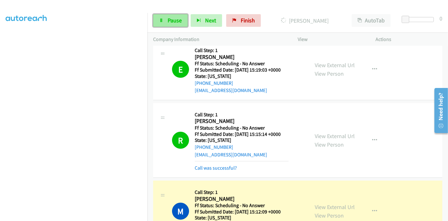
click at [160, 20] on icon at bounding box center [161, 21] width 4 height 4
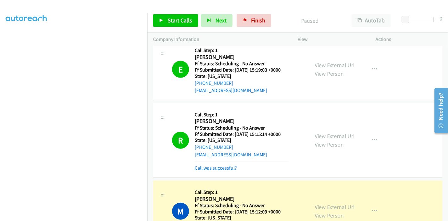
click at [216, 165] on link "Call was successful?" at bounding box center [216, 168] width 42 height 6
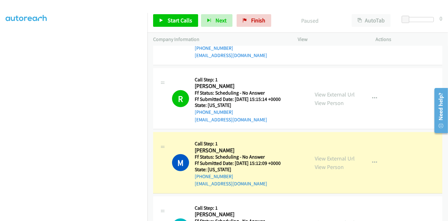
scroll to position [420, 0]
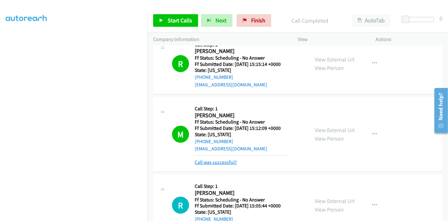
click at [209, 159] on link "Call was successful?" at bounding box center [216, 162] width 42 height 6
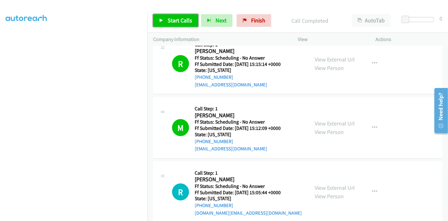
click at [161, 19] on icon at bounding box center [161, 21] width 4 height 4
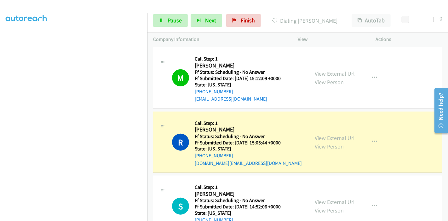
scroll to position [525, 0]
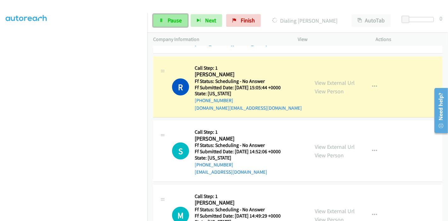
click at [171, 20] on span "Pause" at bounding box center [175, 20] width 14 height 7
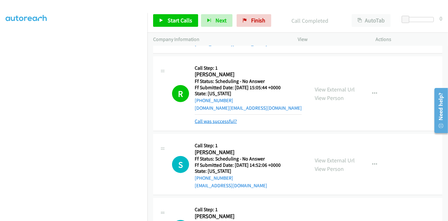
click at [207, 118] on link "Call was successful?" at bounding box center [216, 121] width 42 height 6
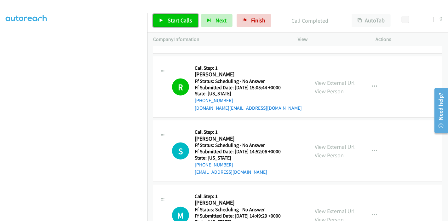
click at [164, 19] on link "Start Calls" at bounding box center [175, 20] width 45 height 13
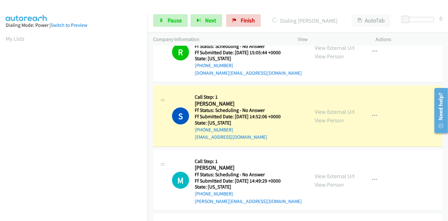
scroll to position [133, 0]
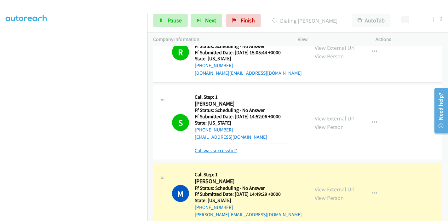
click at [213, 147] on link "Call was successful?" at bounding box center [216, 150] width 42 height 6
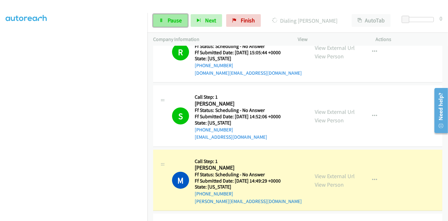
click at [169, 18] on span "Pause" at bounding box center [175, 20] width 14 height 7
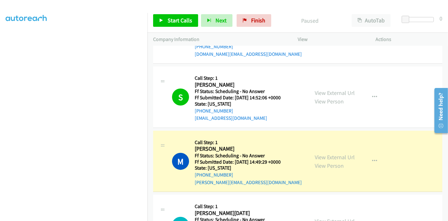
scroll to position [595, 0]
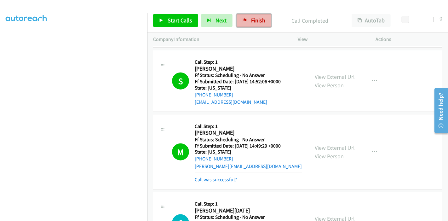
drag, startPoint x: 255, startPoint y: 20, endPoint x: 251, endPoint y: 26, distance: 7.3
click at [255, 20] on span "Finish" at bounding box center [258, 20] width 14 height 7
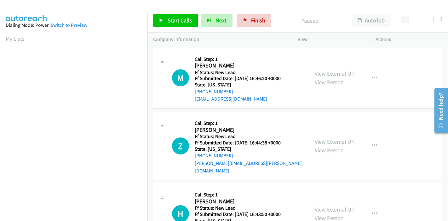
click at [335, 75] on link "View External Url" at bounding box center [335, 73] width 40 height 7
click at [329, 139] on link "View External Url" at bounding box center [335, 141] width 40 height 7
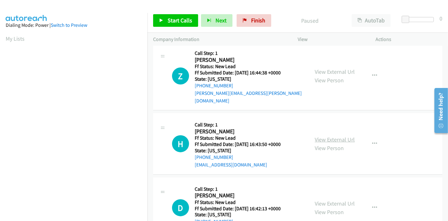
click at [339, 136] on link "View External Url" at bounding box center [335, 139] width 40 height 7
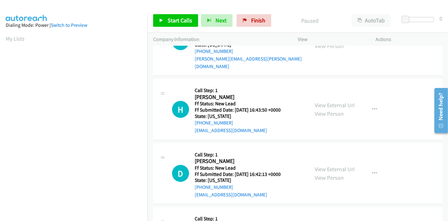
scroll to position [140, 0]
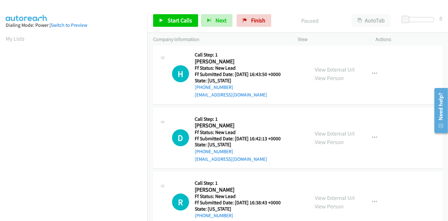
click at [321, 129] on div "View External Url View Person" at bounding box center [335, 137] width 40 height 17
click at [323, 130] on link "View External Url" at bounding box center [335, 133] width 40 height 7
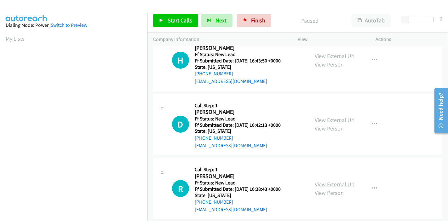
click at [322, 181] on link "View External Url" at bounding box center [335, 184] width 40 height 7
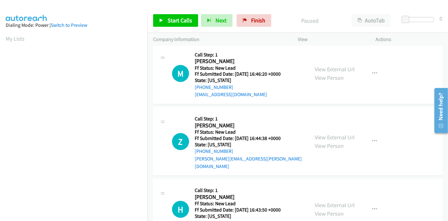
scroll to position [0, 0]
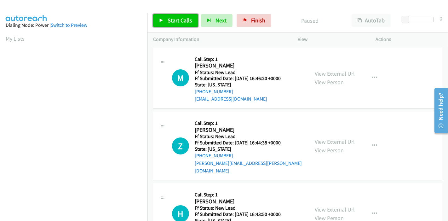
click at [172, 16] on link "Start Calls" at bounding box center [175, 20] width 45 height 13
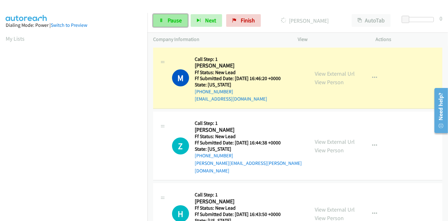
click at [180, 22] on span "Pause" at bounding box center [175, 20] width 14 height 7
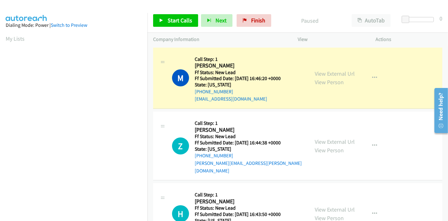
scroll to position [133, 0]
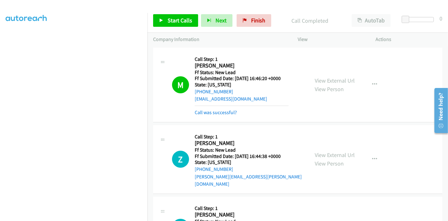
click at [231, 109] on div "Call was successful?" at bounding box center [242, 113] width 94 height 8
click at [232, 114] on link "Call was successful?" at bounding box center [216, 112] width 42 height 6
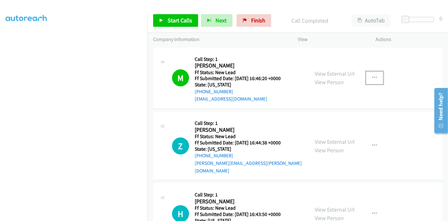
click at [372, 76] on icon "button" at bounding box center [374, 77] width 5 height 5
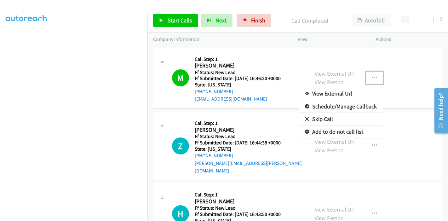
click at [393, 64] on div at bounding box center [224, 110] width 448 height 221
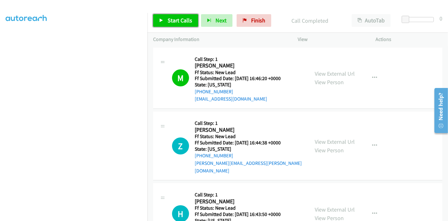
click at [161, 17] on link "Start Calls" at bounding box center [175, 20] width 45 height 13
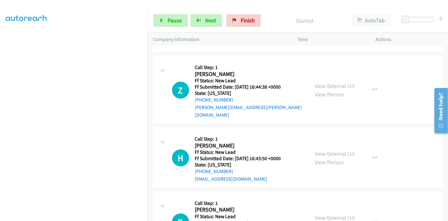
scroll to position [70, 0]
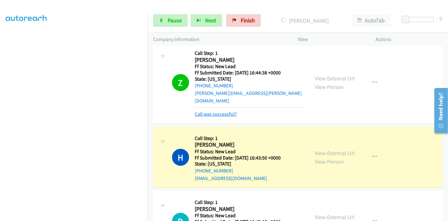
click at [221, 111] on link "Call was successful?" at bounding box center [216, 114] width 42 height 6
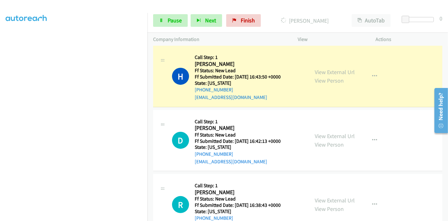
scroll to position [140, 0]
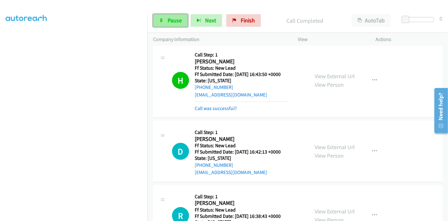
click at [168, 17] on span "Pause" at bounding box center [175, 20] width 14 height 7
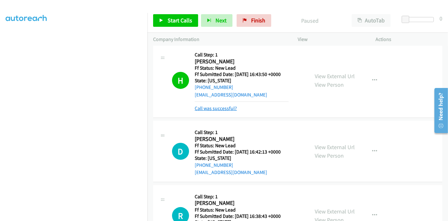
click at [231, 105] on link "Call was successful?" at bounding box center [216, 108] width 42 height 6
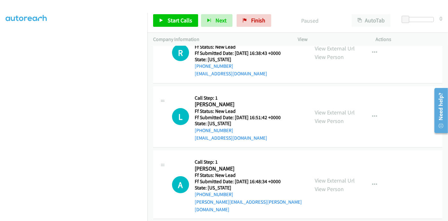
scroll to position [346, 0]
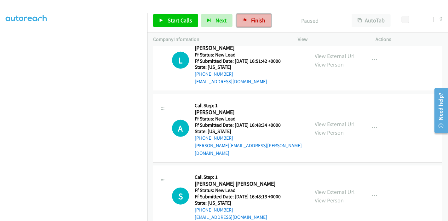
click at [257, 20] on span "Finish" at bounding box center [258, 20] width 14 height 7
